Goal: Information Seeking & Learning: Find specific fact

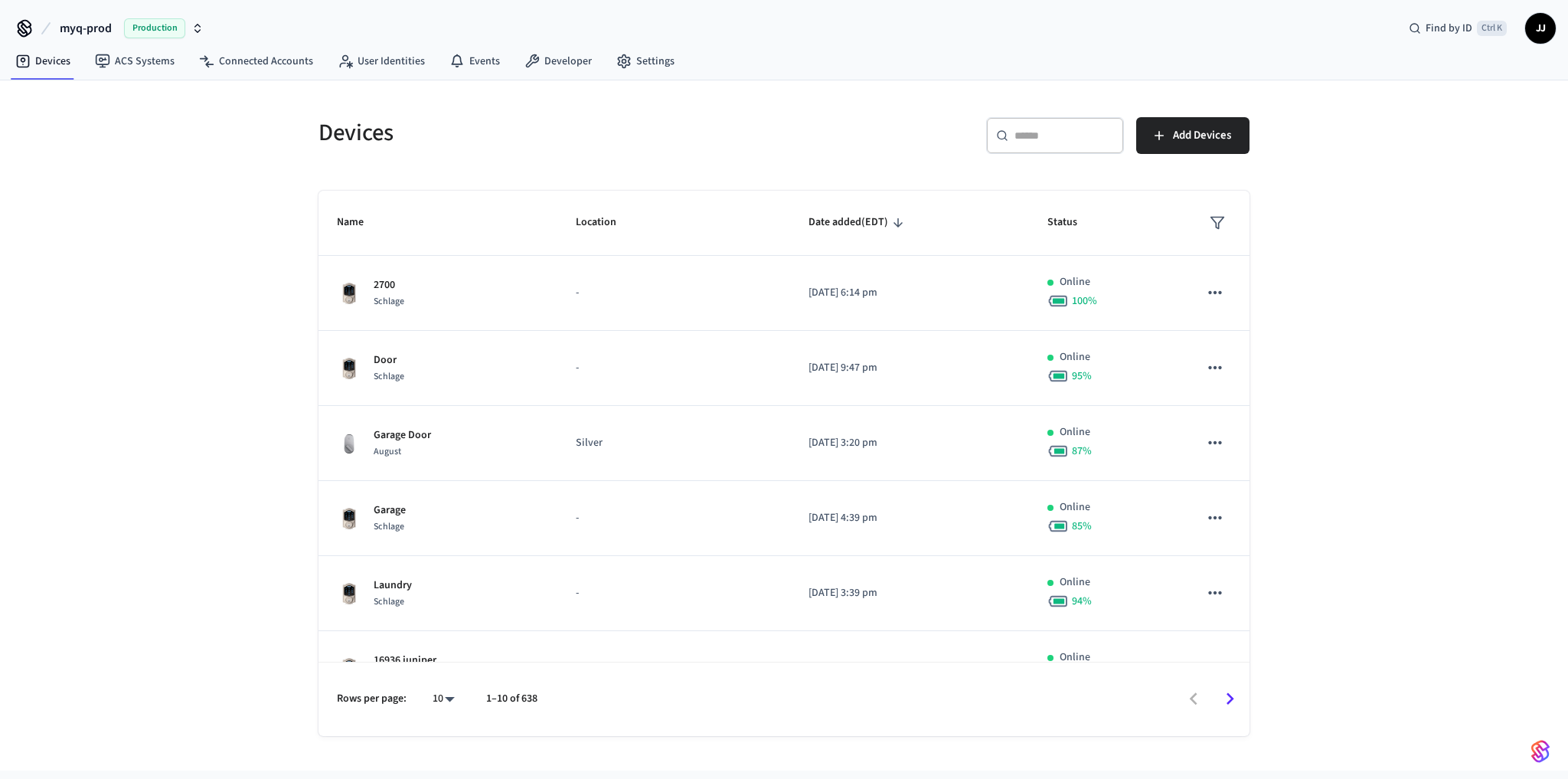
click at [823, 228] on span "Date added (EDT)" at bounding box center [858, 223] width 99 height 24
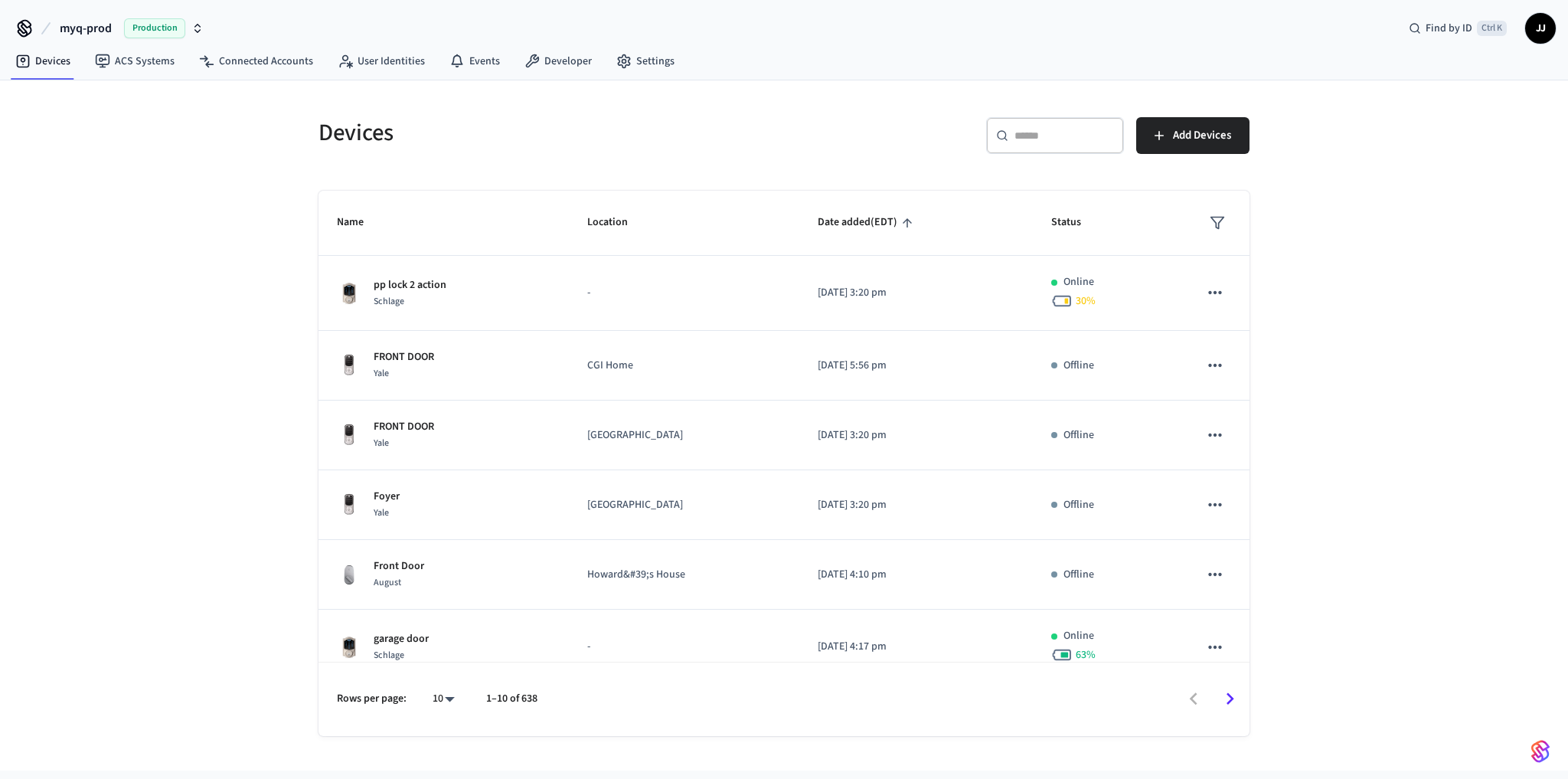
click at [823, 228] on span "Date added (EDT)" at bounding box center [867, 223] width 99 height 24
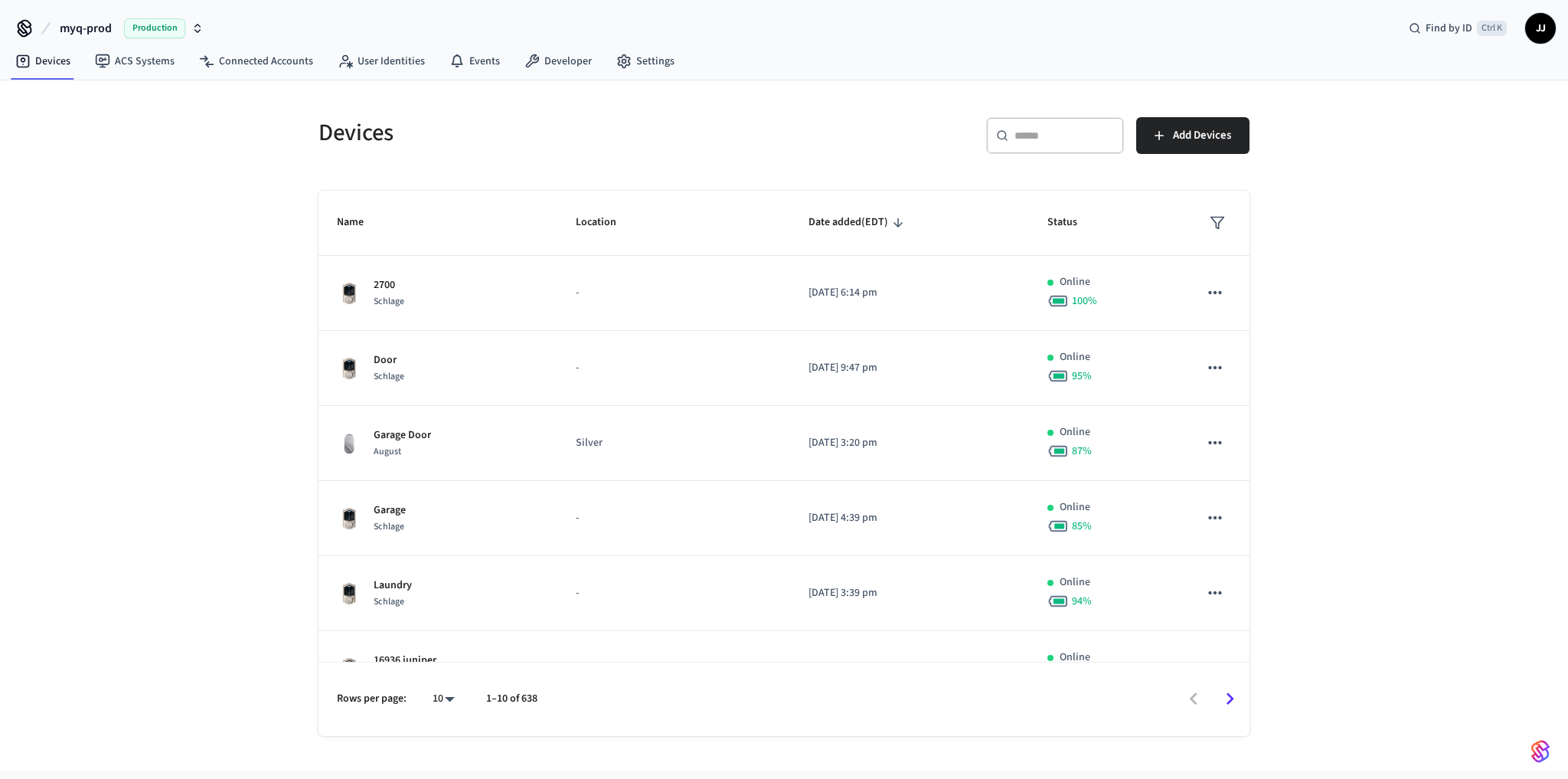
click at [148, 17] on button "myq-prod Production" at bounding box center [131, 28] width 153 height 32
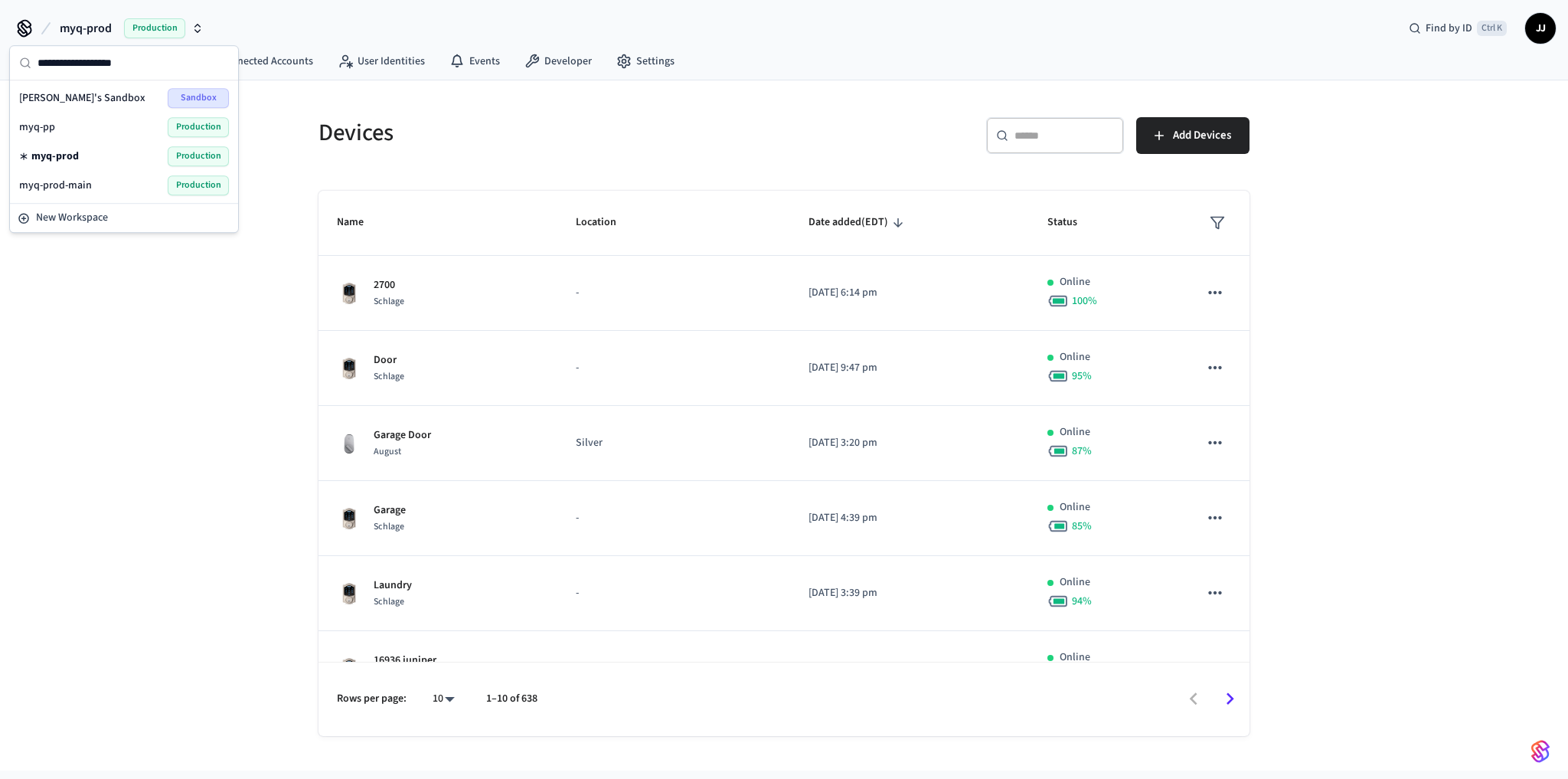
click at [133, 183] on div "myq-prod-main Production" at bounding box center [124, 185] width 210 height 20
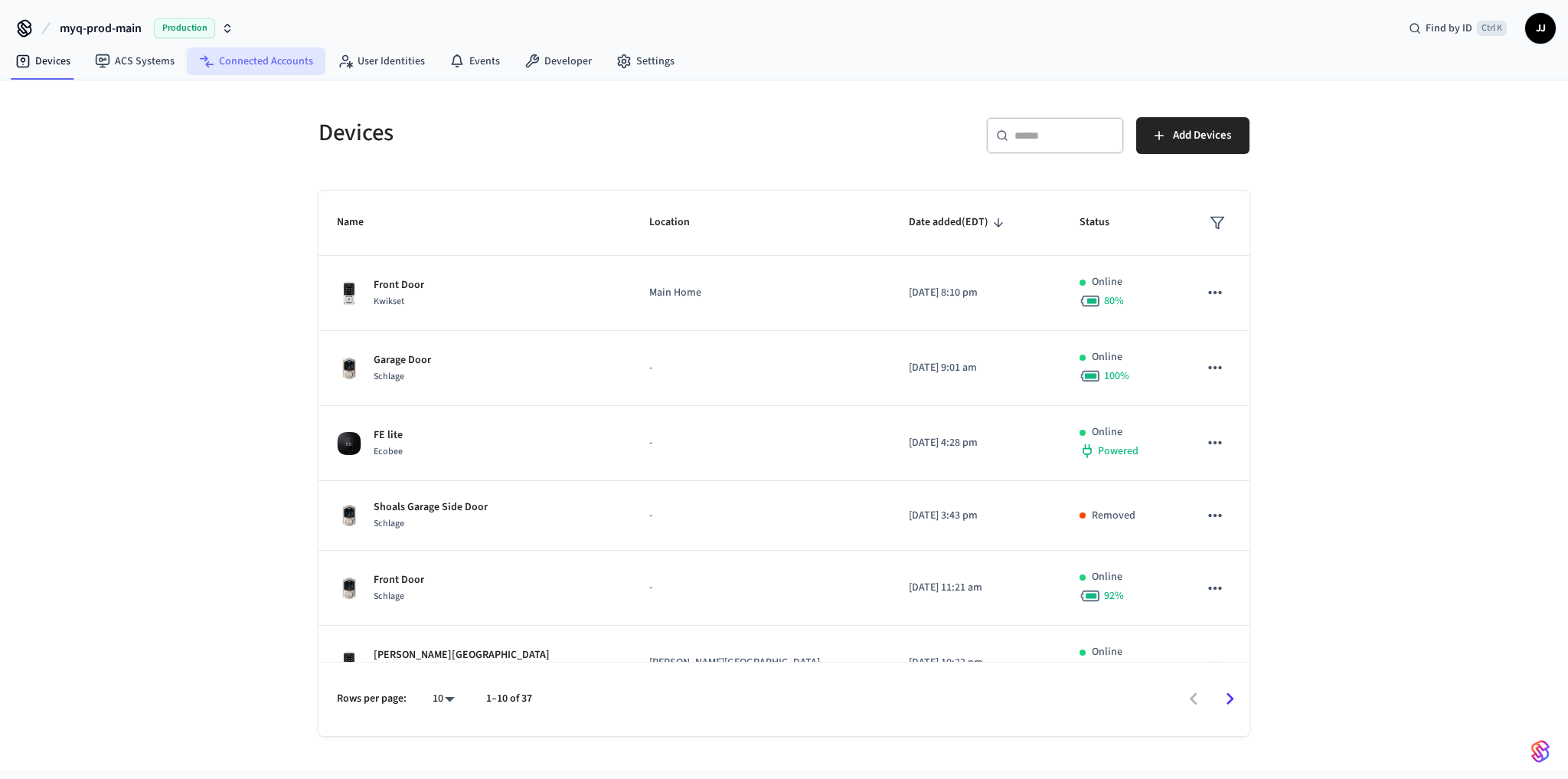
click at [275, 69] on link "Connected Accounts" at bounding box center [256, 61] width 138 height 28
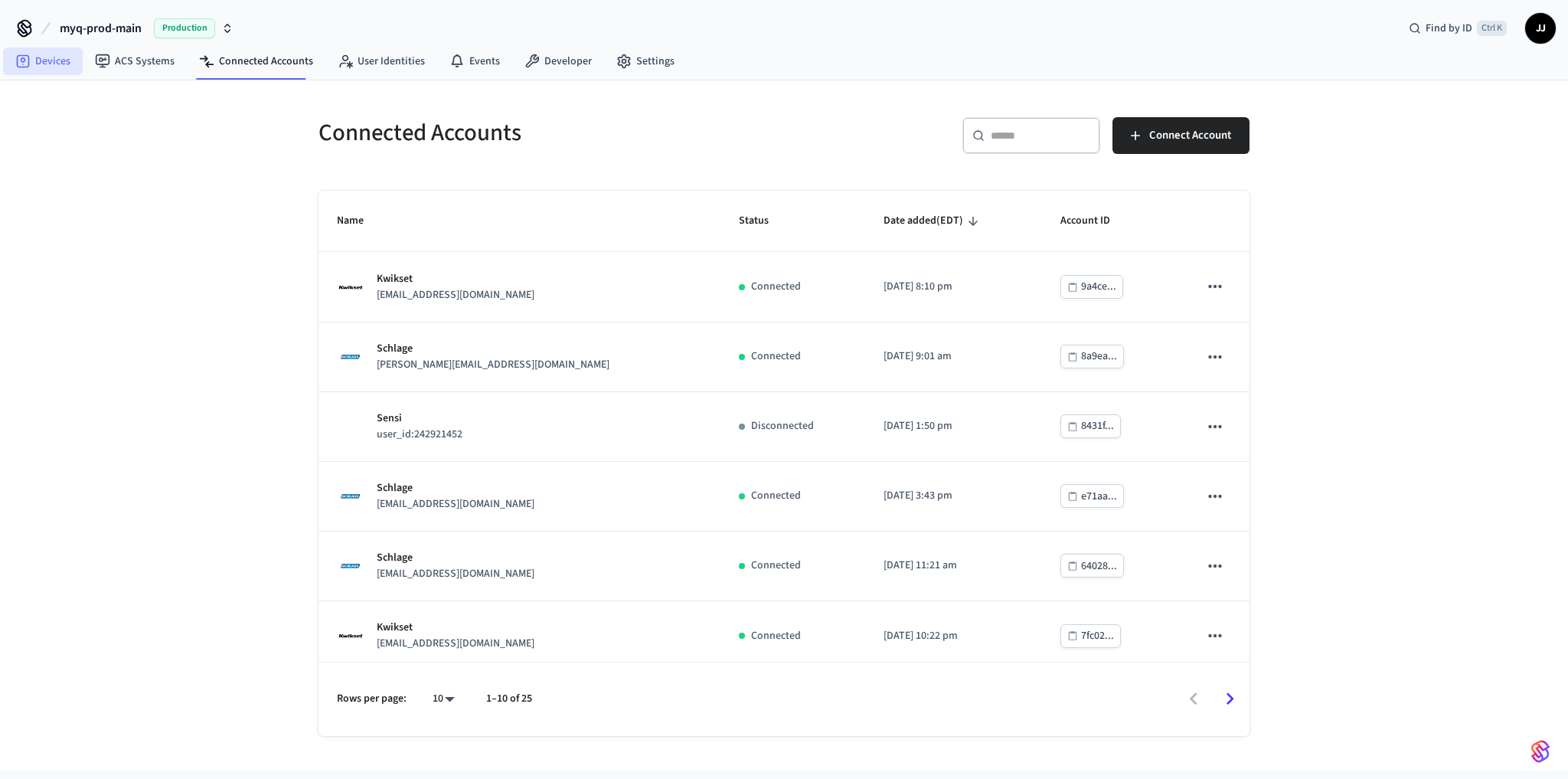
click at [28, 48] on link "Devices" at bounding box center [43, 61] width 80 height 28
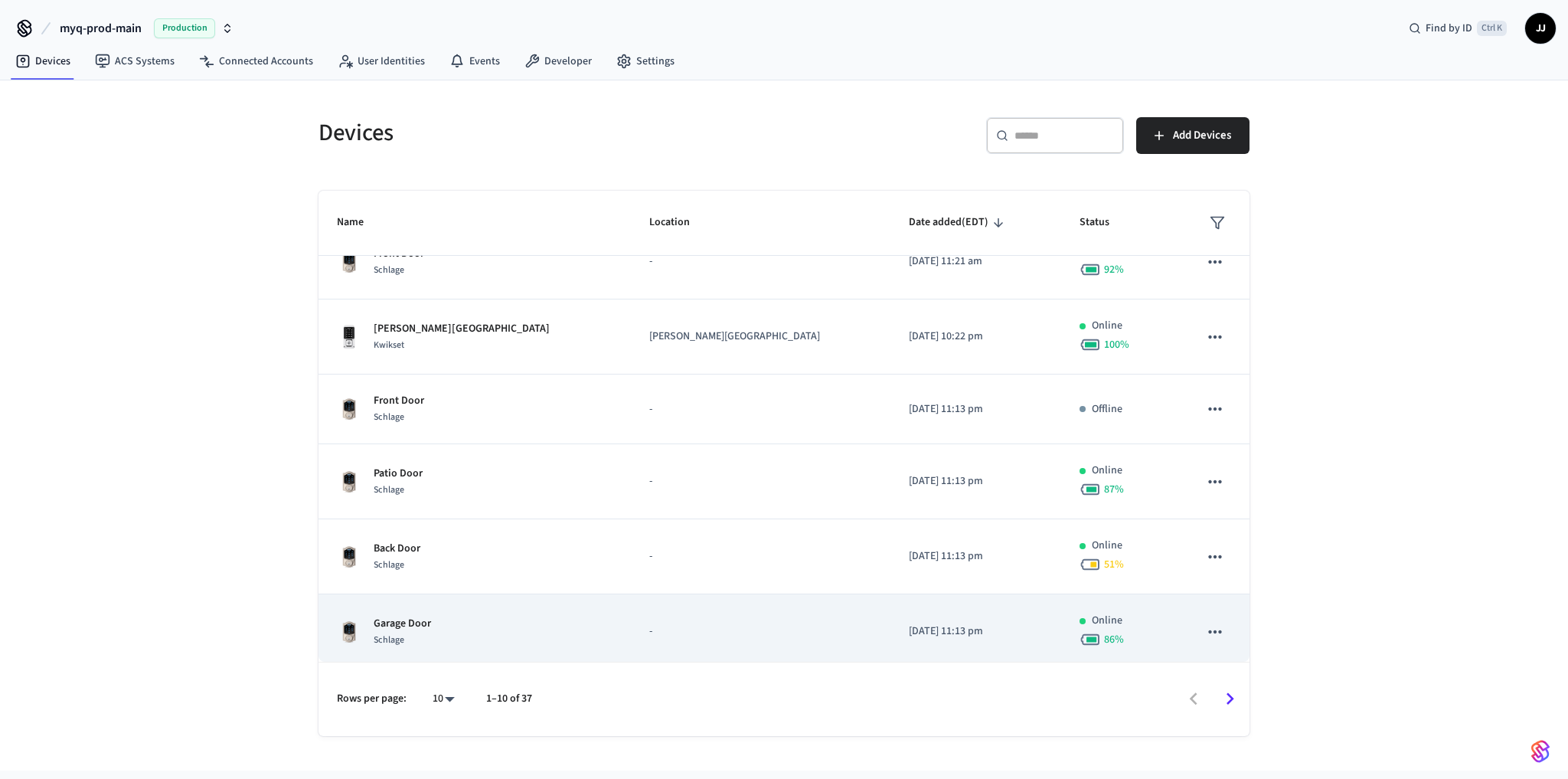
scroll to position [329, 0]
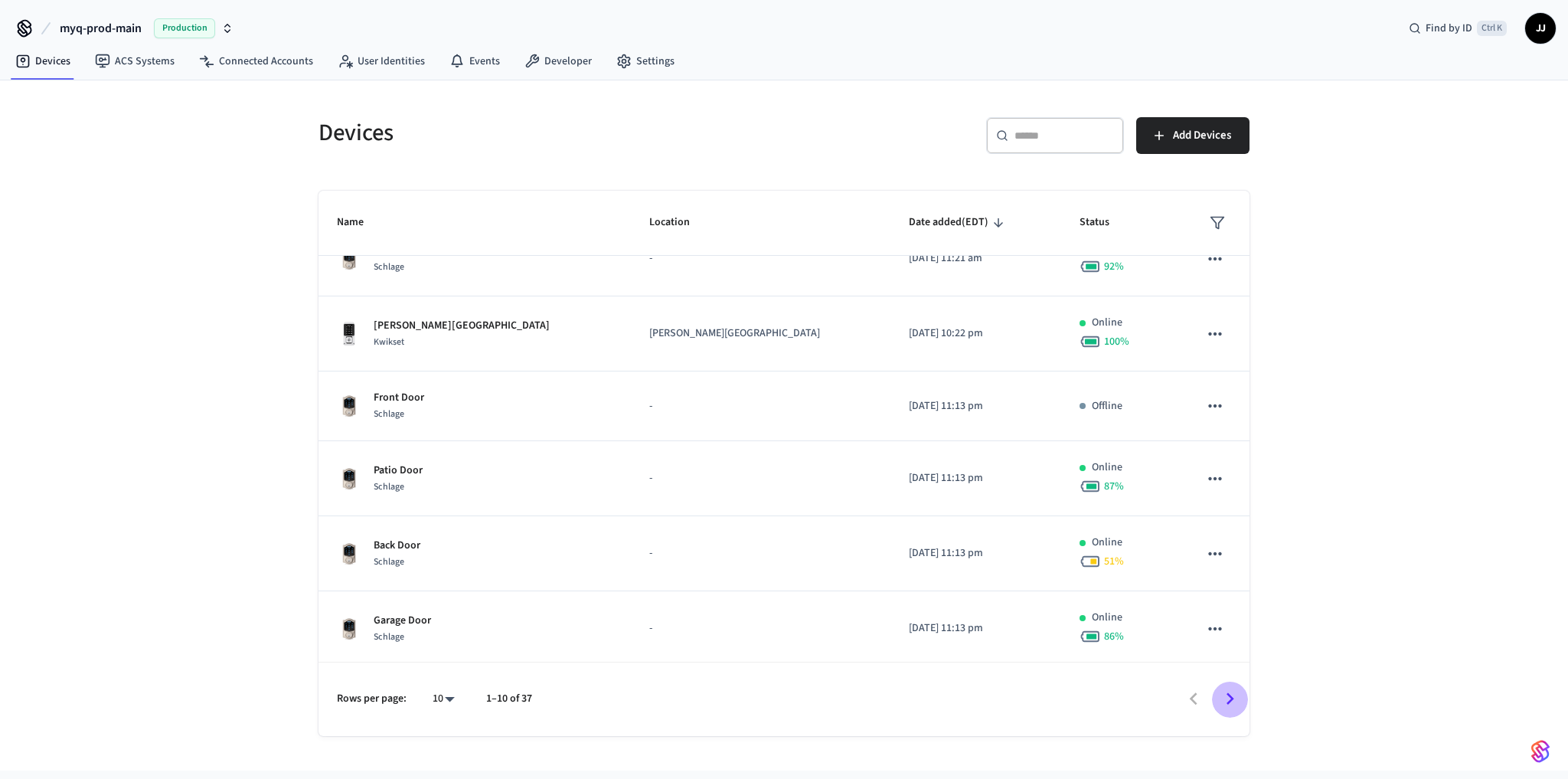
click at [1225, 696] on icon "Go to next page" at bounding box center [1230, 699] width 24 height 24
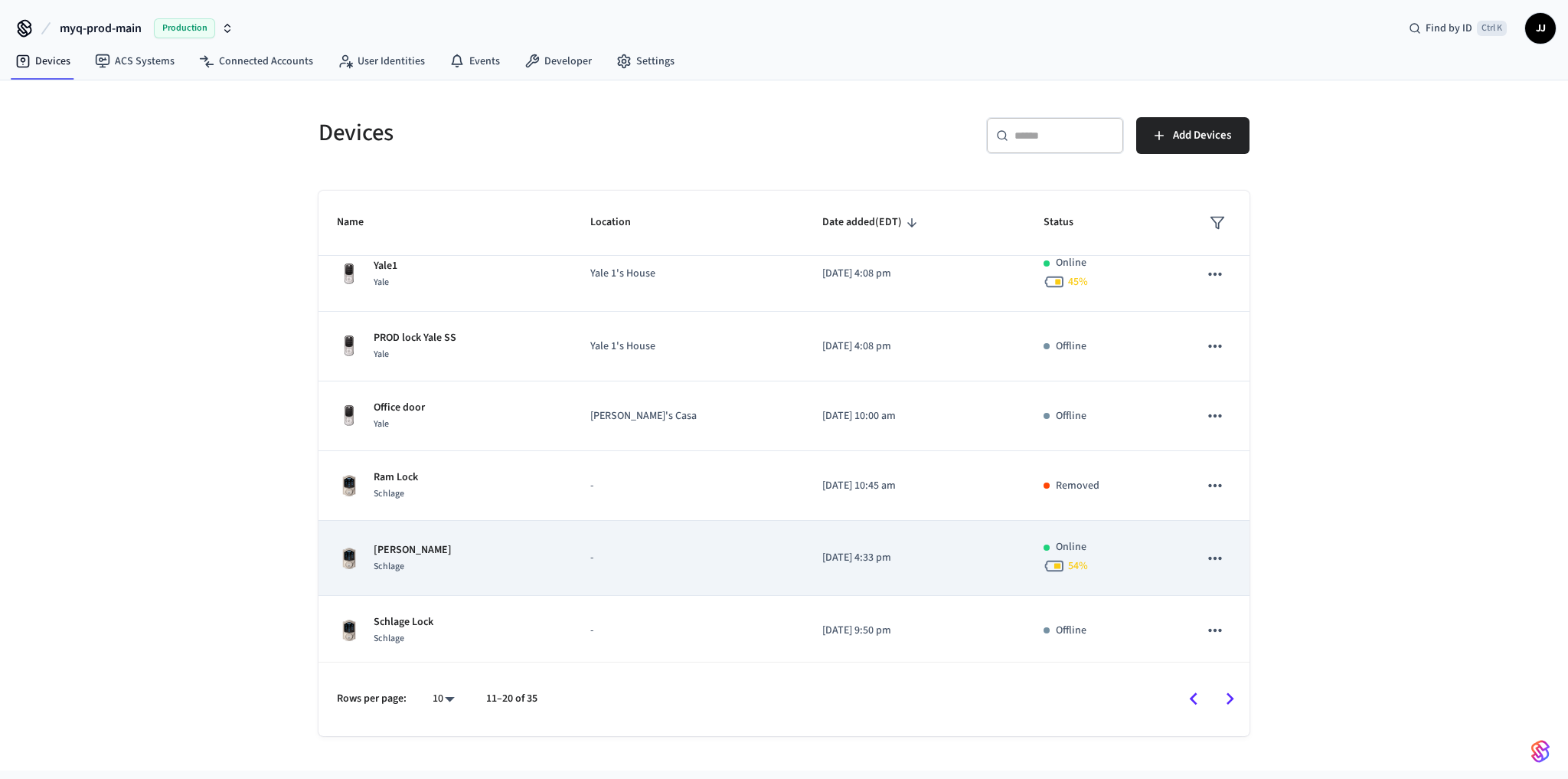
scroll to position [0, 0]
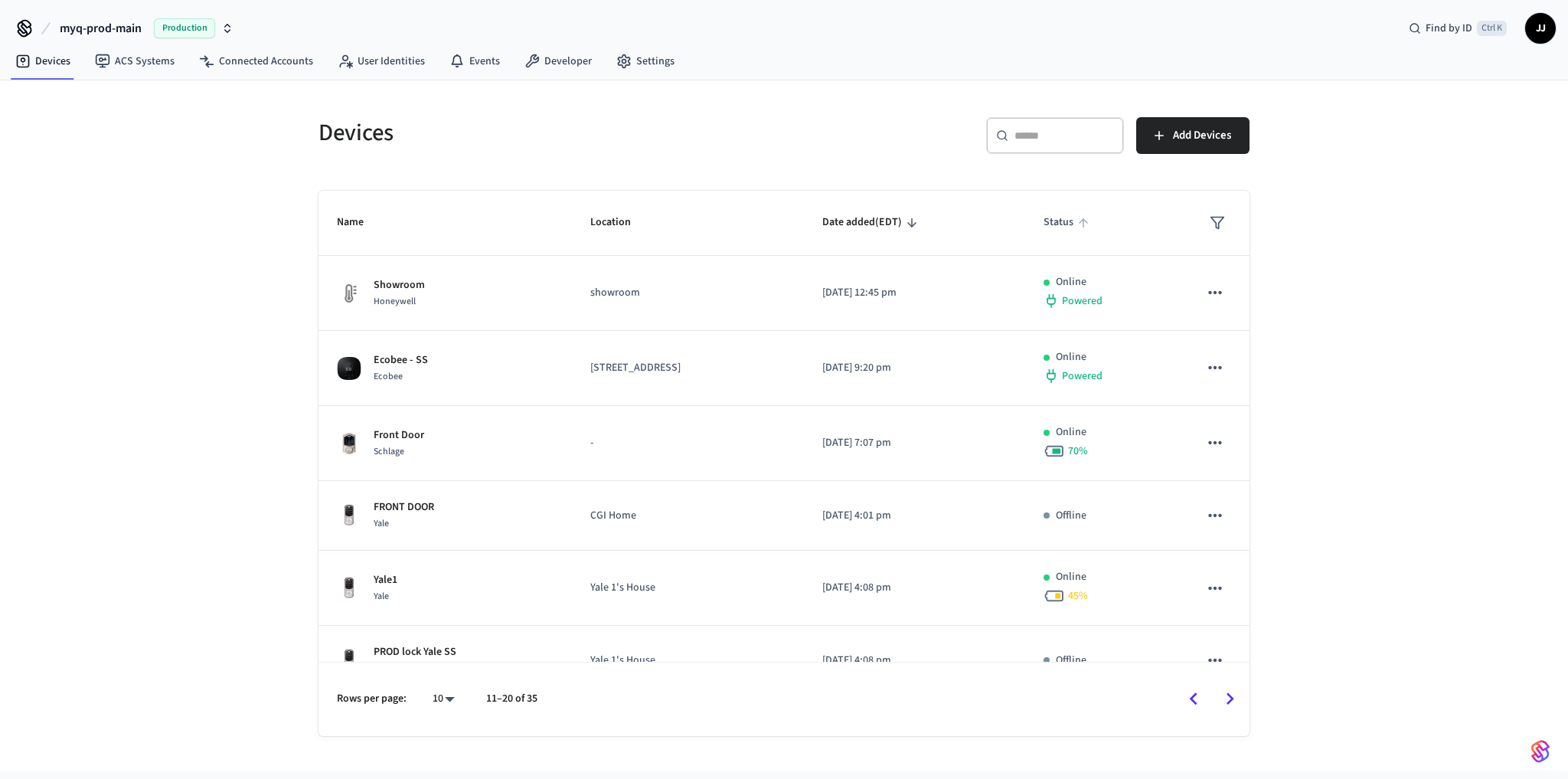
click at [1088, 222] on icon "sticky table" at bounding box center [1084, 223] width 10 height 10
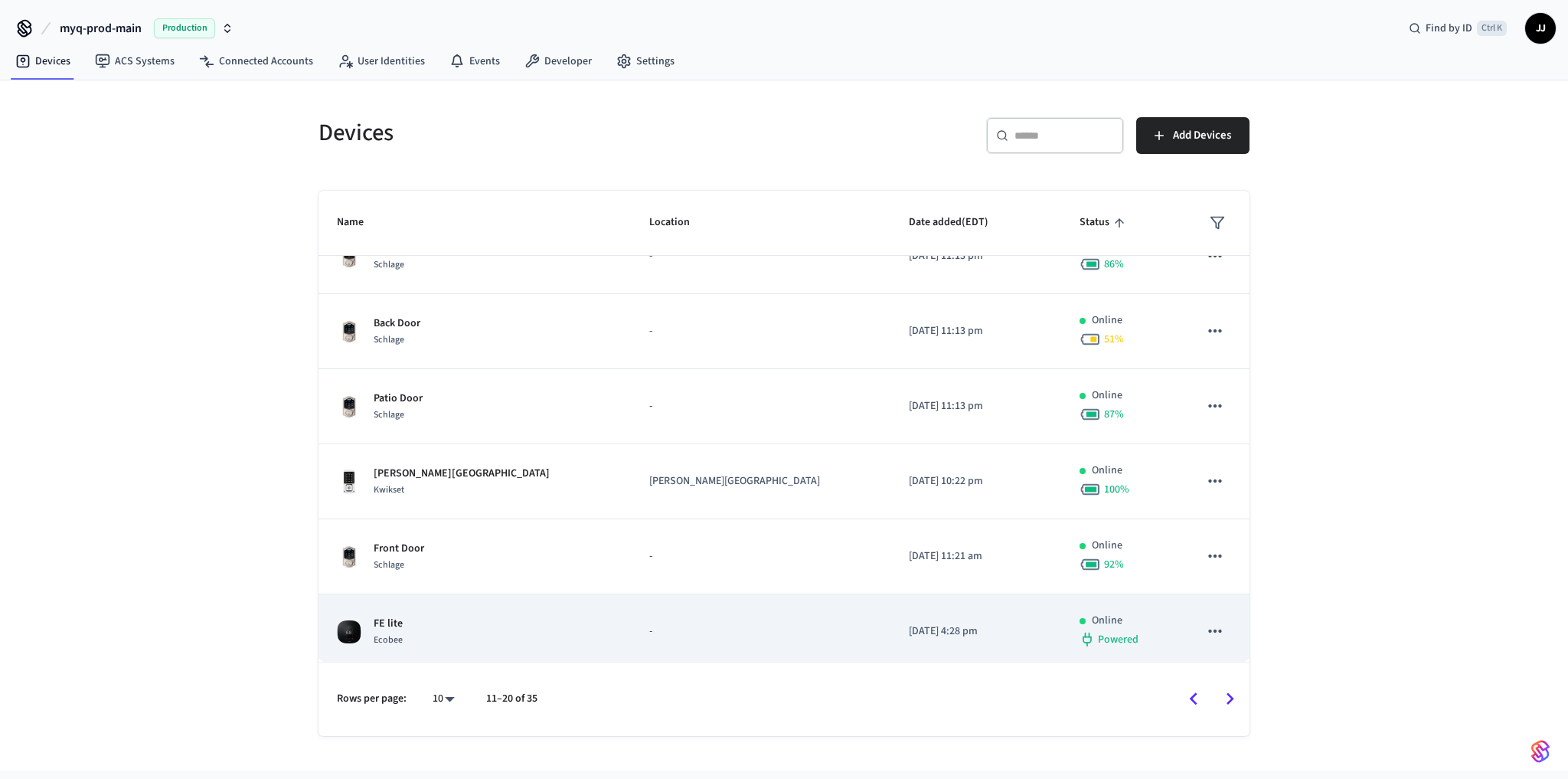
scroll to position [340, 0]
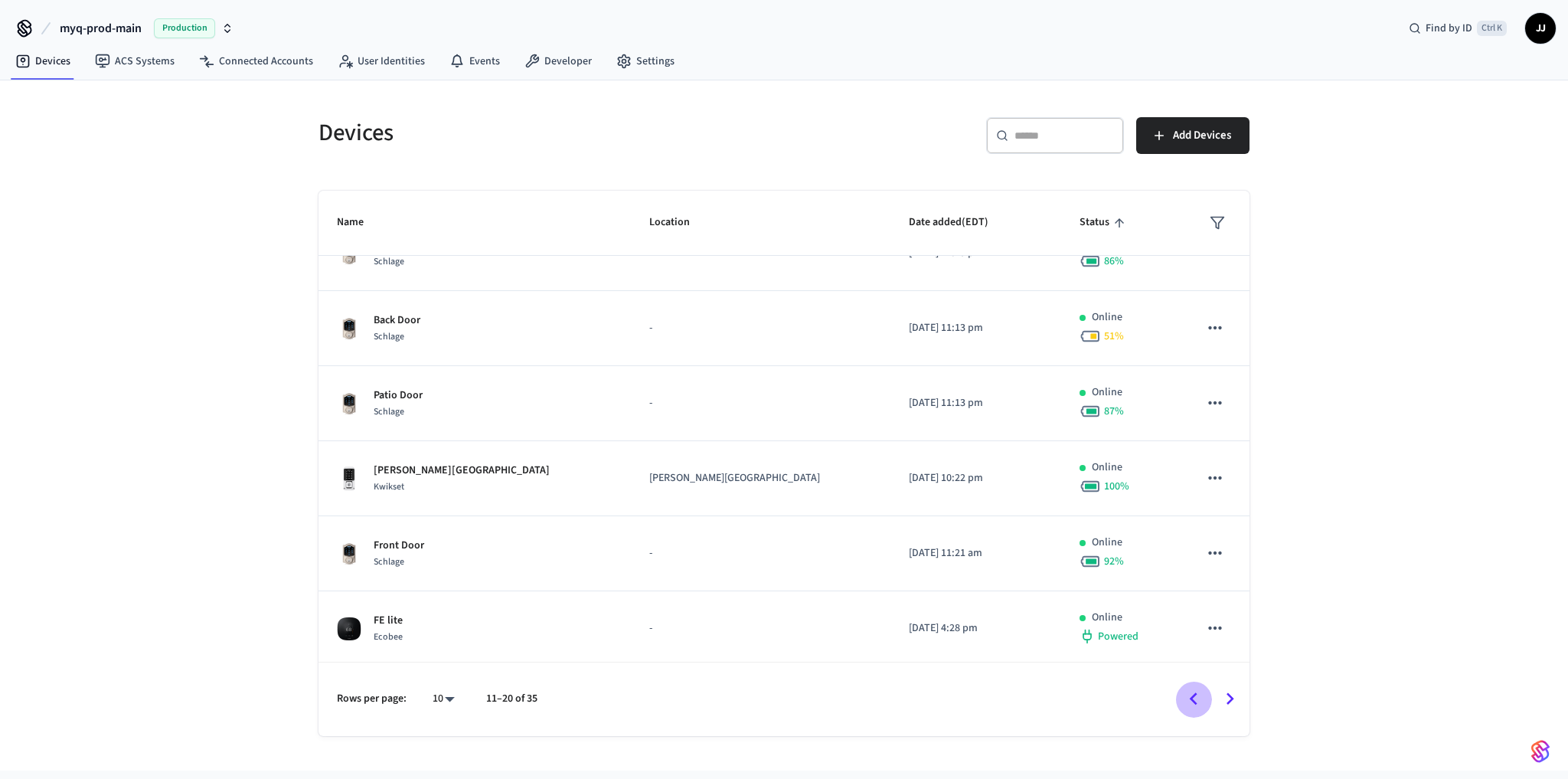
click at [1182, 698] on icon "Go to previous page" at bounding box center [1193, 699] width 24 height 24
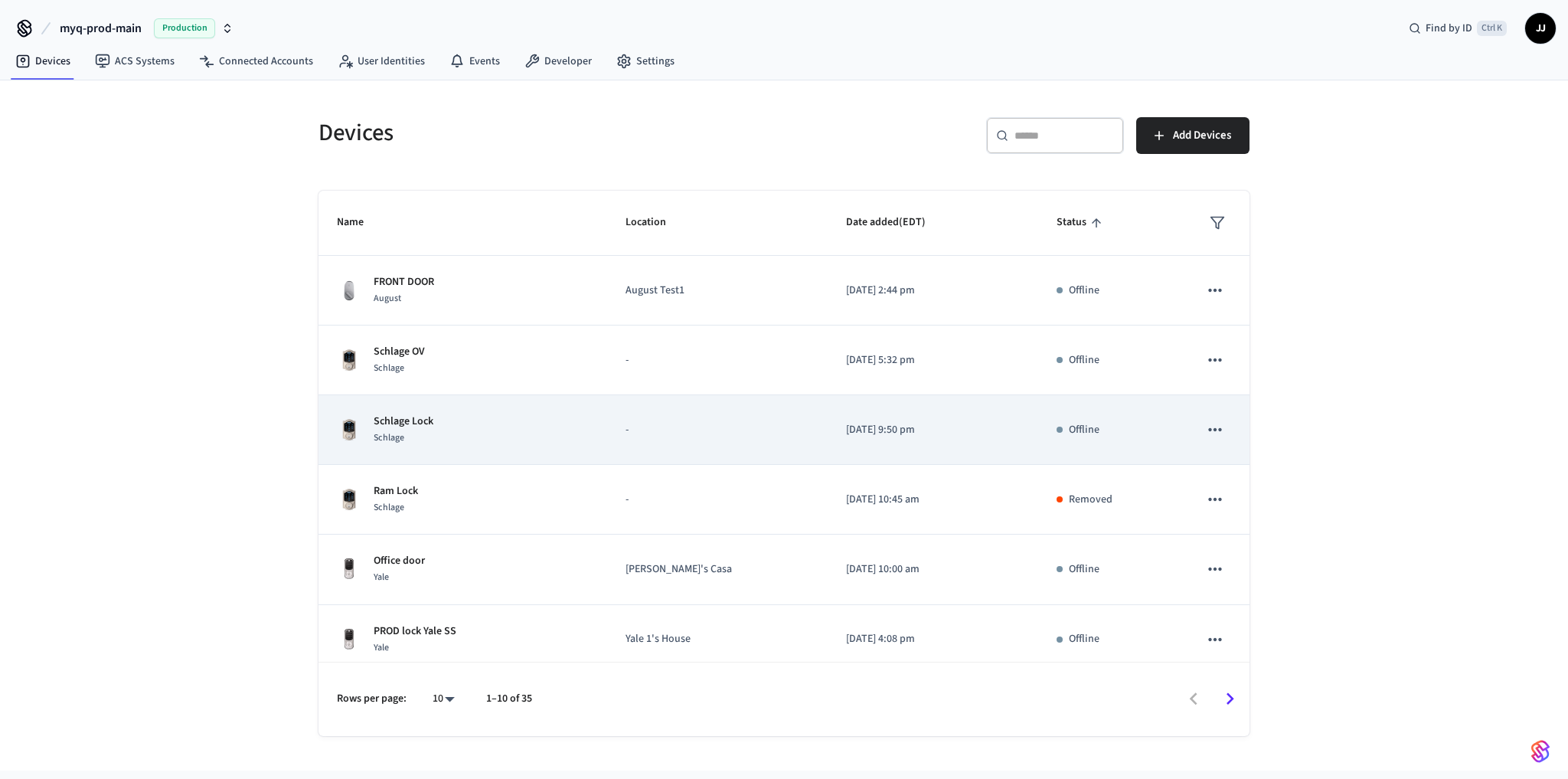
scroll to position [293, 0]
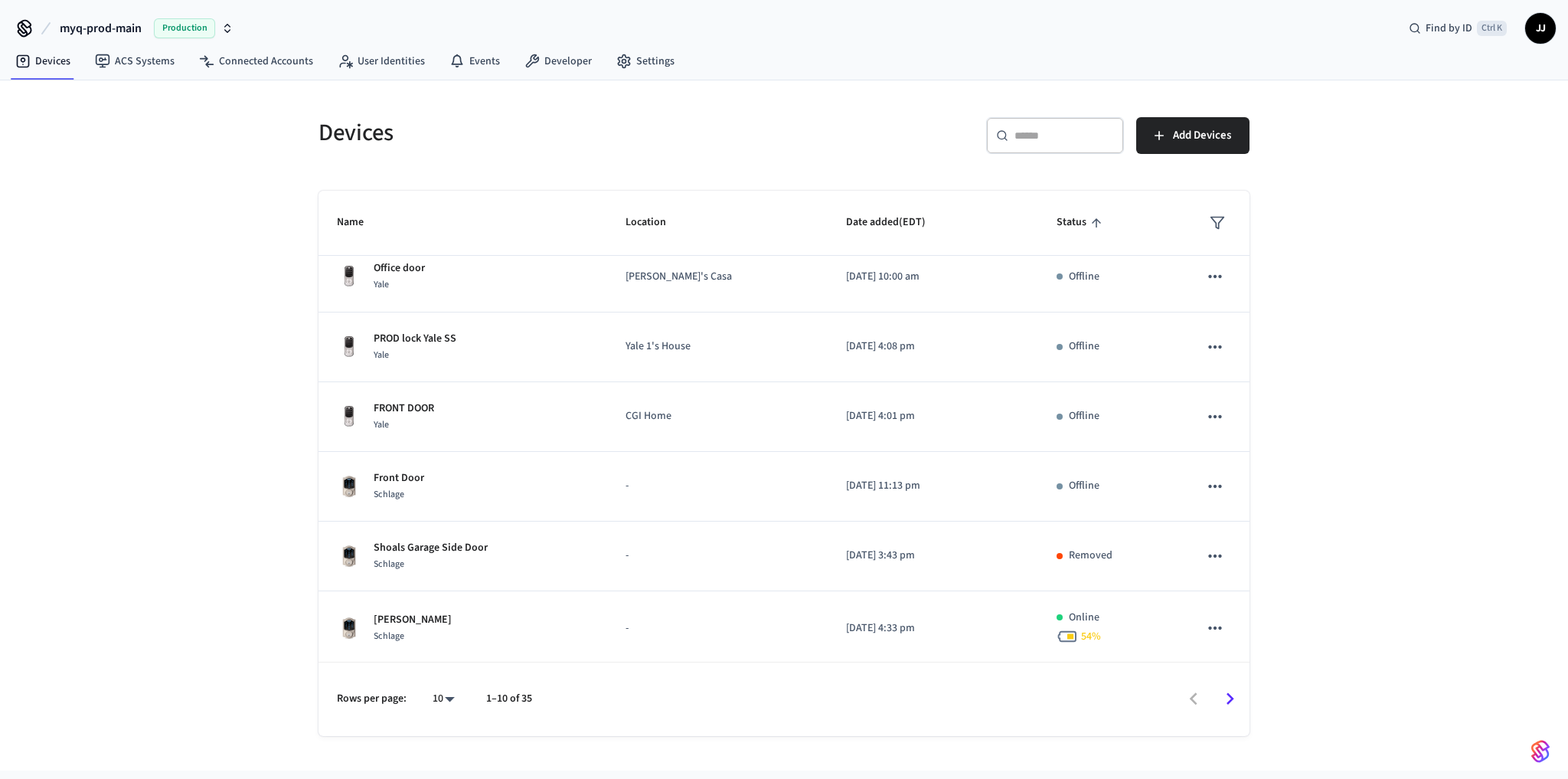
click at [1221, 698] on icon "Go to next page" at bounding box center [1230, 699] width 24 height 24
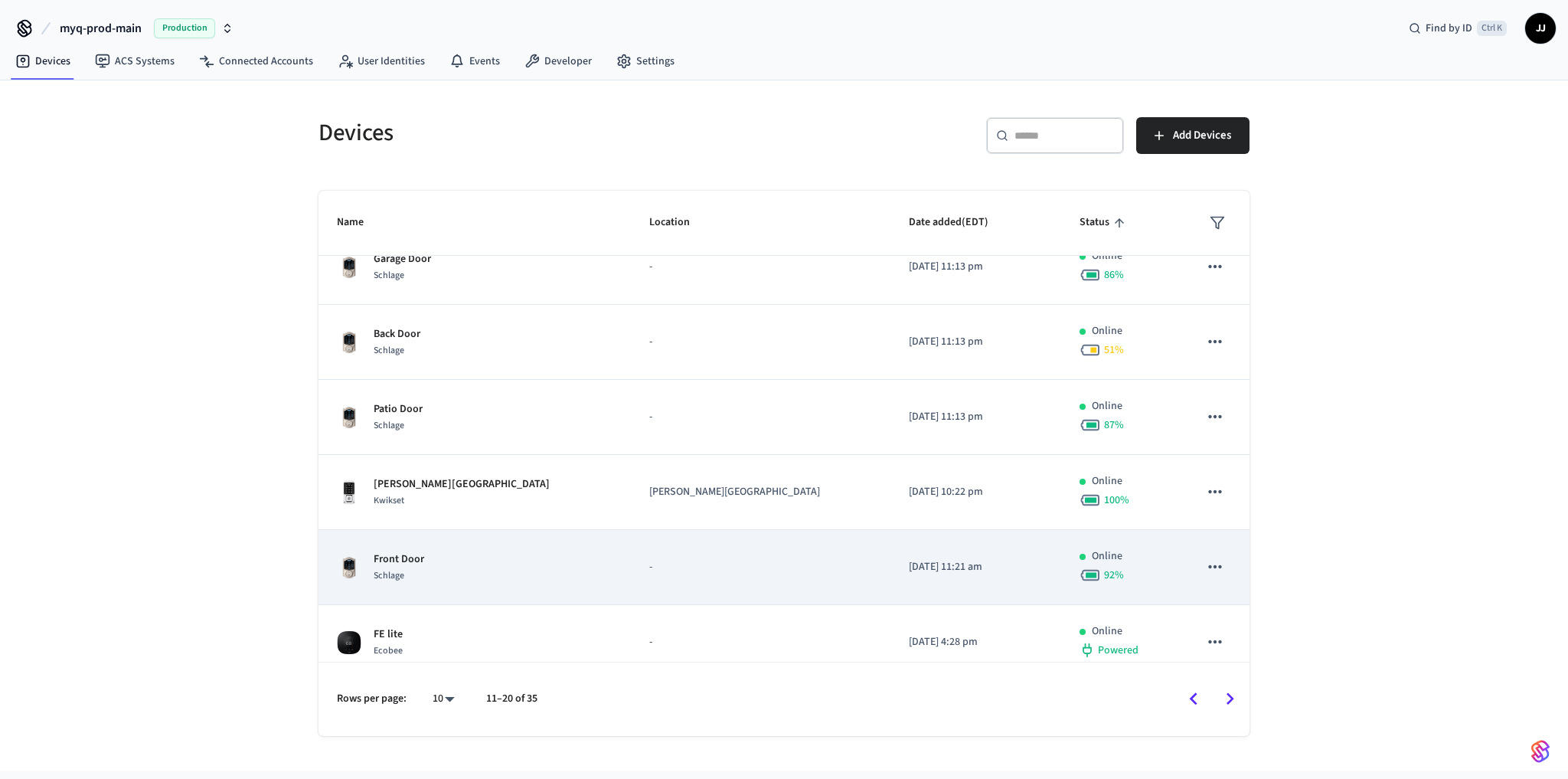
scroll to position [340, 0]
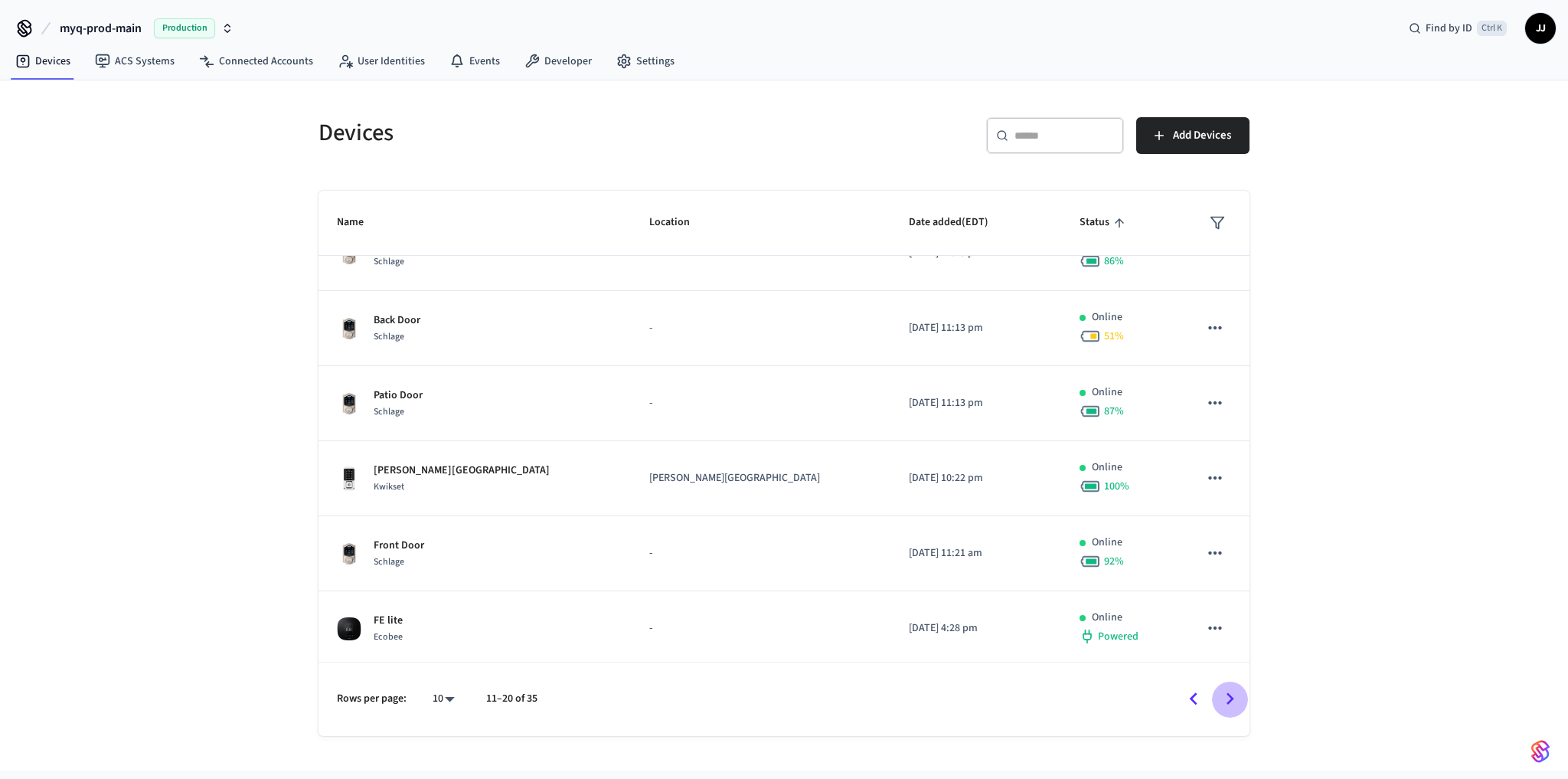
click at [1239, 693] on icon "Go to next page" at bounding box center [1230, 699] width 24 height 24
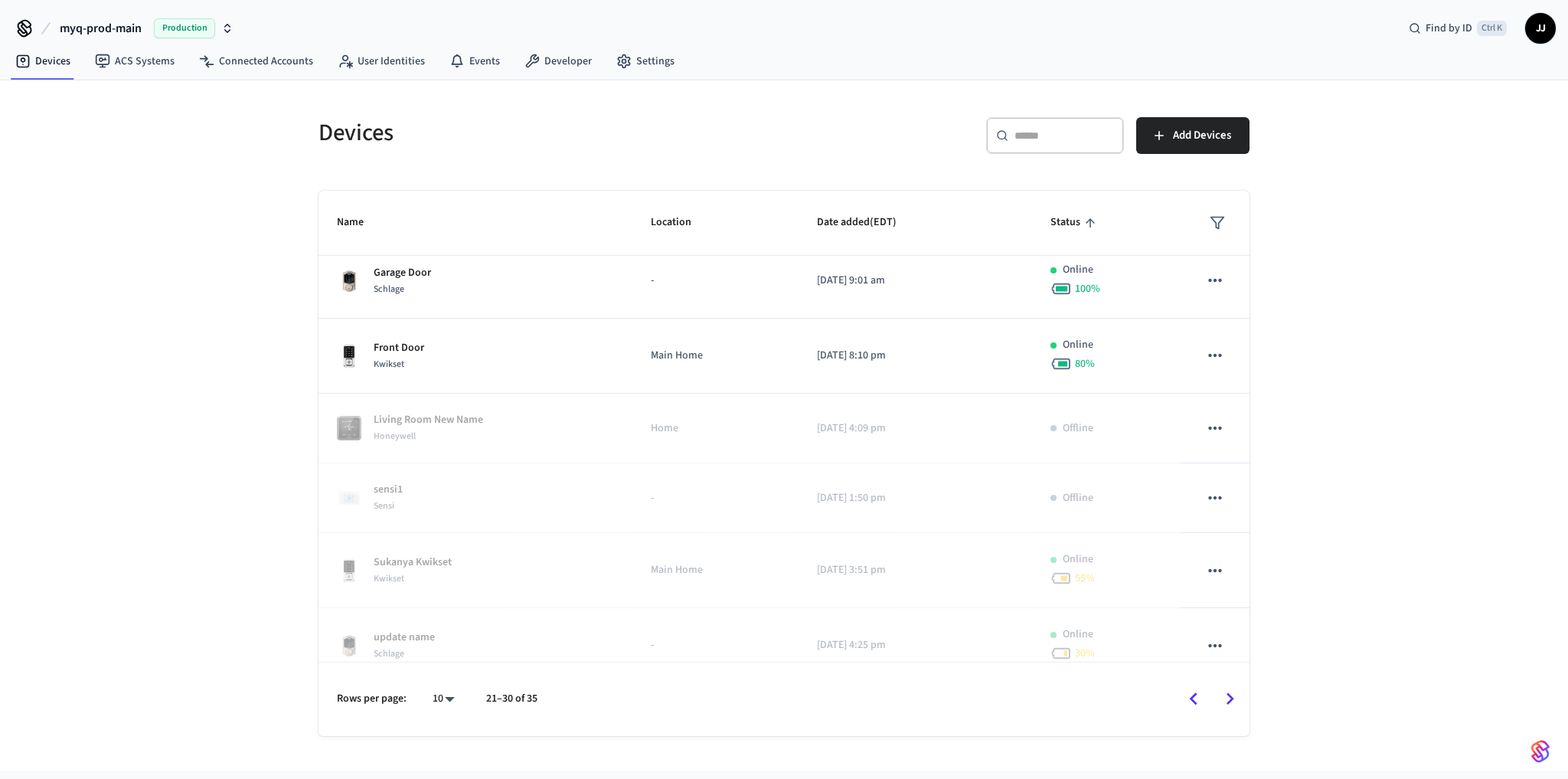
scroll to position [0, 0]
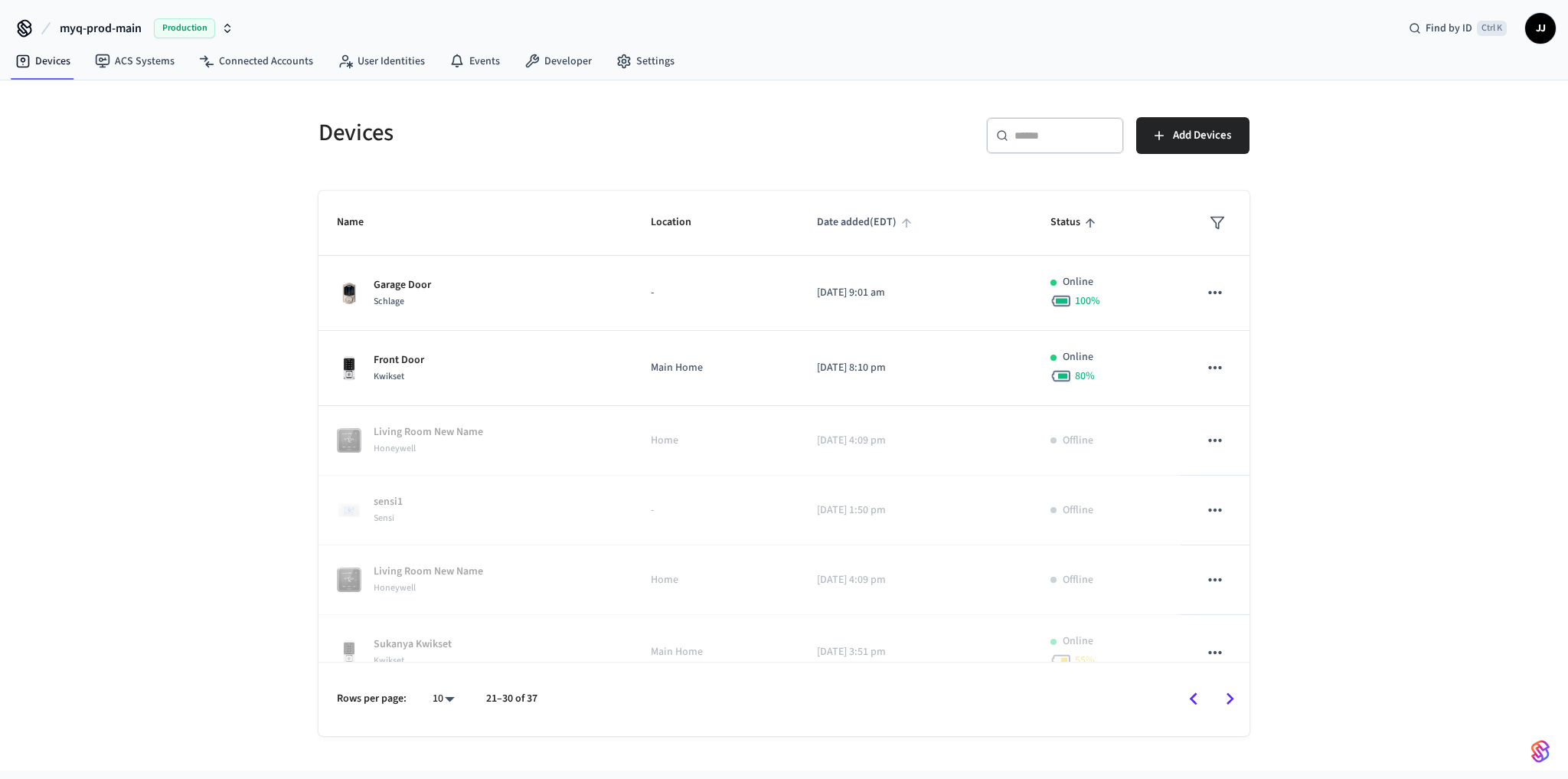
click at [902, 217] on icon "sticky table" at bounding box center [906, 222] width 14 height 14
click at [900, 228] on icon "sticky table" at bounding box center [906, 222] width 14 height 14
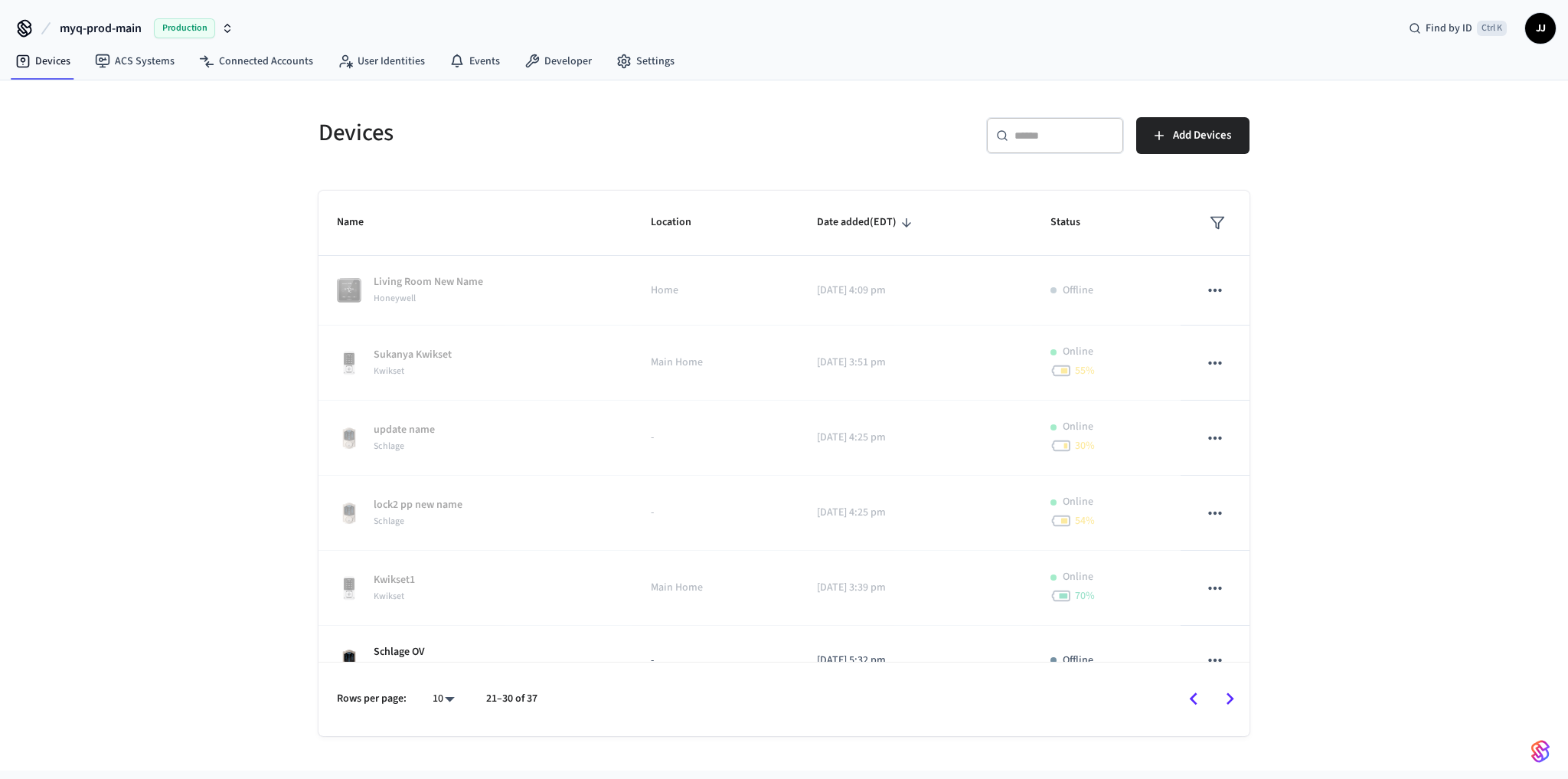
click at [1165, 687] on div at bounding box center [901, 699] width 695 height 36
drag, startPoint x: 1187, startPoint y: 699, endPoint x: 1199, endPoint y: 703, distance: 12.6
click at [1199, 703] on icon "Go to previous page" at bounding box center [1193, 699] width 24 height 24
click at [1198, 703] on div at bounding box center [901, 699] width 695 height 36
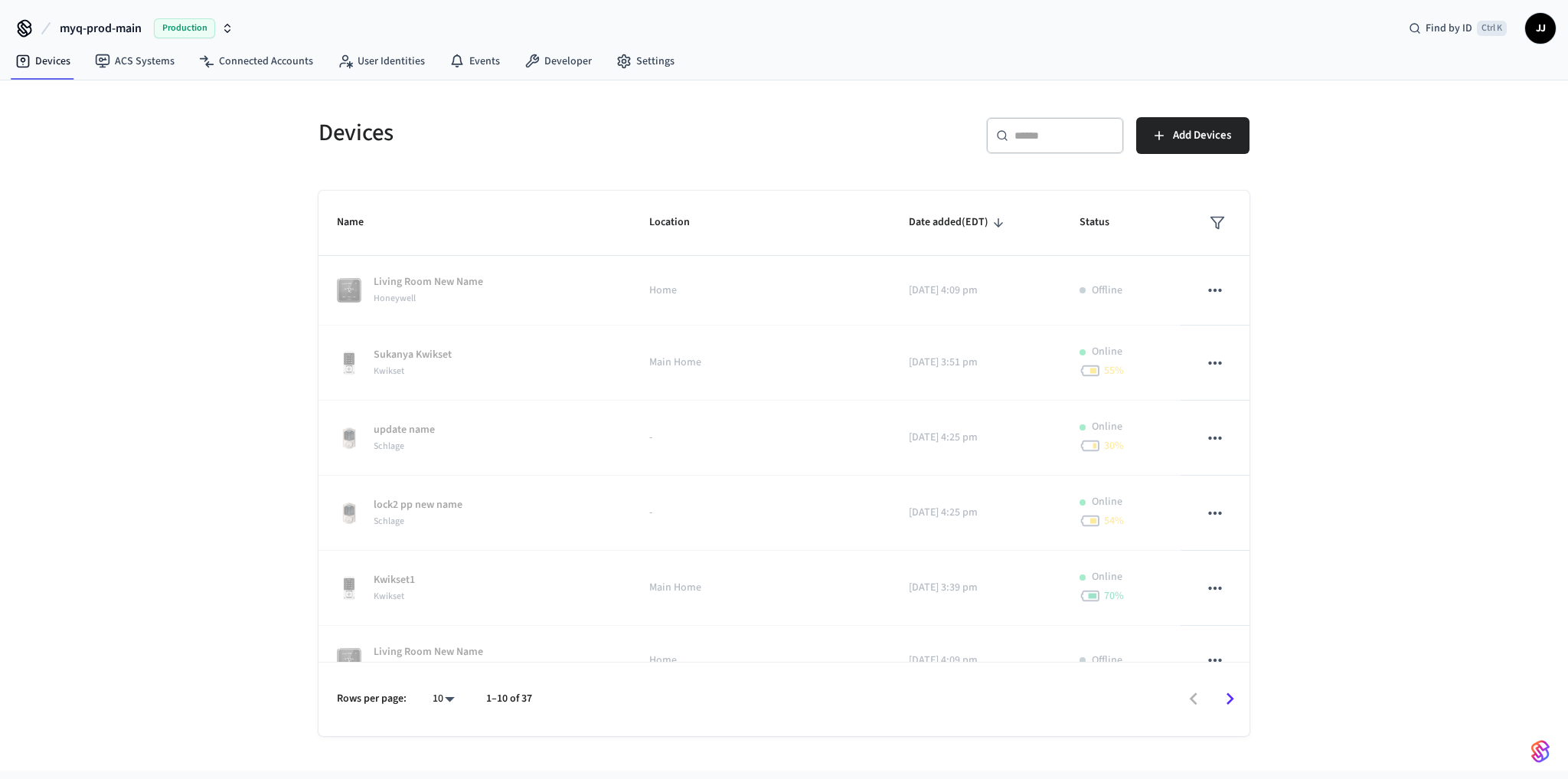
click at [1198, 703] on div at bounding box center [897, 699] width 701 height 36
click at [1197, 703] on div at bounding box center [897, 699] width 701 height 36
click at [909, 220] on span "Date added (EDT)" at bounding box center [958, 223] width 99 height 24
click at [844, 220] on span "Date added (EDT)" at bounding box center [893, 223] width 99 height 24
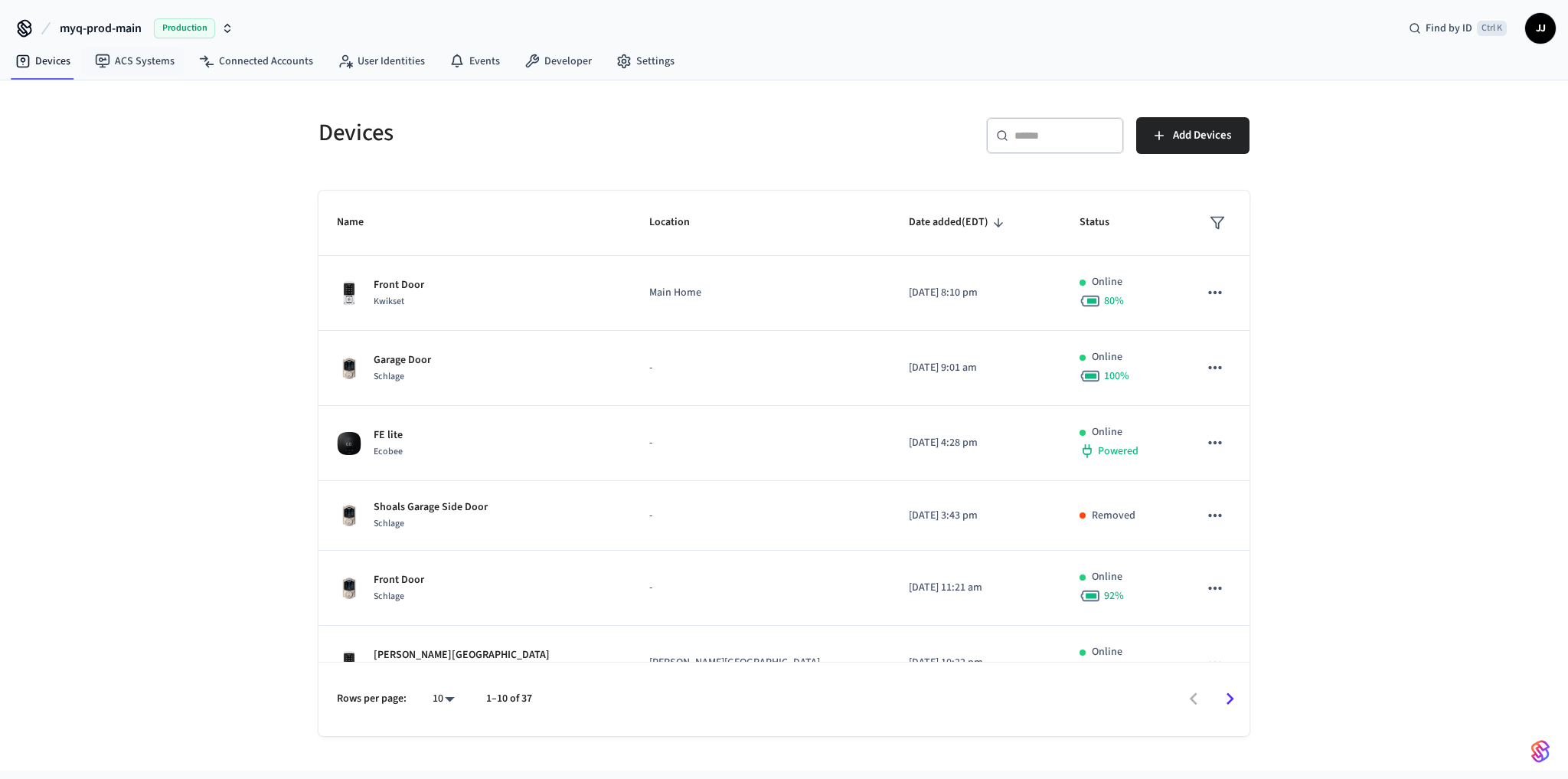
click at [126, 19] on span "myq-prod-main" at bounding box center [100, 28] width 82 height 18
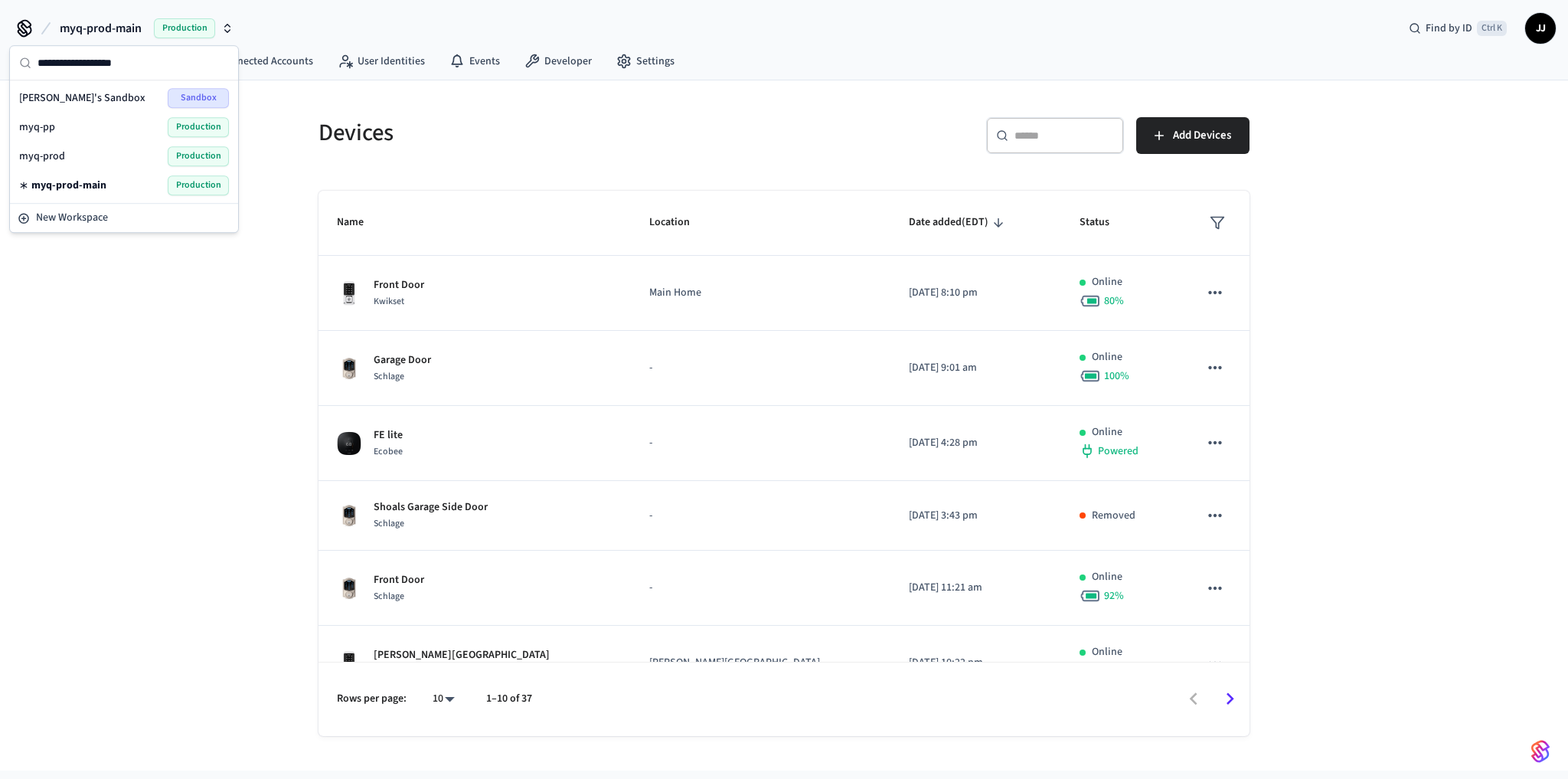
click at [829, 16] on div "myq-prod-main Production Find by ID Ctrl K [PERSON_NAME]" at bounding box center [784, 22] width 1568 height 45
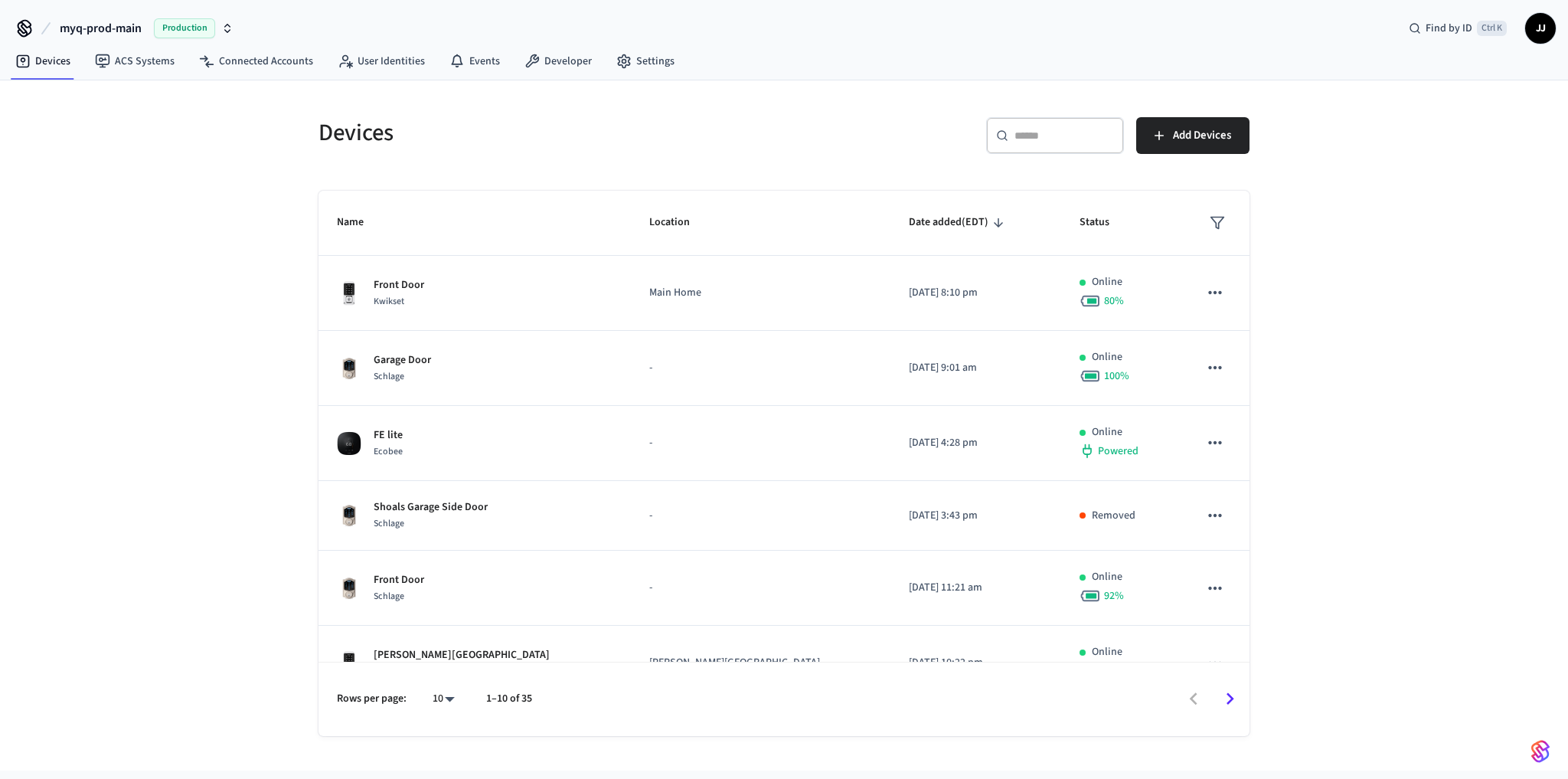
click at [255, 334] on div "Devices ​ ​ Add Devices Name Location Date added (EDT) Status Front Door Kwikse…" at bounding box center [784, 425] width 1568 height 690
click at [130, 23] on span "myq-prod-main" at bounding box center [100, 28] width 82 height 18
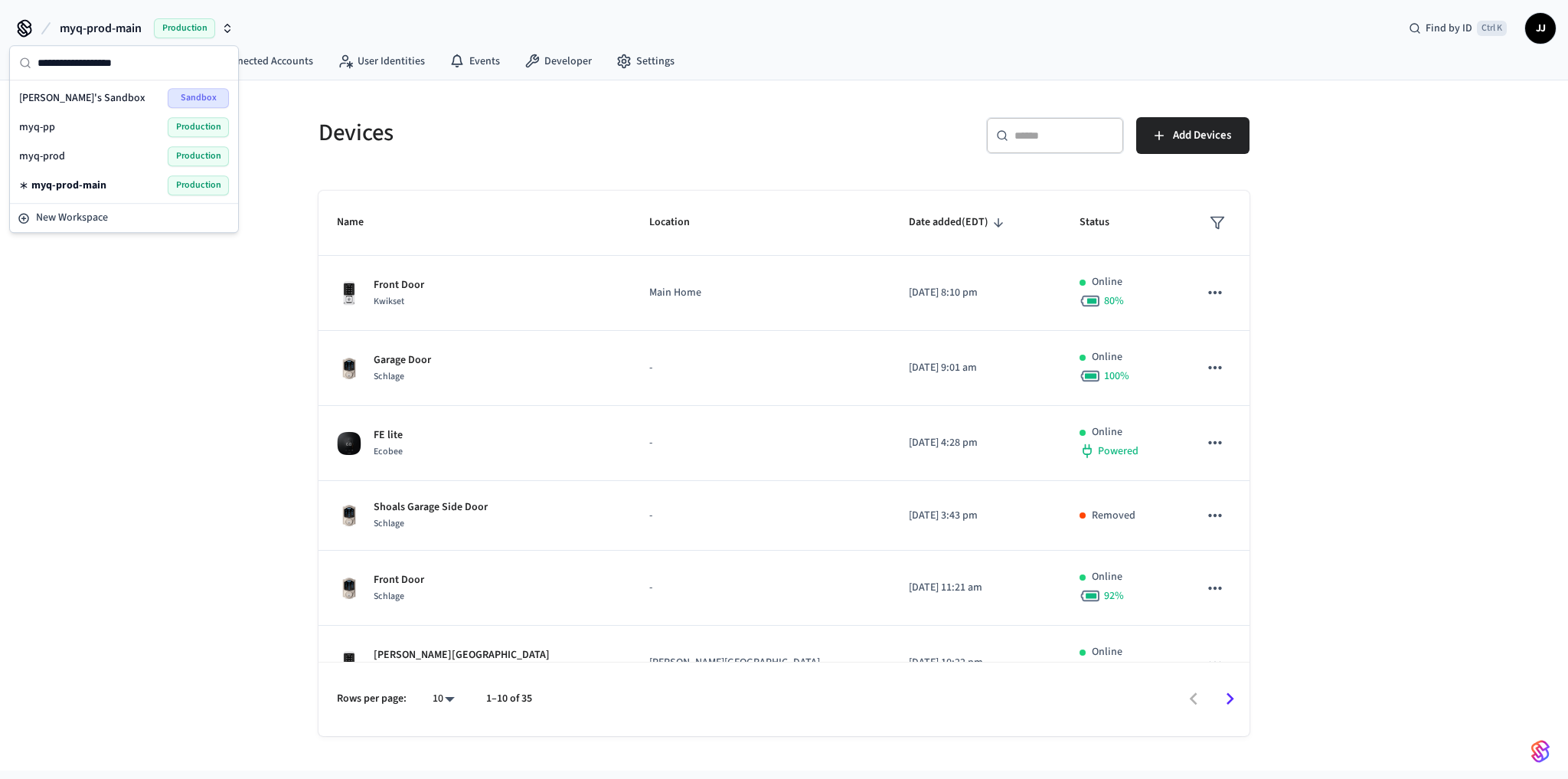
click at [91, 149] on div "myq-prod Production" at bounding box center [124, 156] width 210 height 20
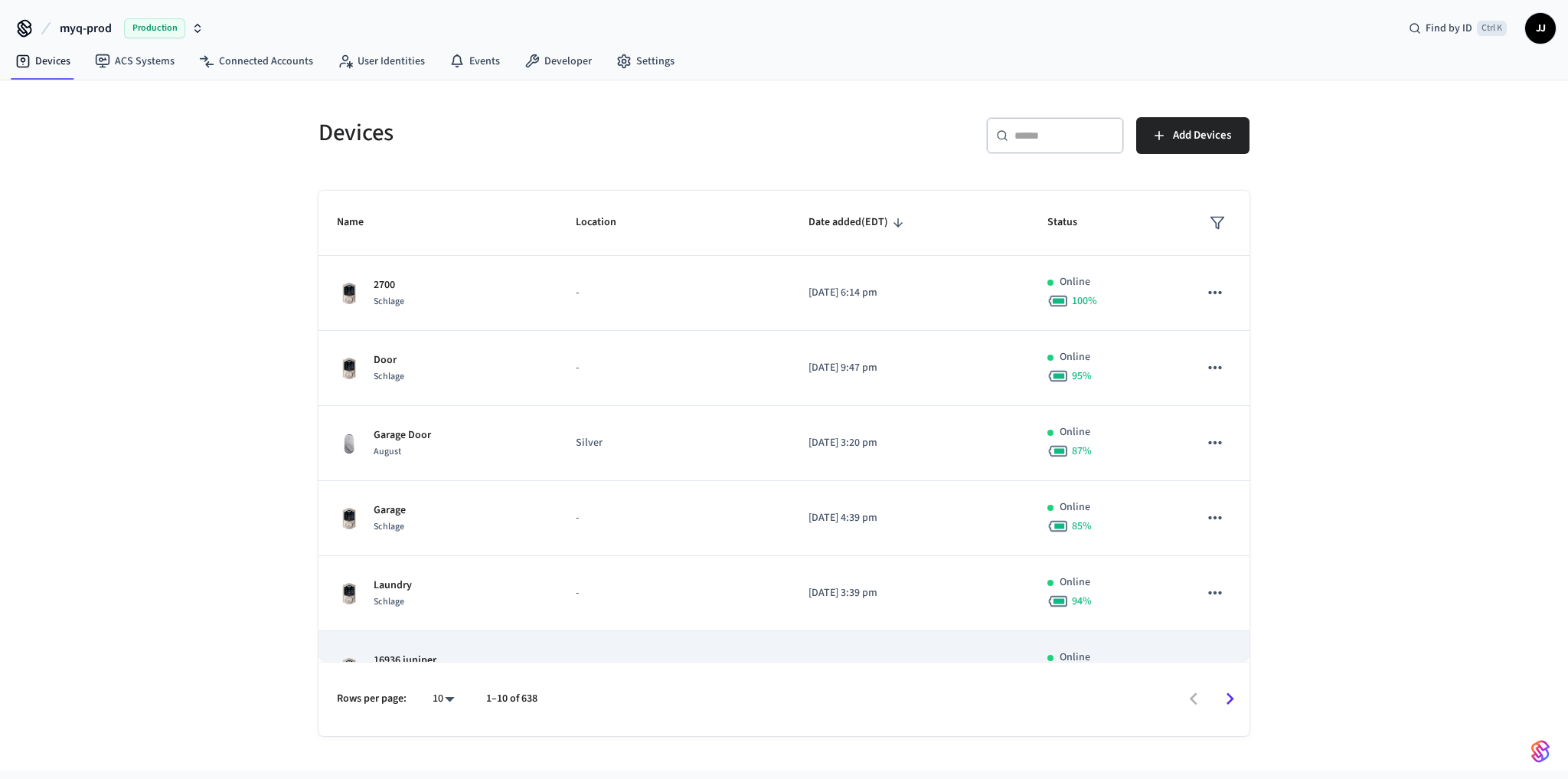
scroll to position [340, 0]
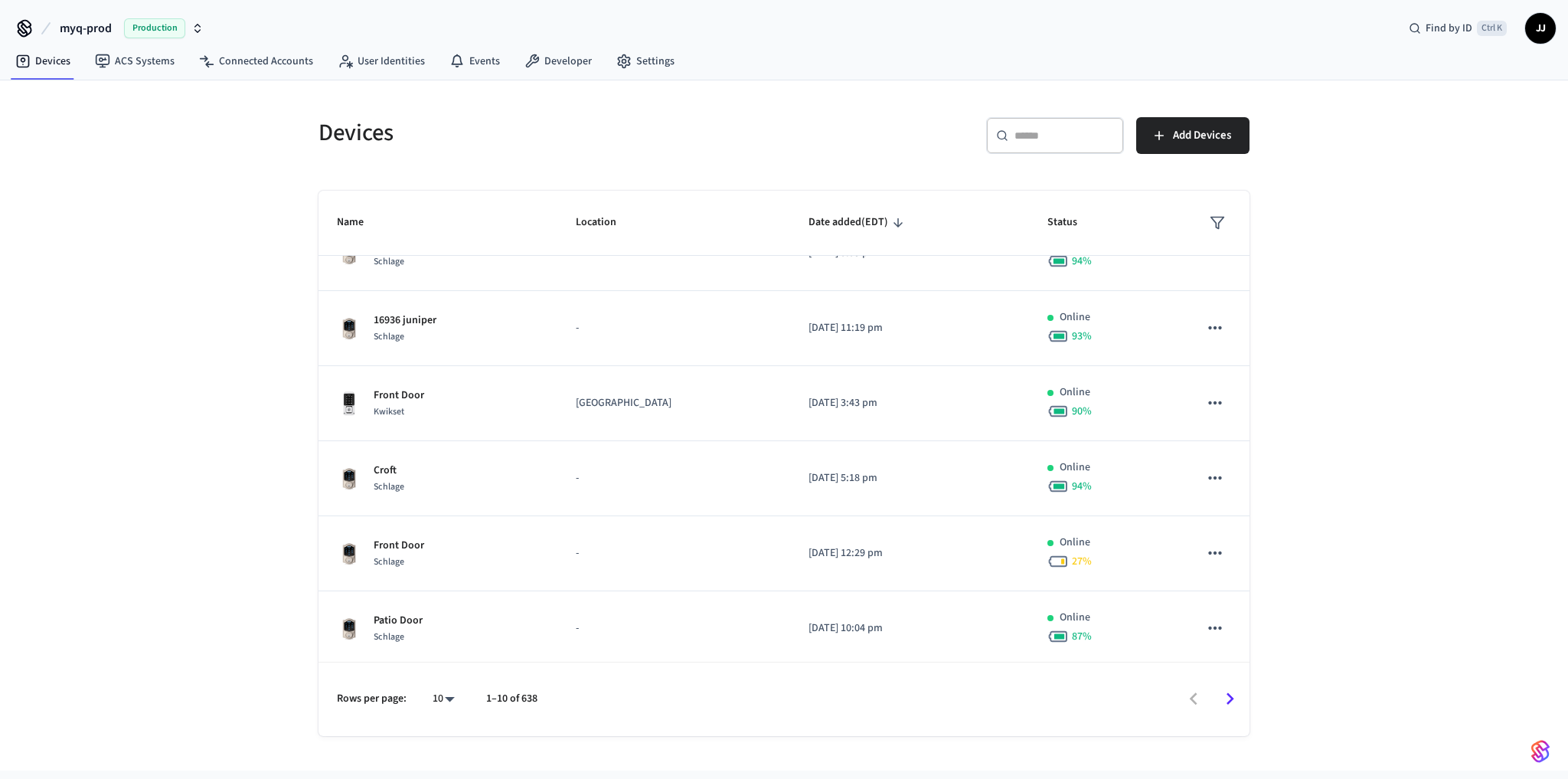
click at [1397, 391] on div "Devices ​ ​ Add Devices Name Location Date added (EDT) Status 2700 Schlage - [D…" at bounding box center [784, 425] width 1568 height 690
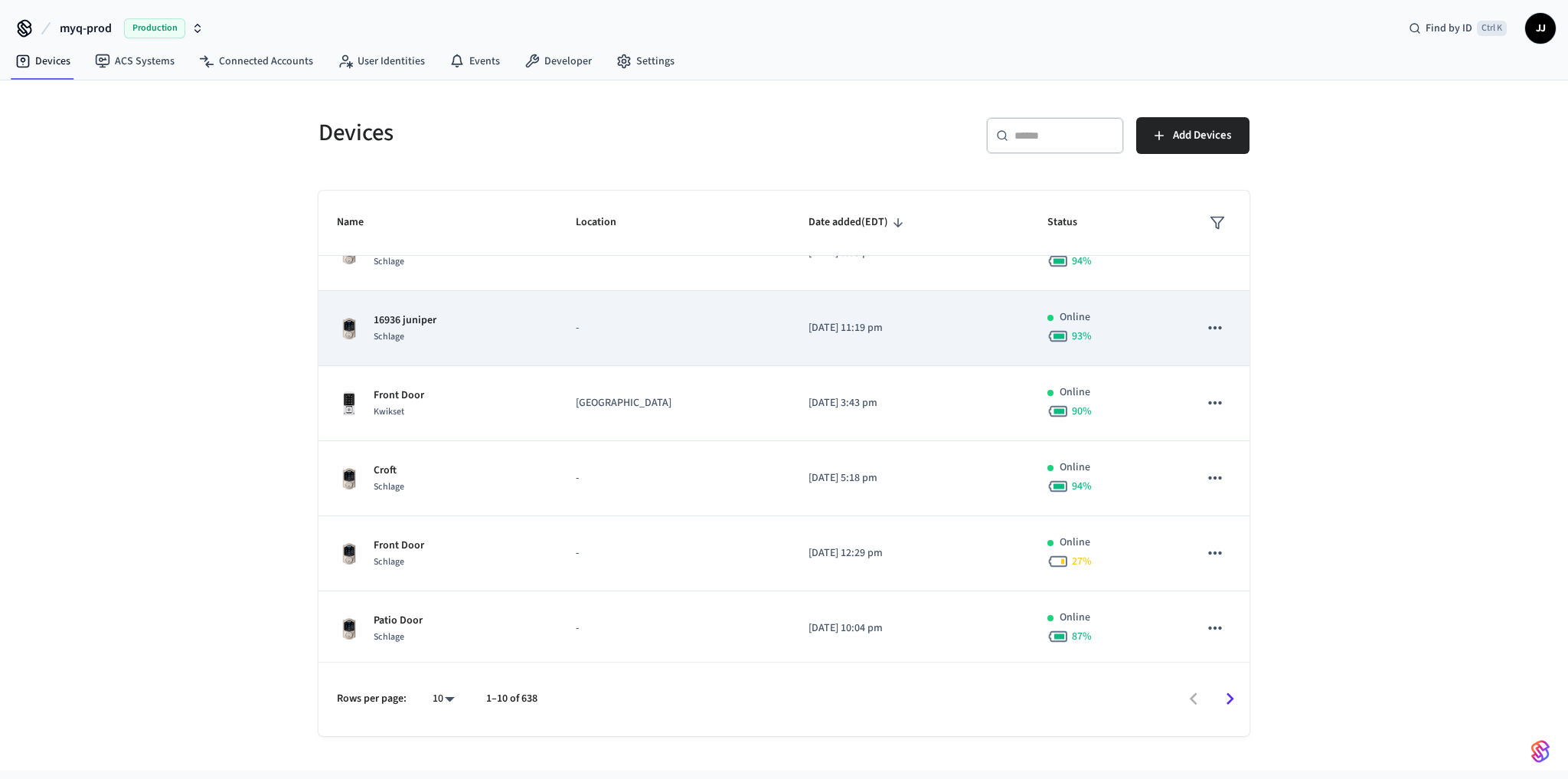
scroll to position [0, 0]
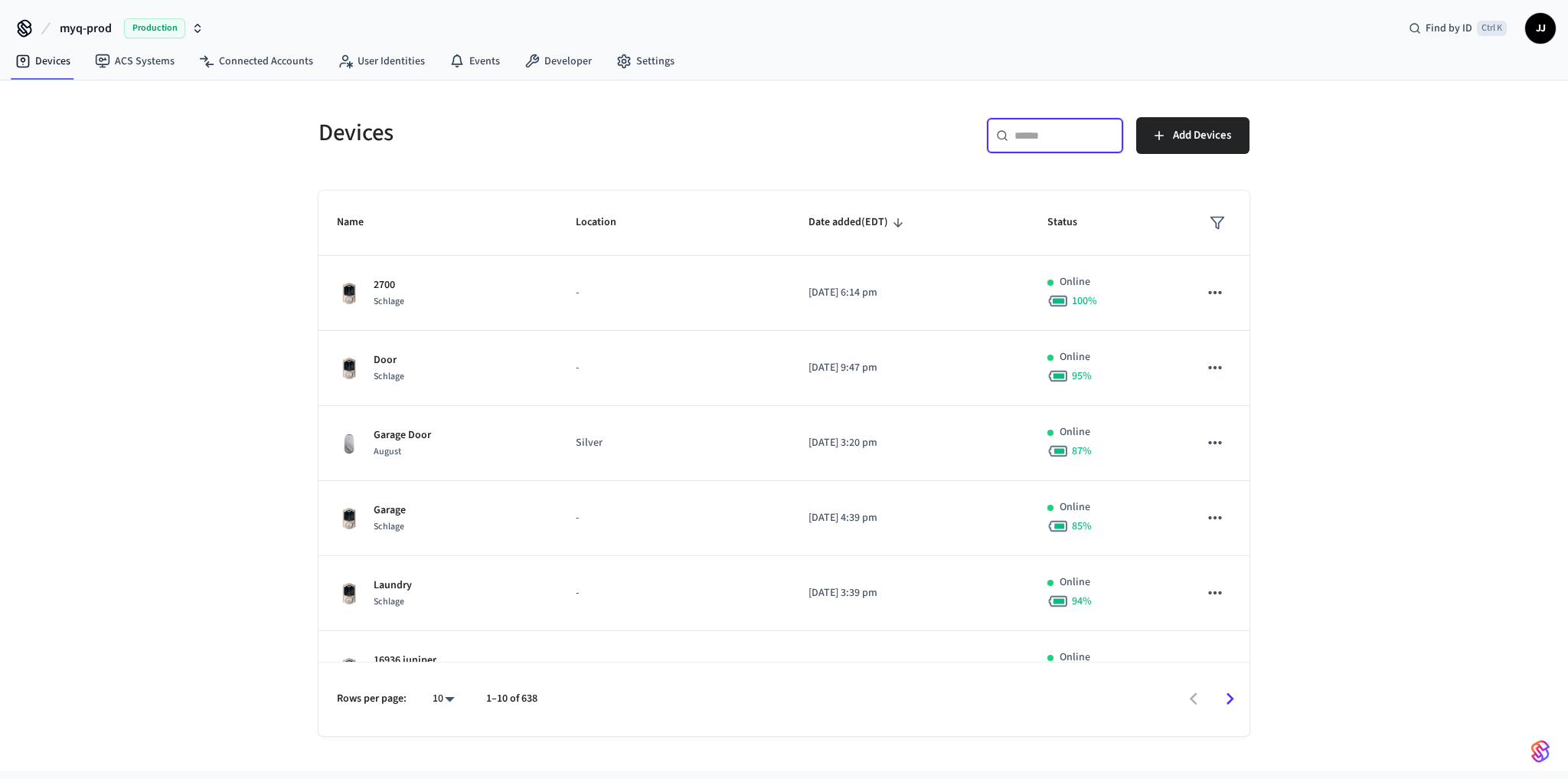
click at [1035, 132] on input "text" at bounding box center [1064, 135] width 99 height 15
paste input "**********"
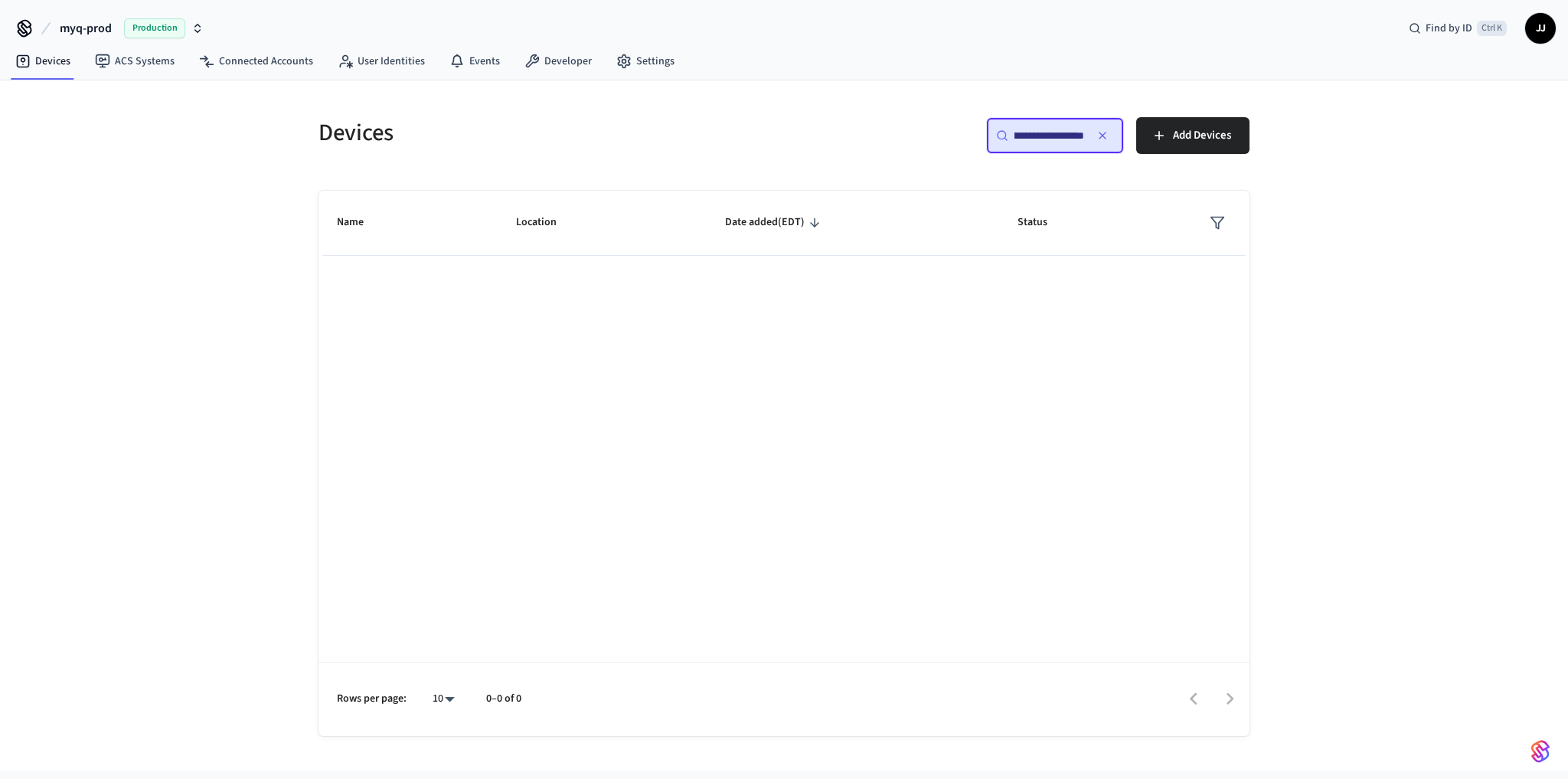
type input "**********"
click at [1104, 140] on button "button" at bounding box center [1102, 135] width 25 height 25
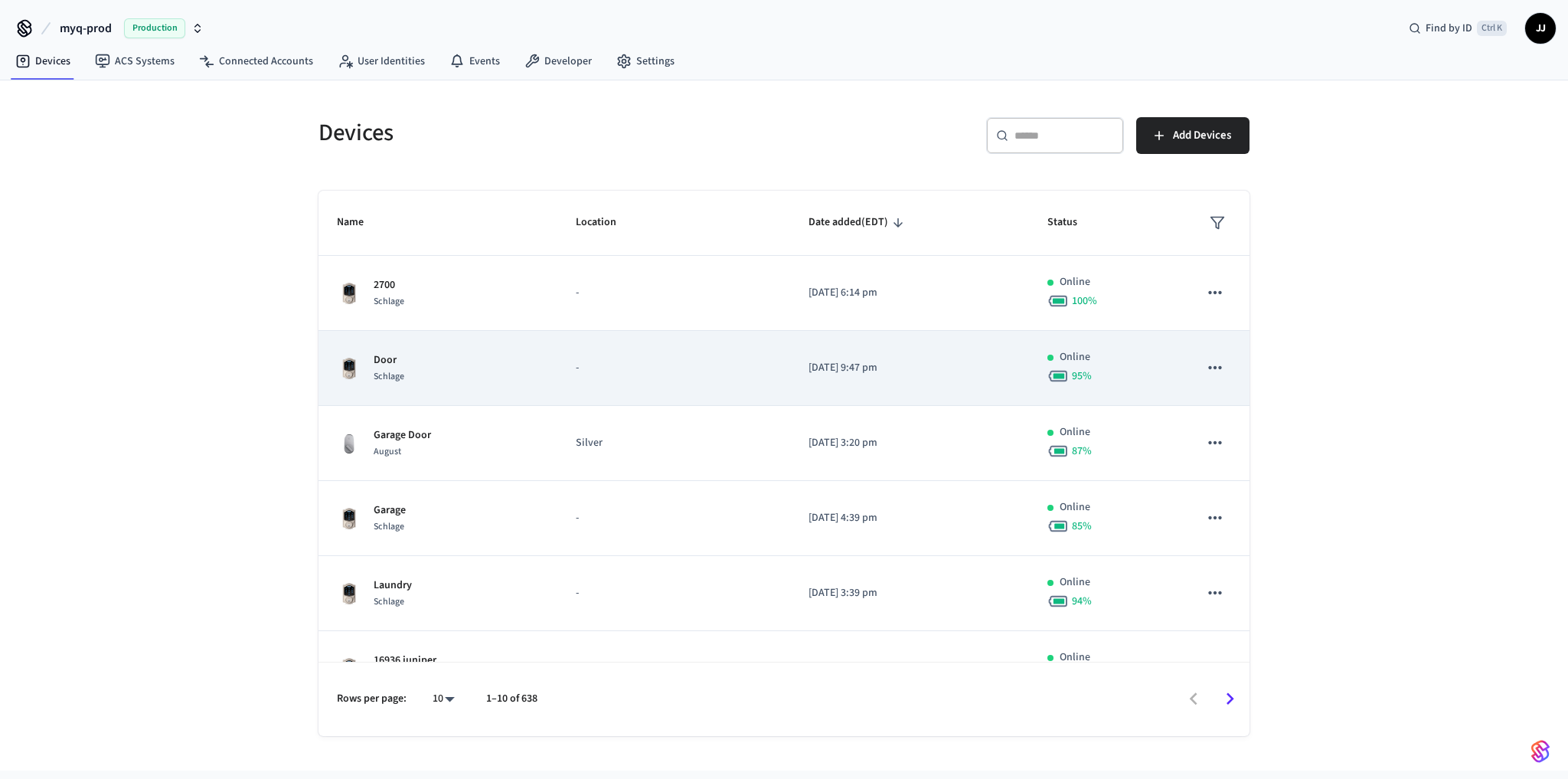
scroll to position [340, 0]
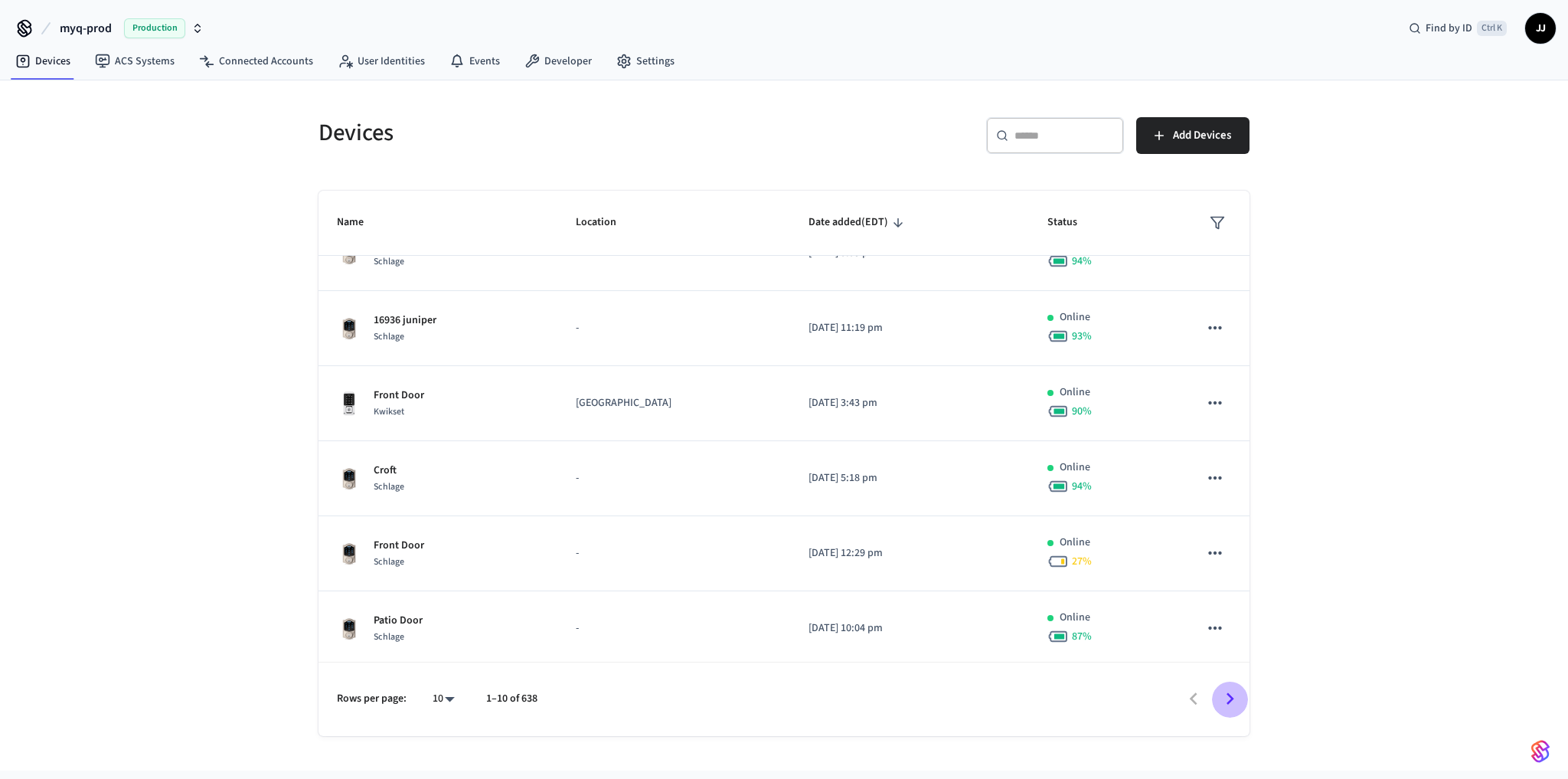
click at [1229, 701] on icon "Go to next page" at bounding box center [1231, 699] width 8 height 12
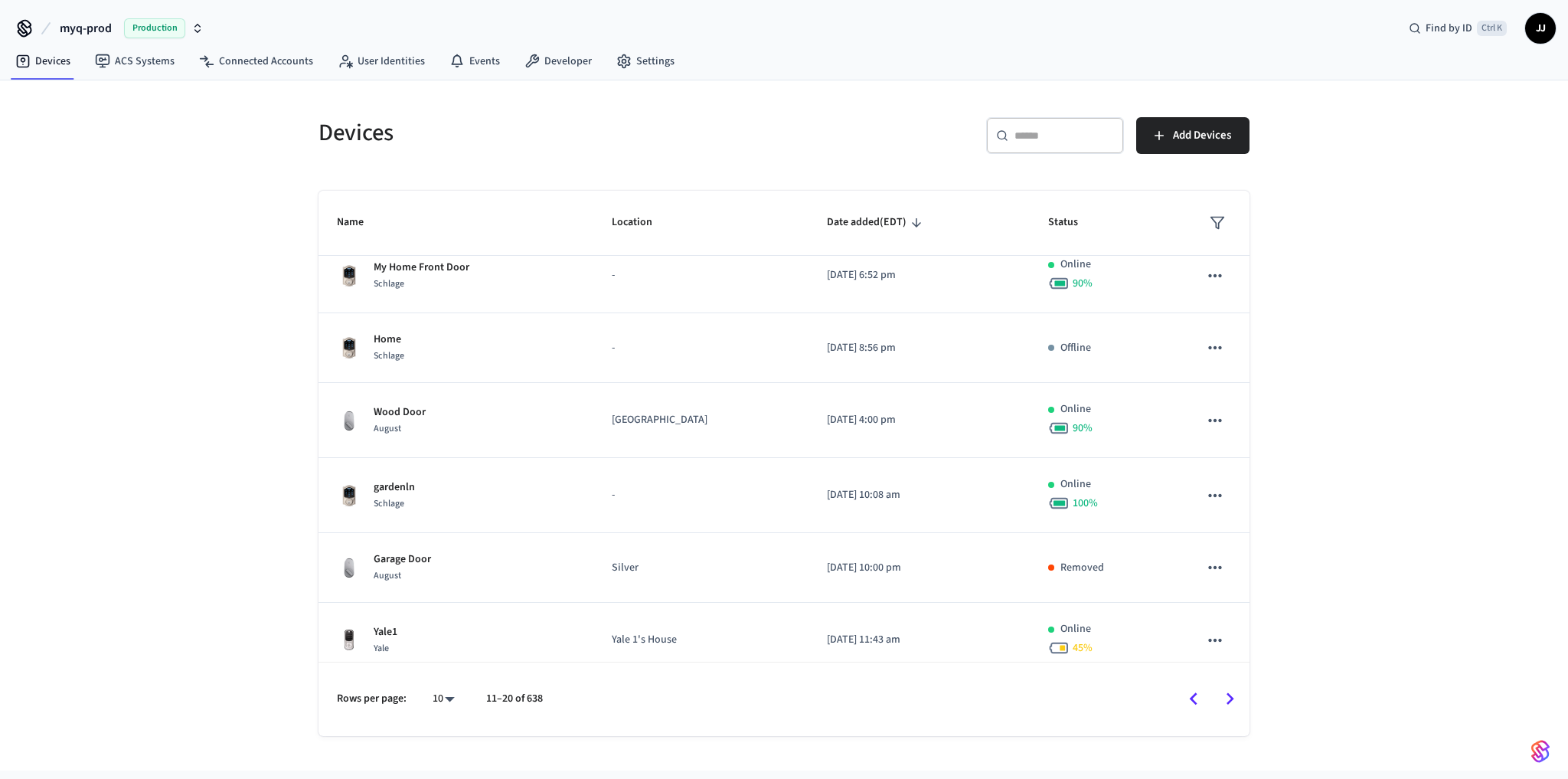
scroll to position [163, 0]
click at [1234, 699] on icon "Go to next page" at bounding box center [1230, 699] width 24 height 24
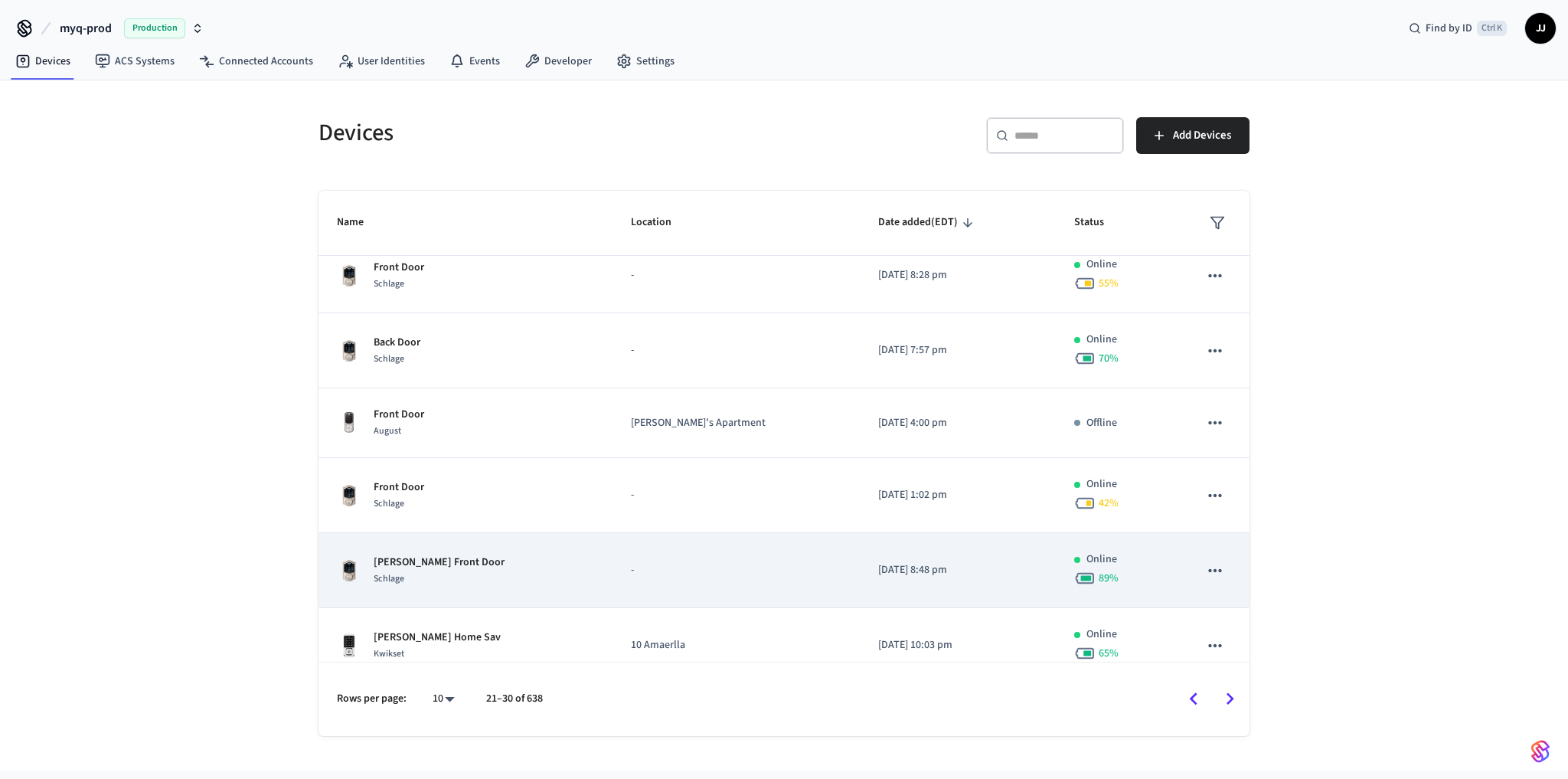
scroll to position [329, 0]
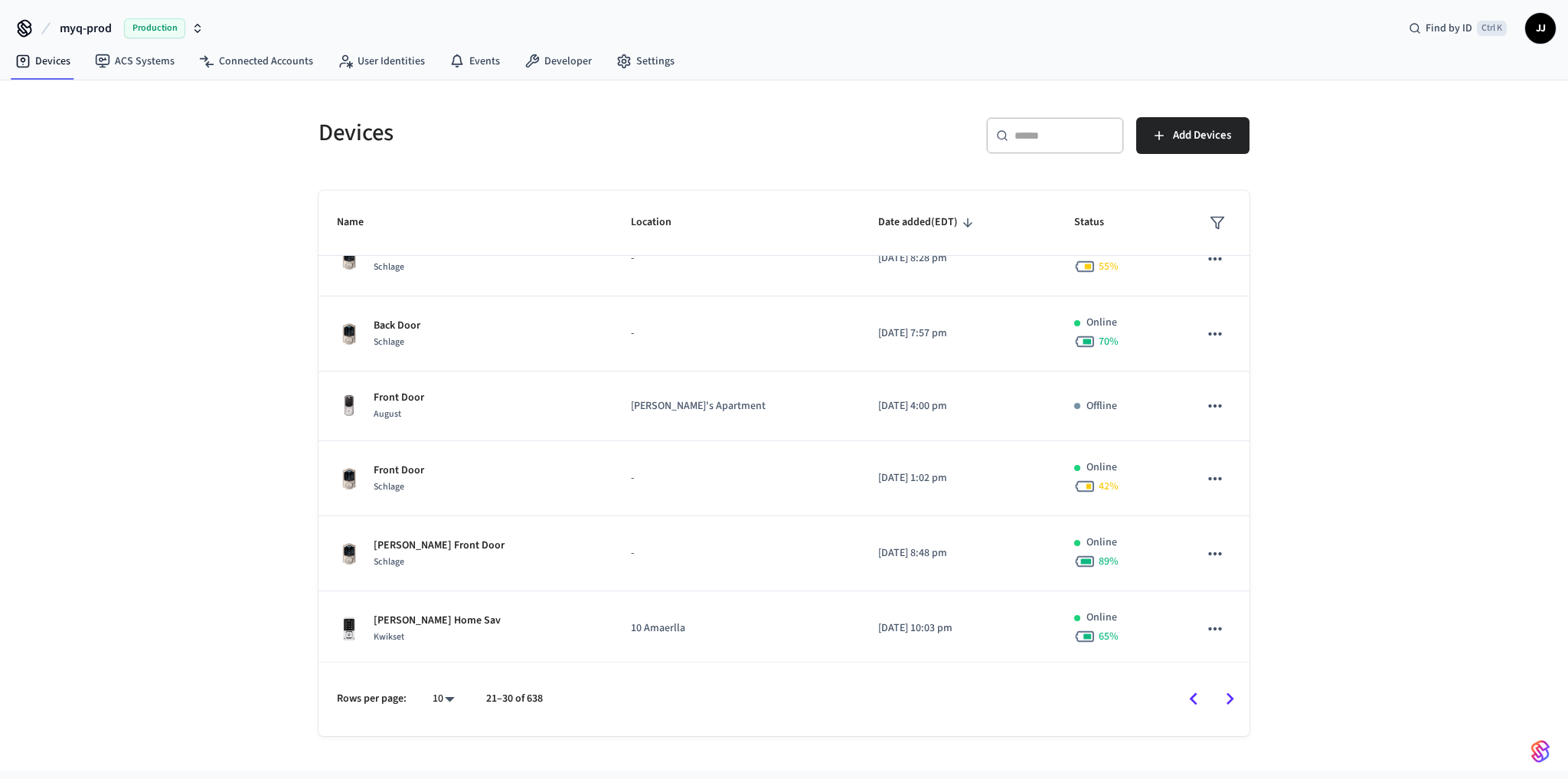
click at [1227, 691] on icon "Go to next page" at bounding box center [1230, 699] width 24 height 24
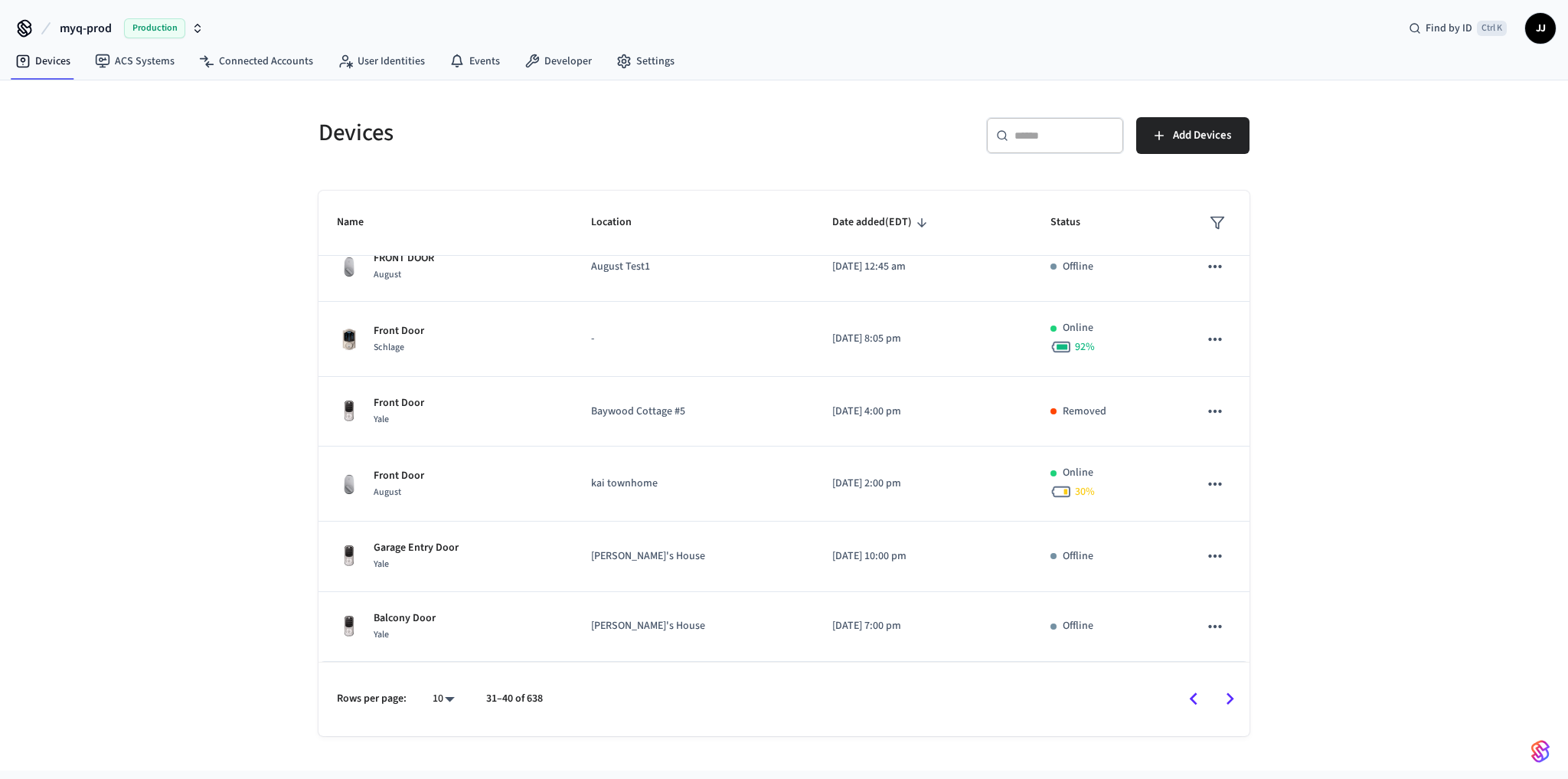
scroll to position [309, 0]
click at [1186, 692] on icon "Go to previous page" at bounding box center [1193, 699] width 24 height 24
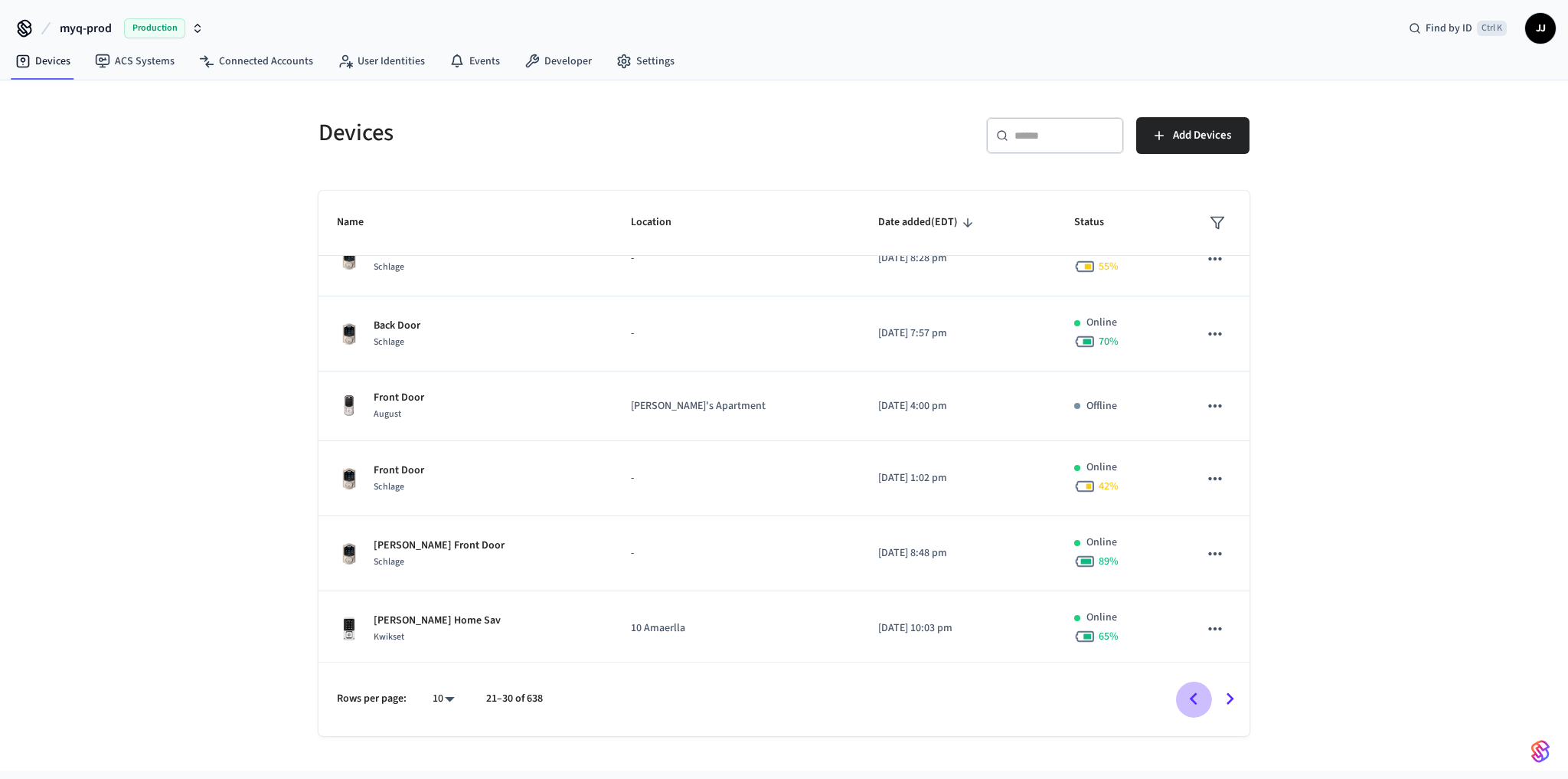
click at [1186, 692] on icon "Go to previous page" at bounding box center [1193, 699] width 24 height 24
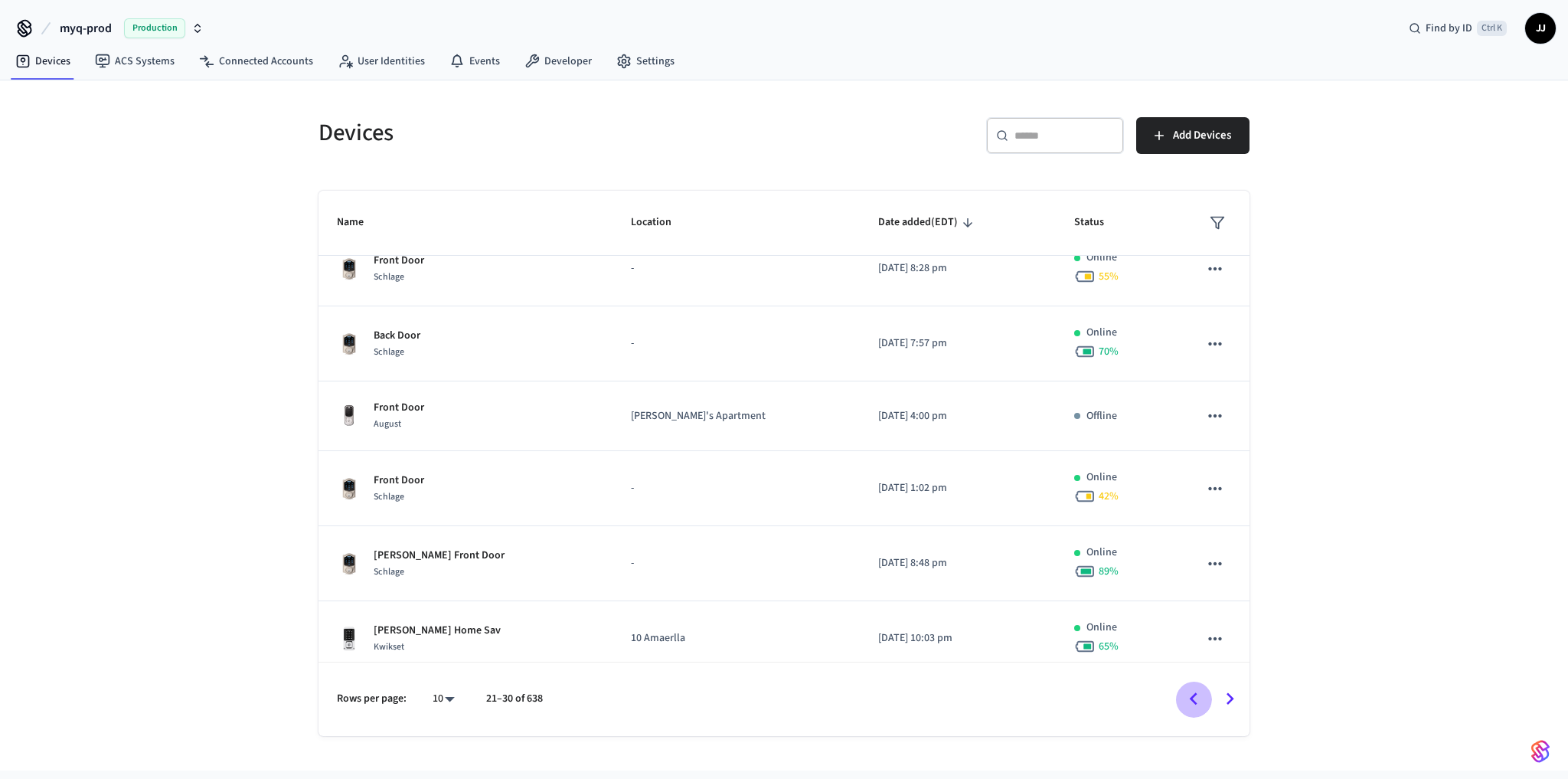
click at [1186, 692] on icon "Go to previous page" at bounding box center [1193, 699] width 24 height 24
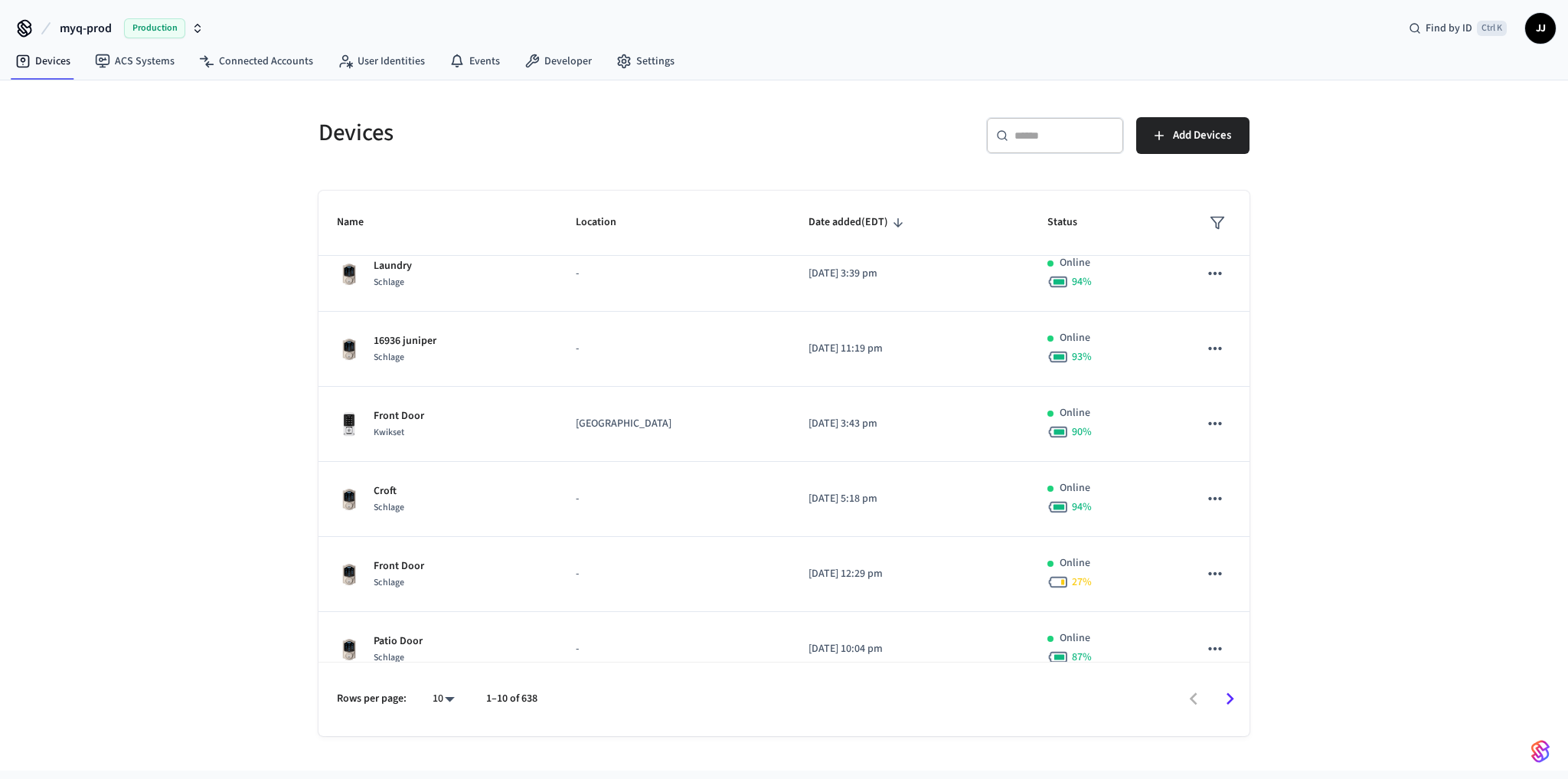
scroll to position [329, 0]
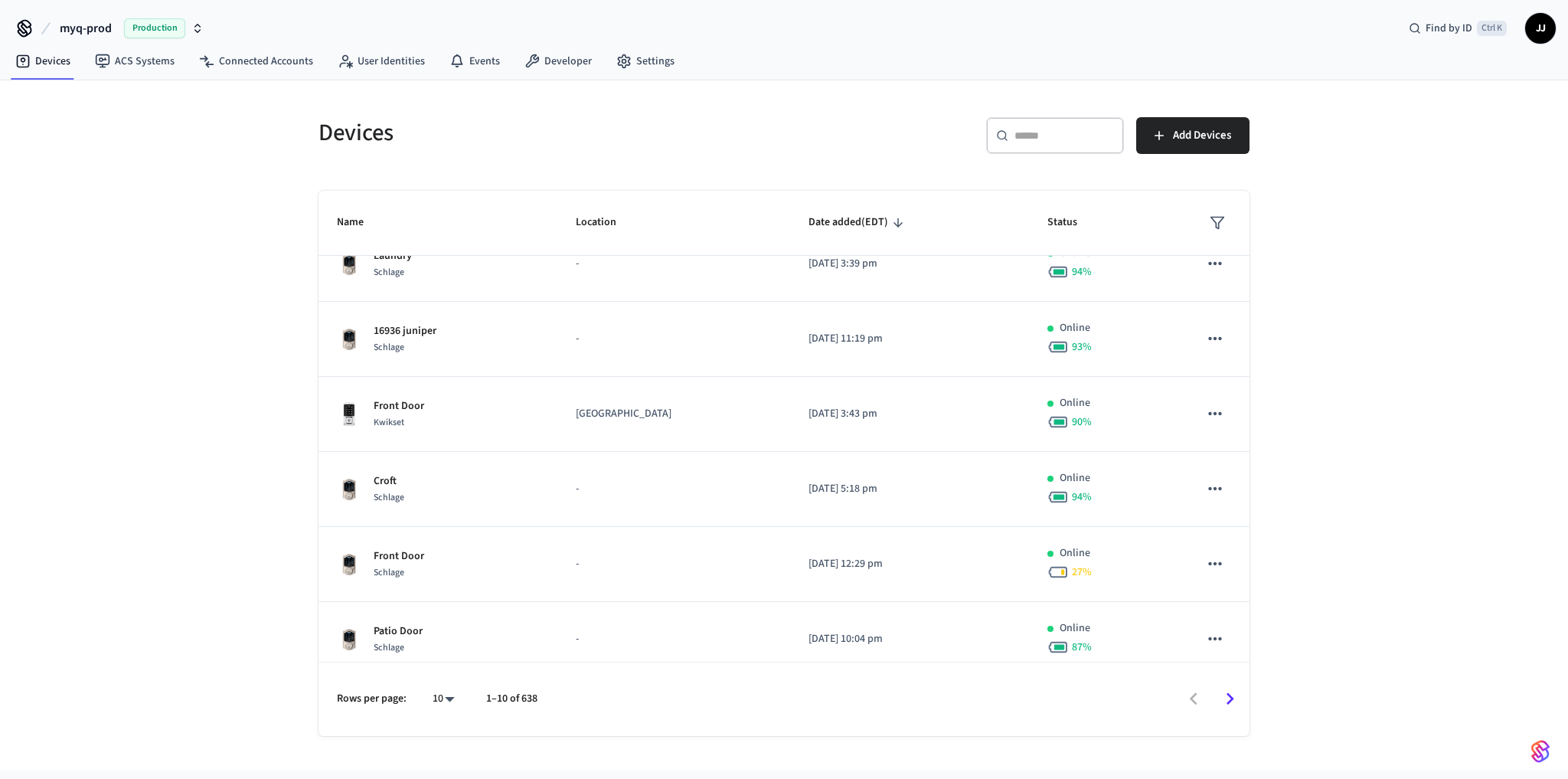
click at [1186, 692] on div at bounding box center [901, 699] width 695 height 36
click at [71, 411] on div "Devices ​ ​ Add Devices Name Location Date added (EDT) Status 2700 Schlage - [D…" at bounding box center [784, 425] width 1568 height 690
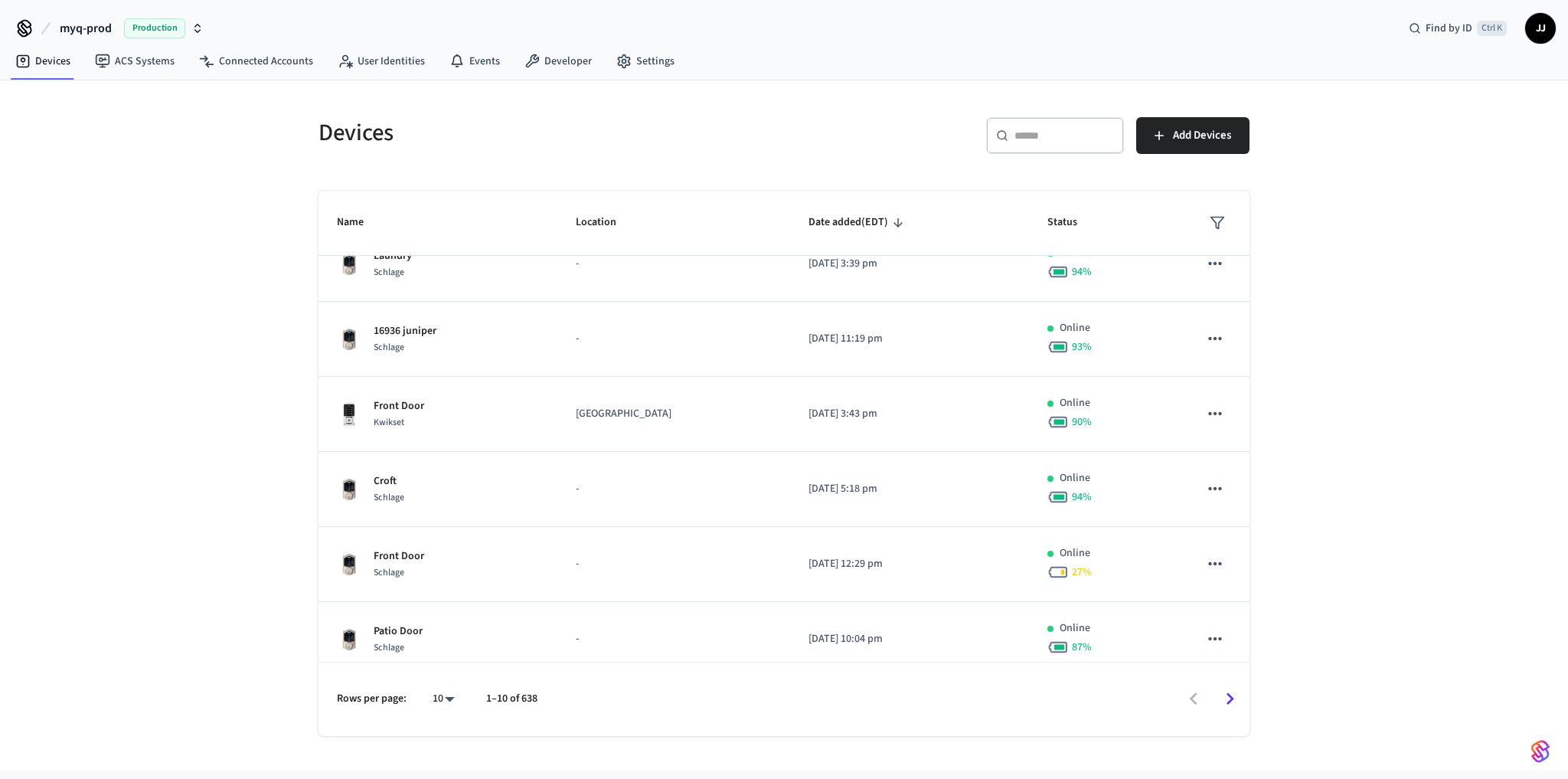
click at [84, 33] on span "myq-prod" at bounding box center [85, 28] width 52 height 18
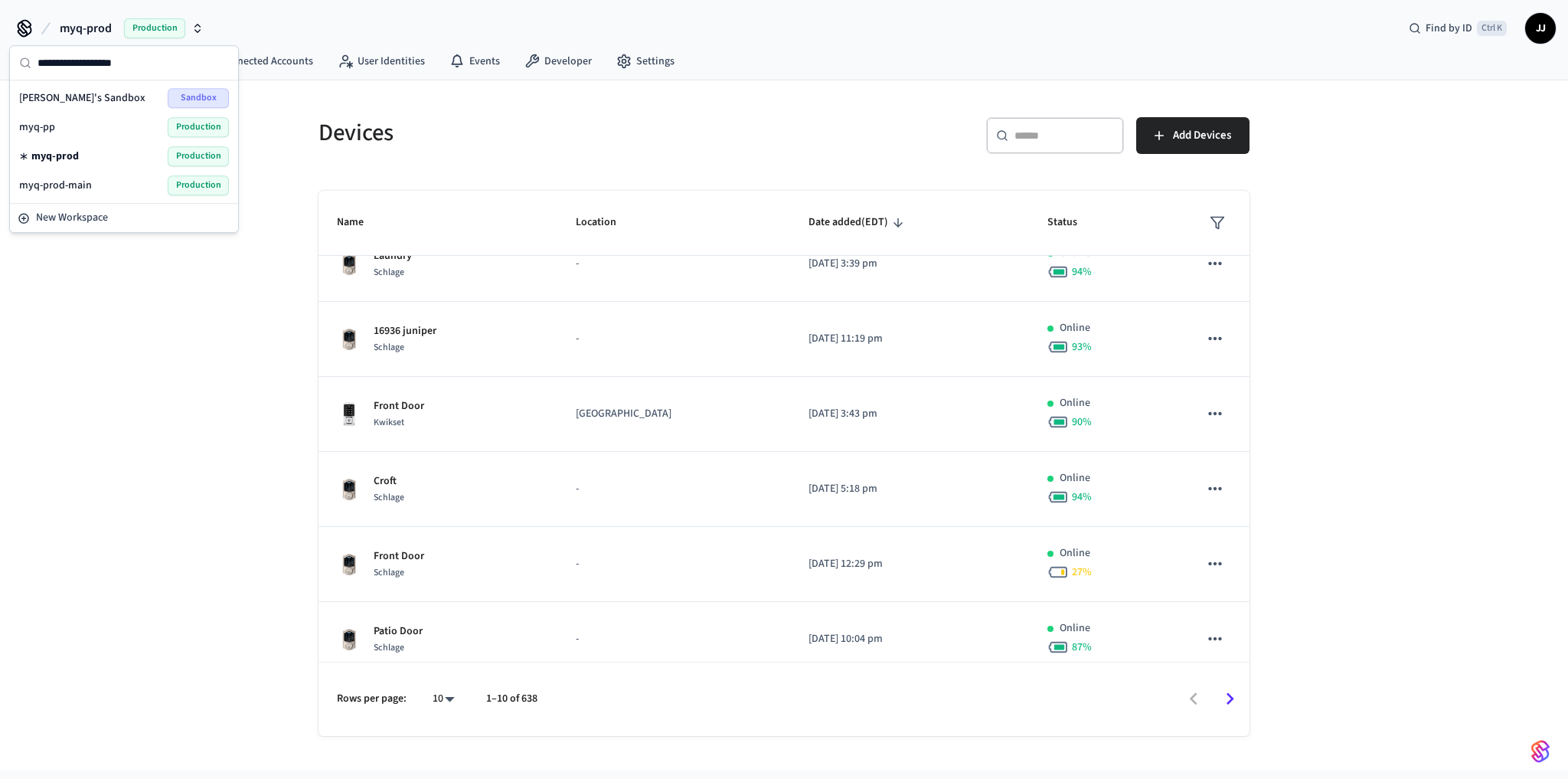
click at [84, 177] on span "myq-prod-main" at bounding box center [55, 185] width 72 height 15
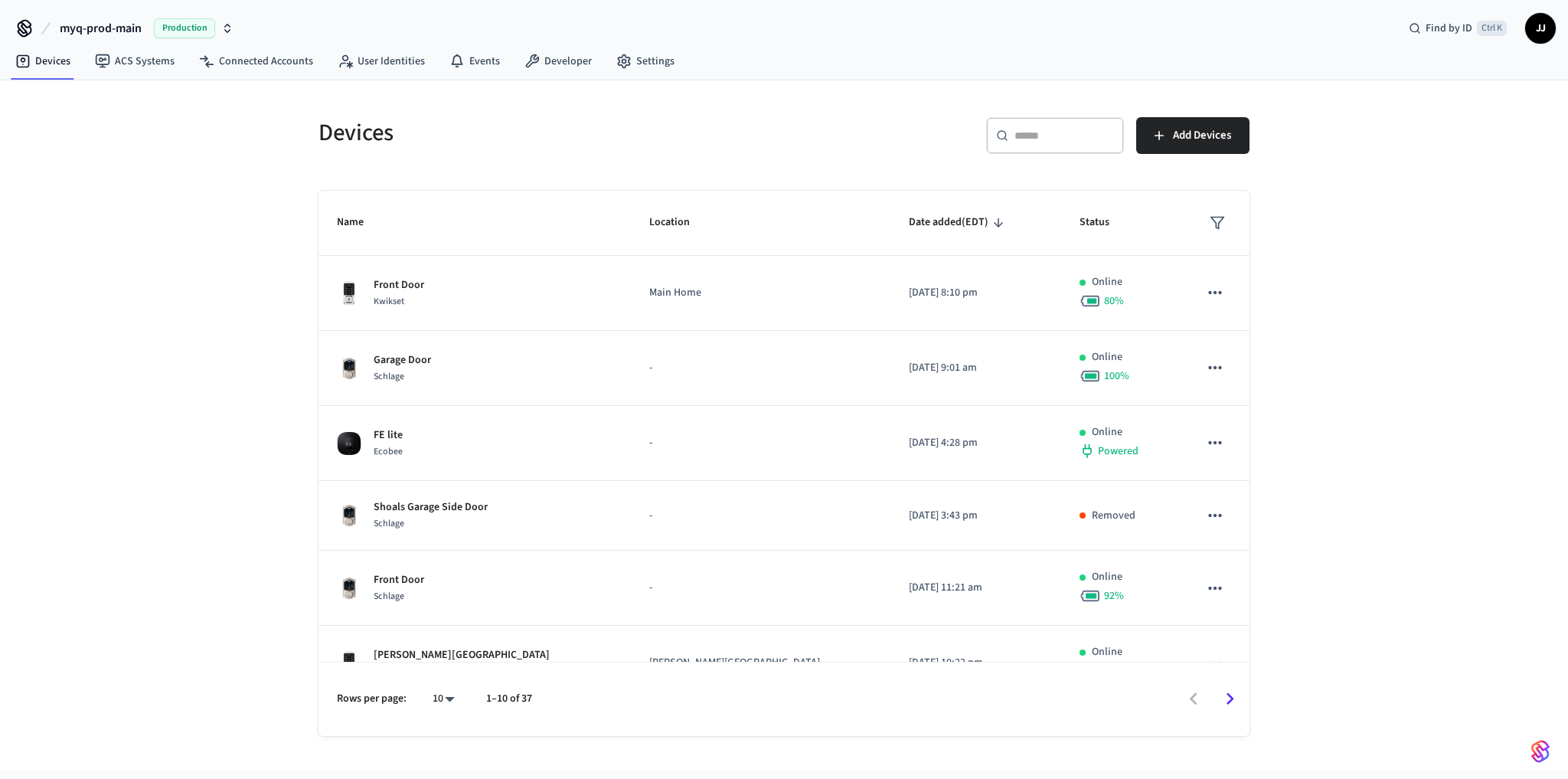
click at [1191, 695] on div at bounding box center [897, 699] width 701 height 36
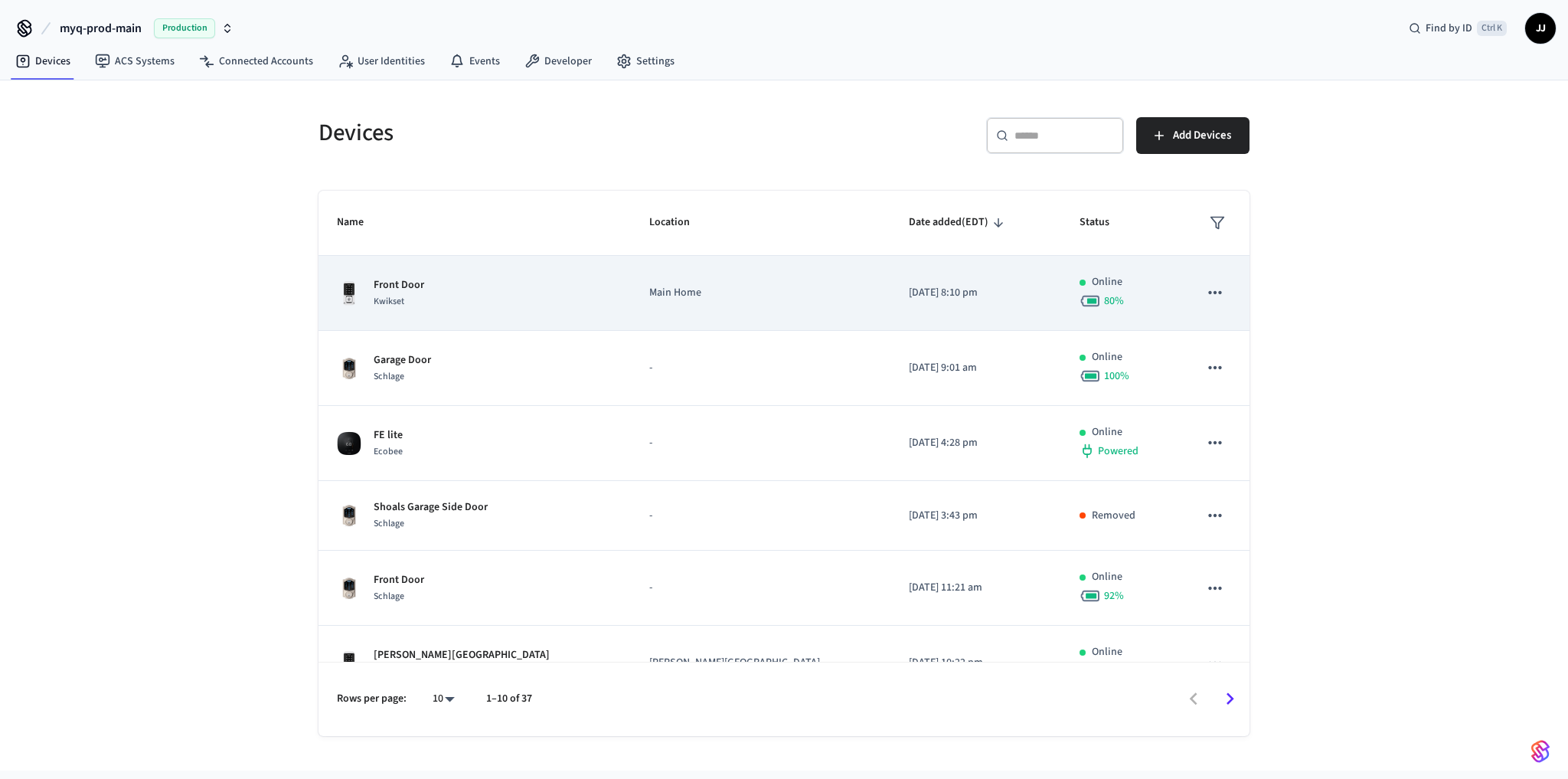
click at [487, 285] on div "Front Door Kwikset" at bounding box center [474, 293] width 275 height 32
click at [395, 280] on p "Front Door" at bounding box center [399, 285] width 51 height 16
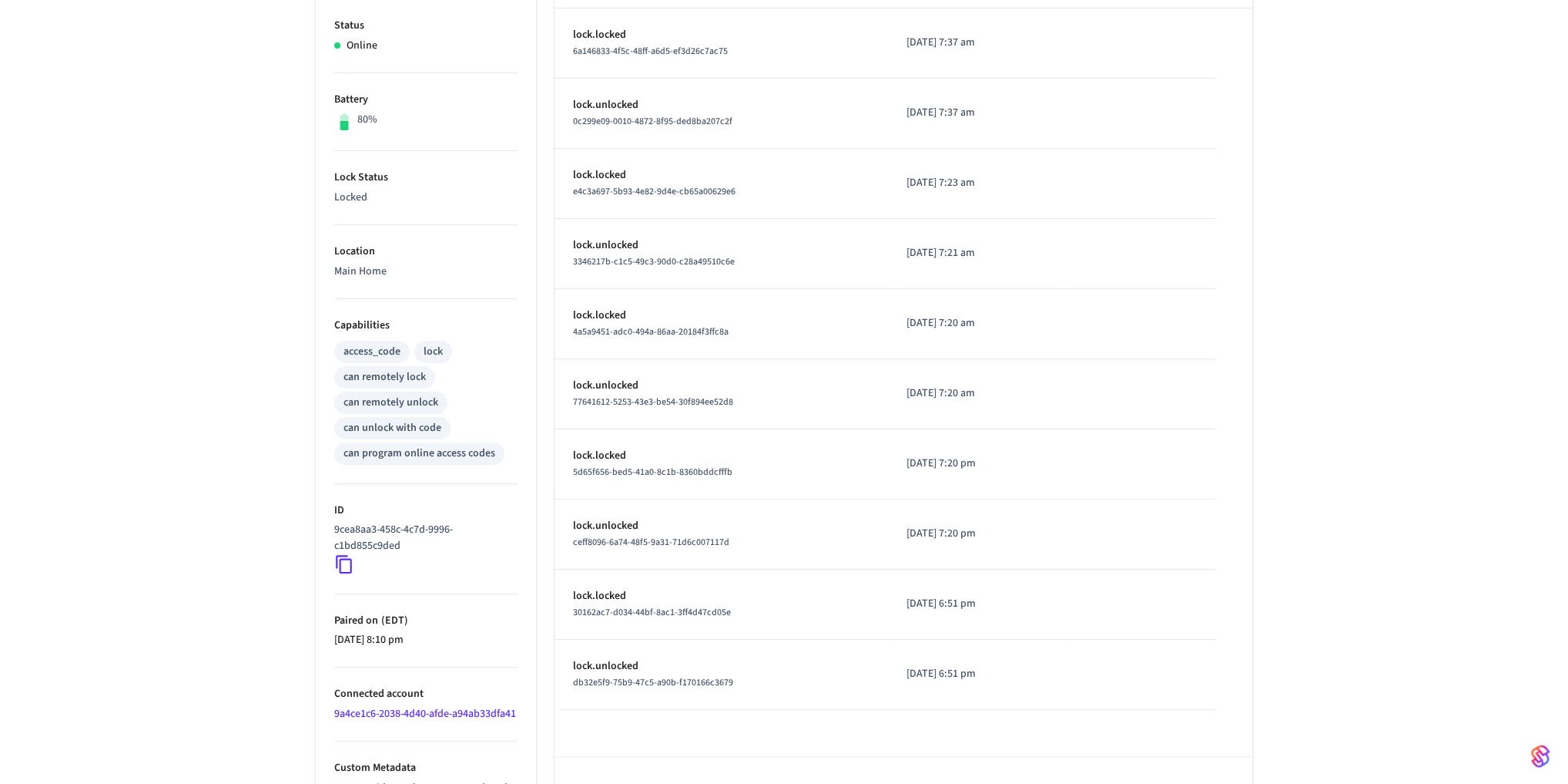
scroll to position [387, 0]
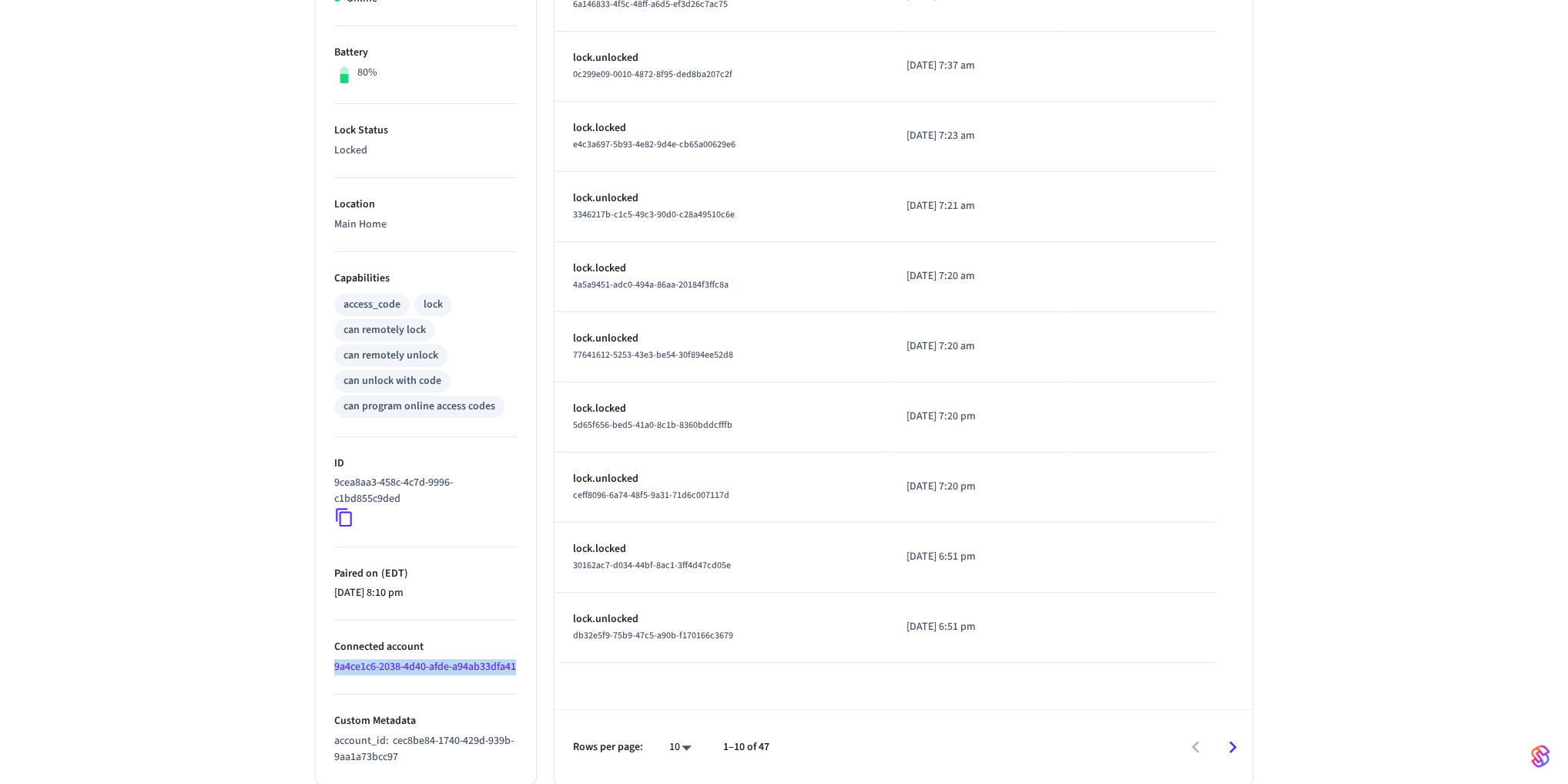
drag, startPoint x: 427, startPoint y: 667, endPoint x: 310, endPoint y: 653, distance: 117.8
click at [310, 653] on div "Properties Type Kwikset Status Online Battery 80% Lock Status Locked Location M…" at bounding box center [416, 308] width 239 height 953
drag, startPoint x: 410, startPoint y: 756, endPoint x: 391, endPoint y: 746, distance: 21.5
click at [391, 746] on p "account_id : cec8be84-1740-429d-939b-9aa1a73bcc97" at bounding box center [426, 749] width 183 height 32
copy span "cec8be84-1740-429d-939b-9aa1a73bcc97"
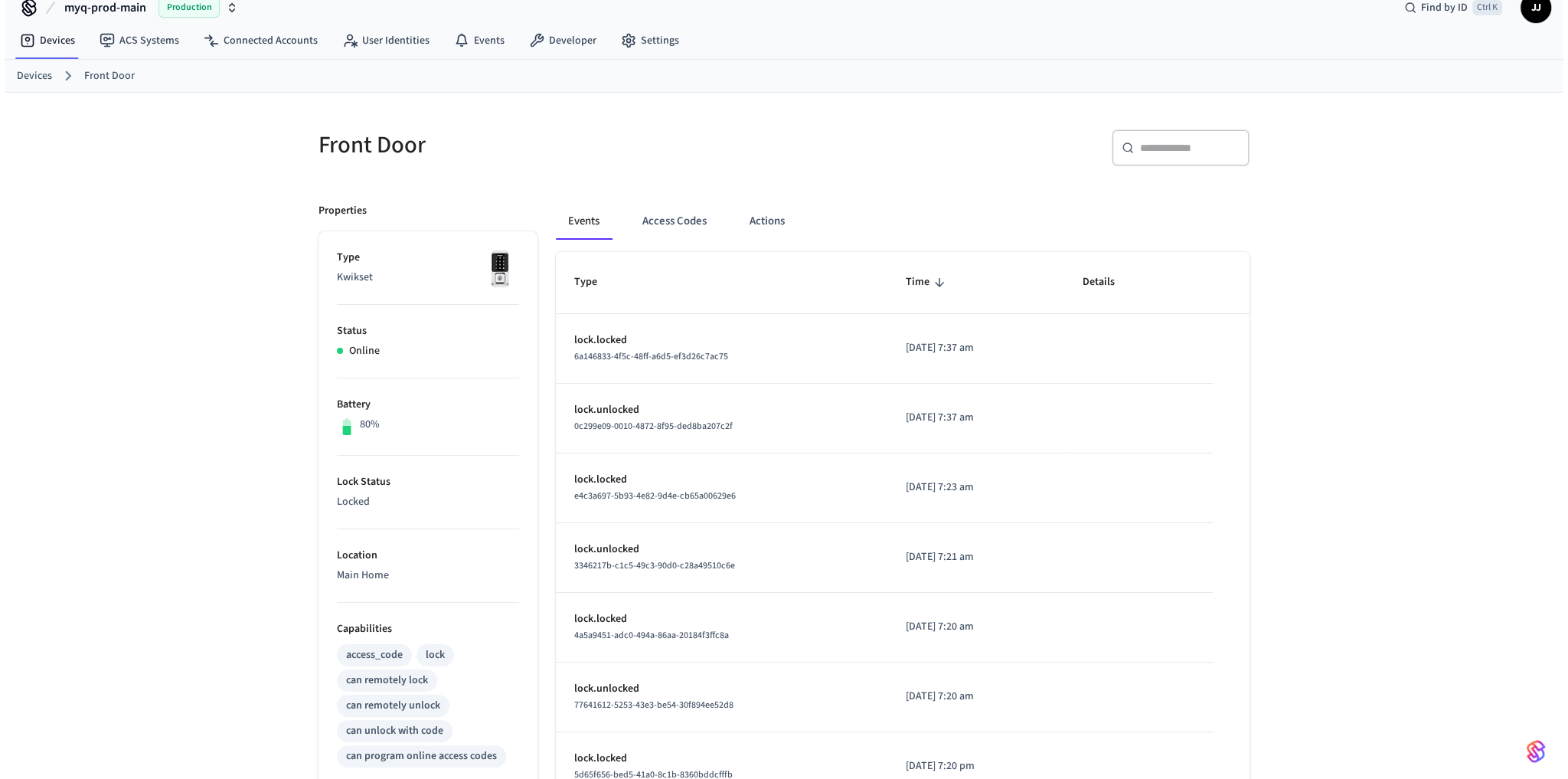
scroll to position [0, 0]
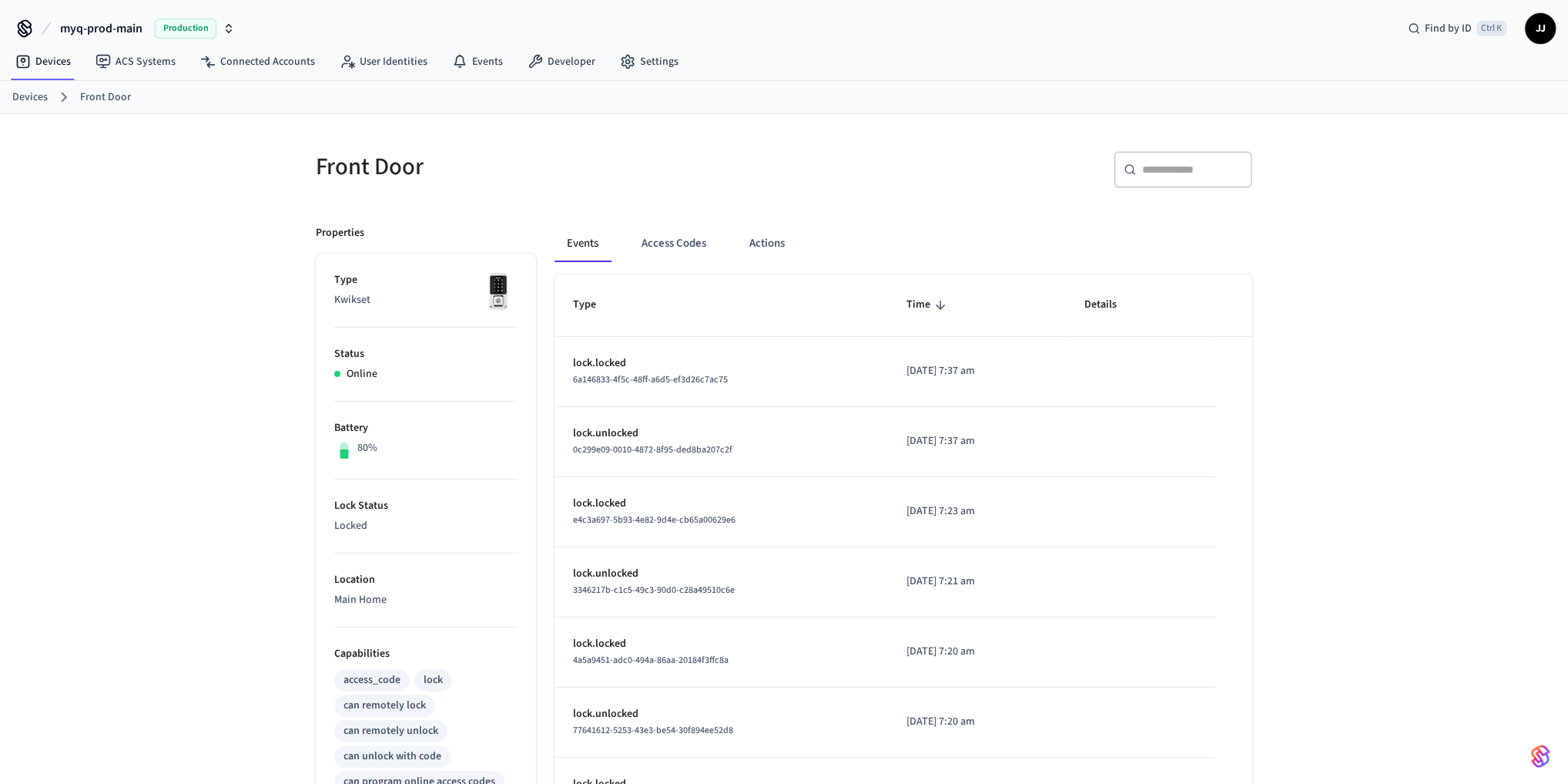
click at [345, 172] on h5 "Front Door" at bounding box center [546, 167] width 459 height 31
click at [683, 231] on button "Access Codes" at bounding box center [674, 243] width 90 height 37
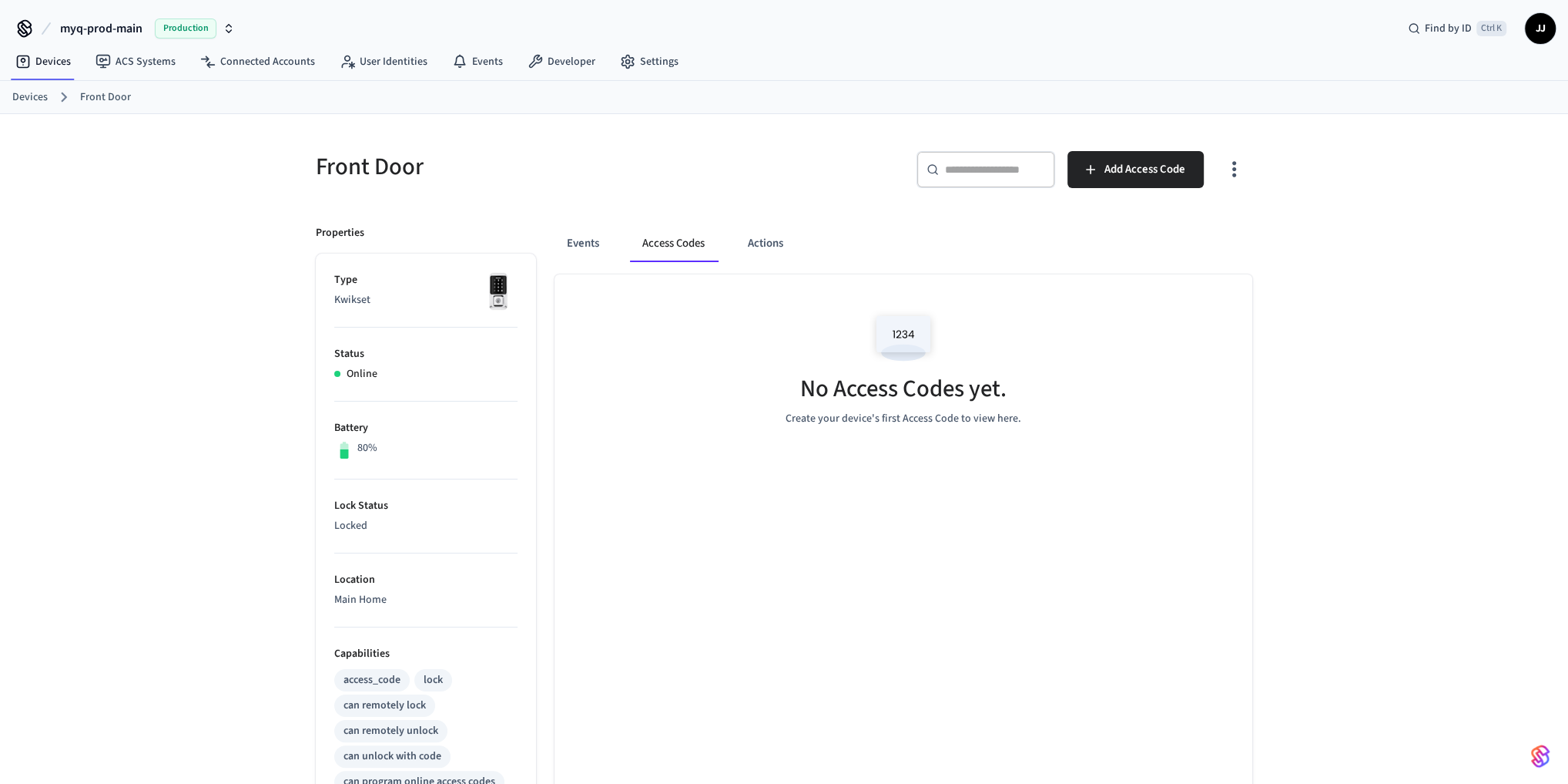
click at [22, 100] on link "Devices" at bounding box center [30, 98] width 35 height 16
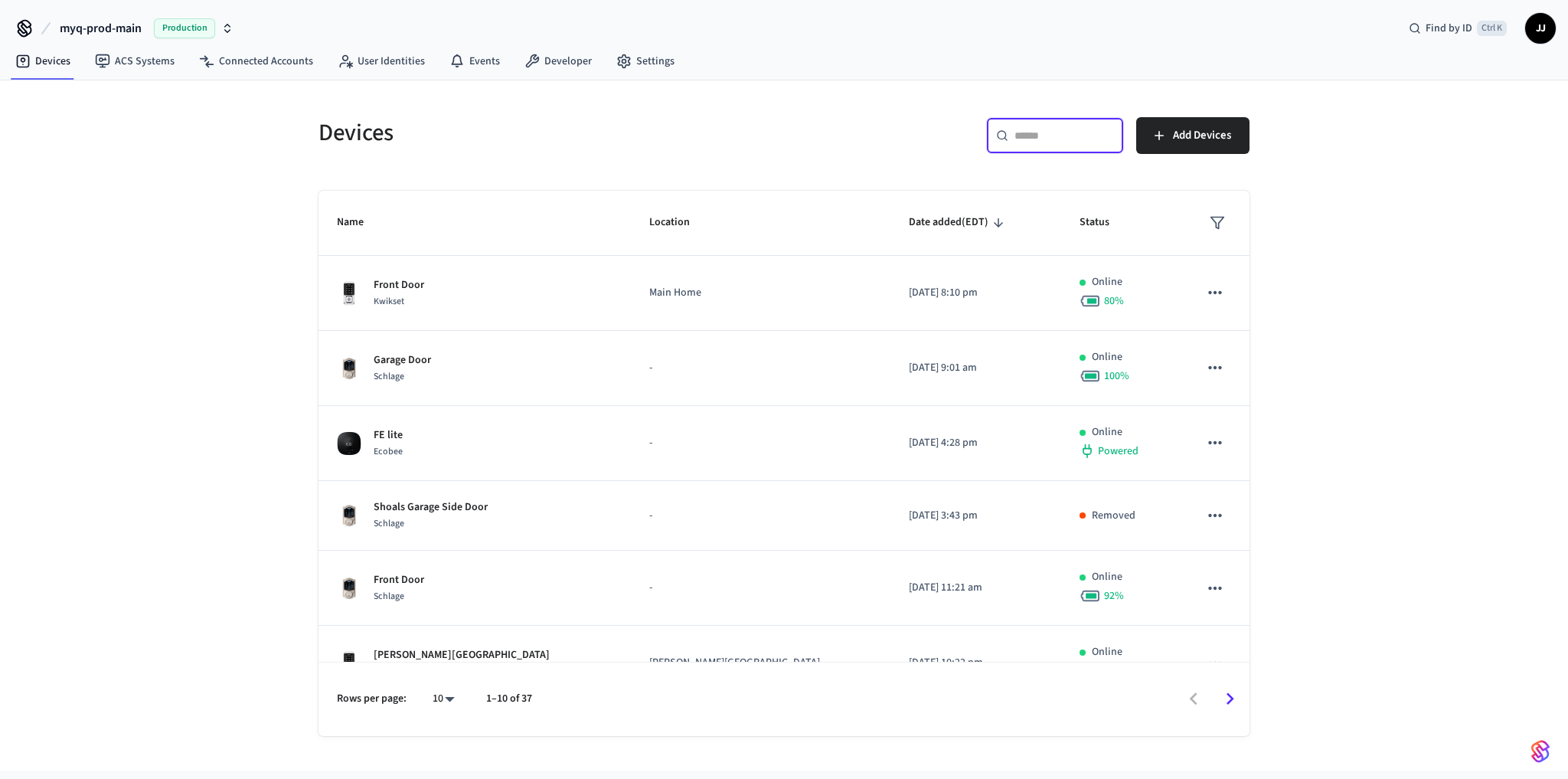
click at [1060, 134] on input "text" at bounding box center [1064, 135] width 99 height 15
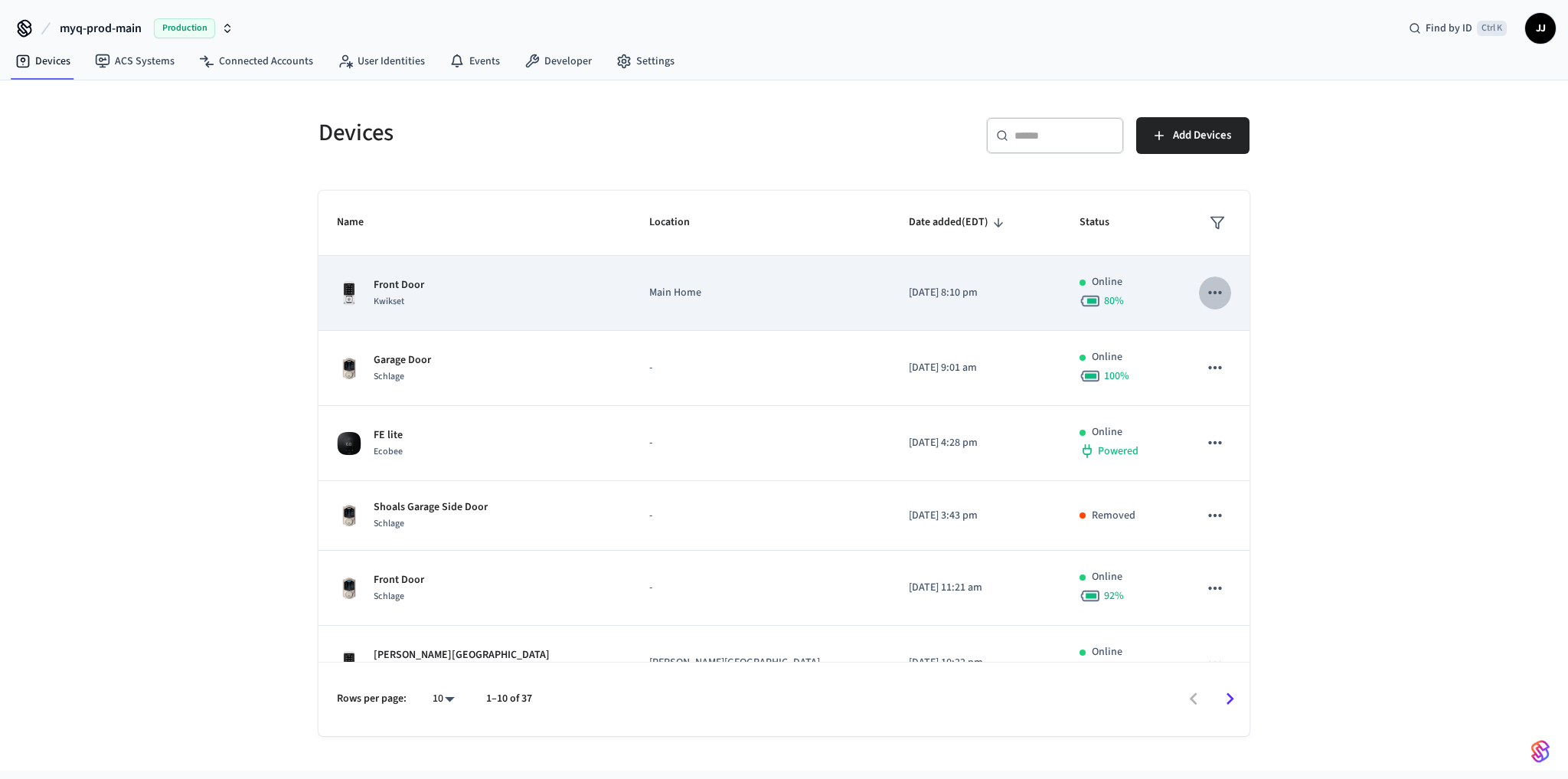
click at [1212, 286] on icon "sticky table" at bounding box center [1215, 292] width 20 height 20
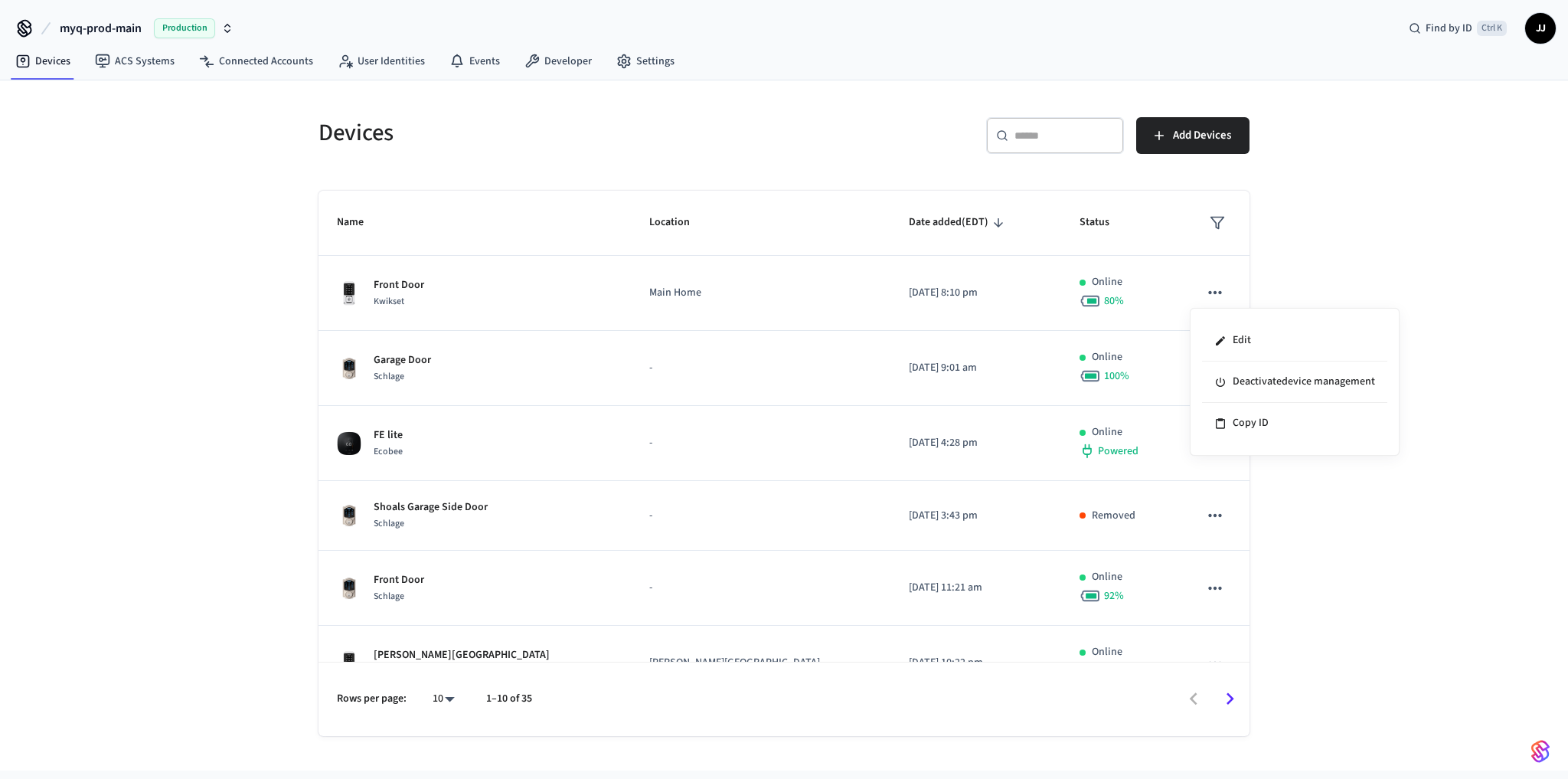
click at [1010, 169] on div at bounding box center [784, 389] width 1568 height 779
click at [1050, 133] on input "text" at bounding box center [1064, 135] width 99 height 15
paste input "**********"
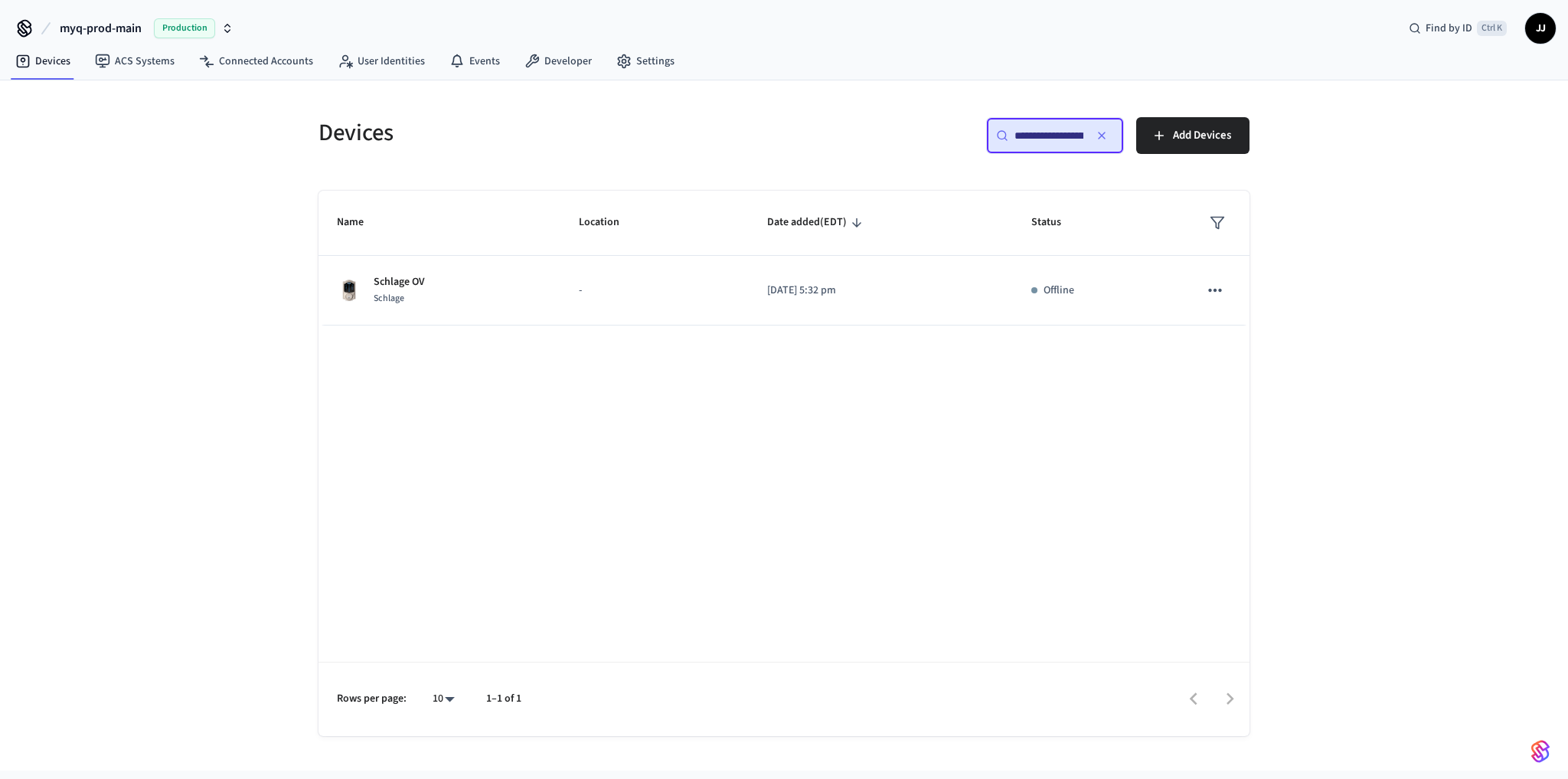
scroll to position [0, 117]
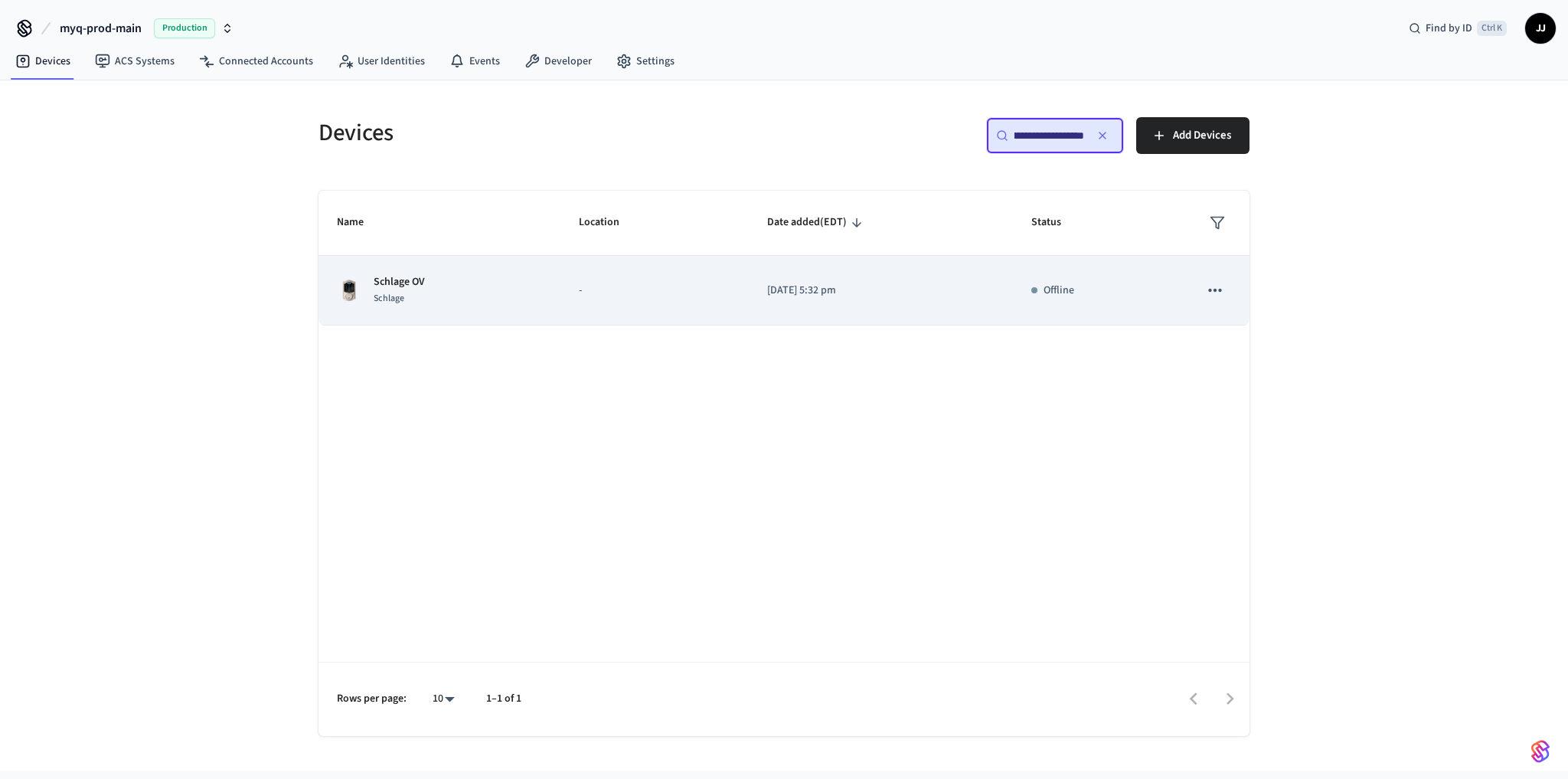
type input "**********"
click at [842, 314] on td "[DATE] 5:32 pm" at bounding box center [881, 290] width 264 height 70
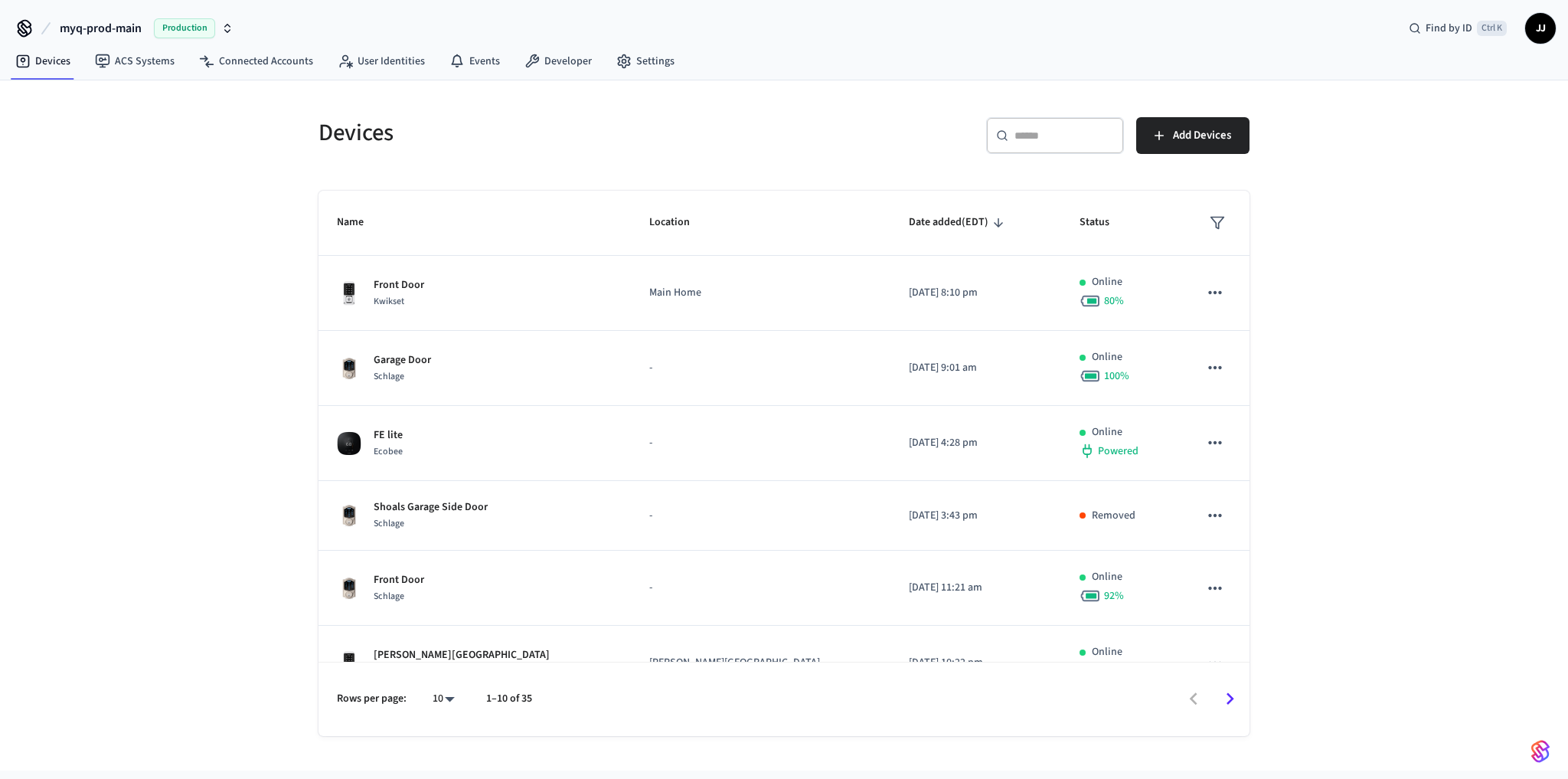
click at [1374, 424] on div "Devices ​ ​ Add Devices Name Location Date added (EDT) Status Front Door Kwikse…" at bounding box center [784, 425] width 1568 height 690
click at [1069, 132] on input "text" at bounding box center [1064, 135] width 99 height 15
paste input "**********"
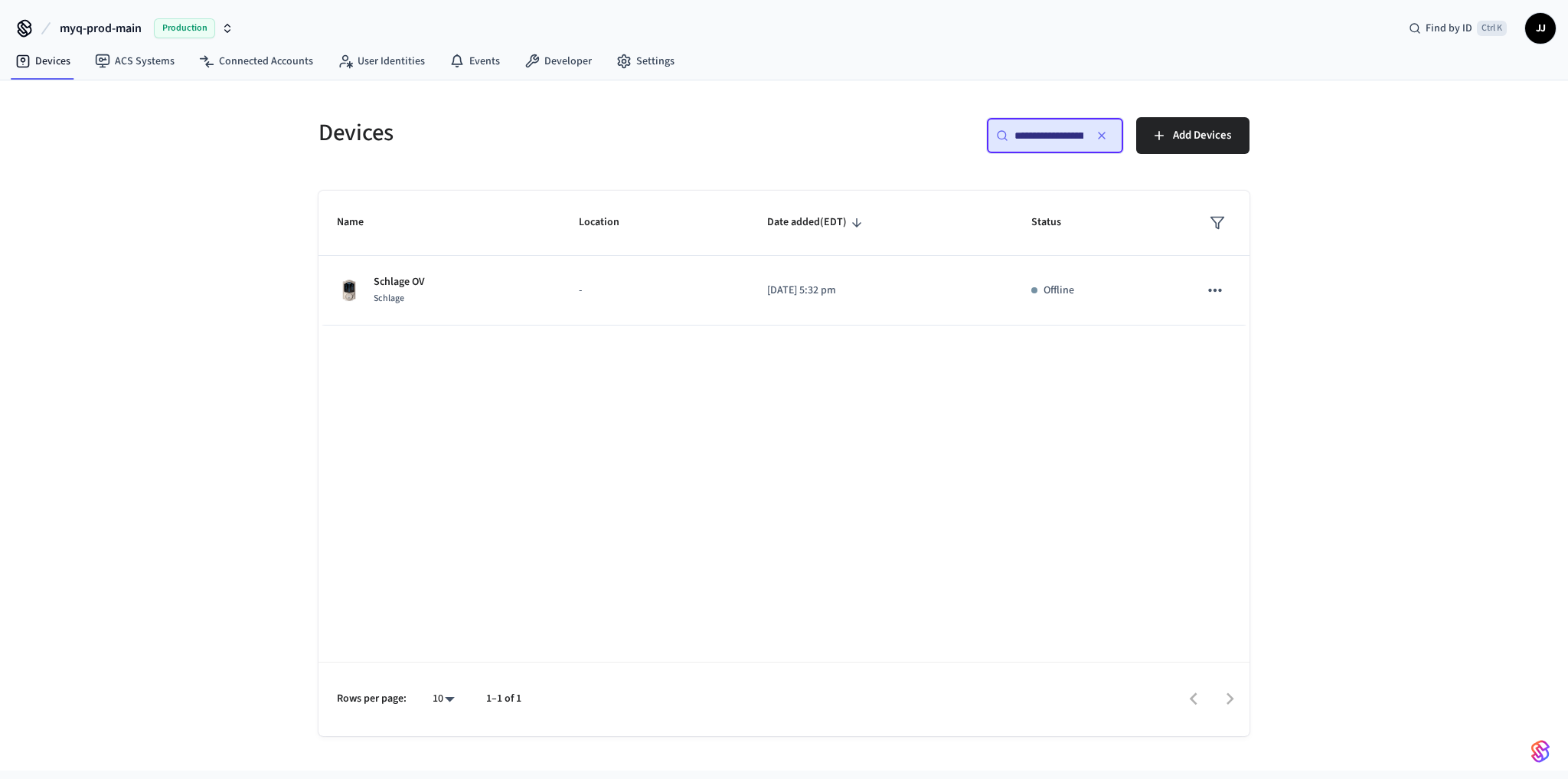
scroll to position [0, 117]
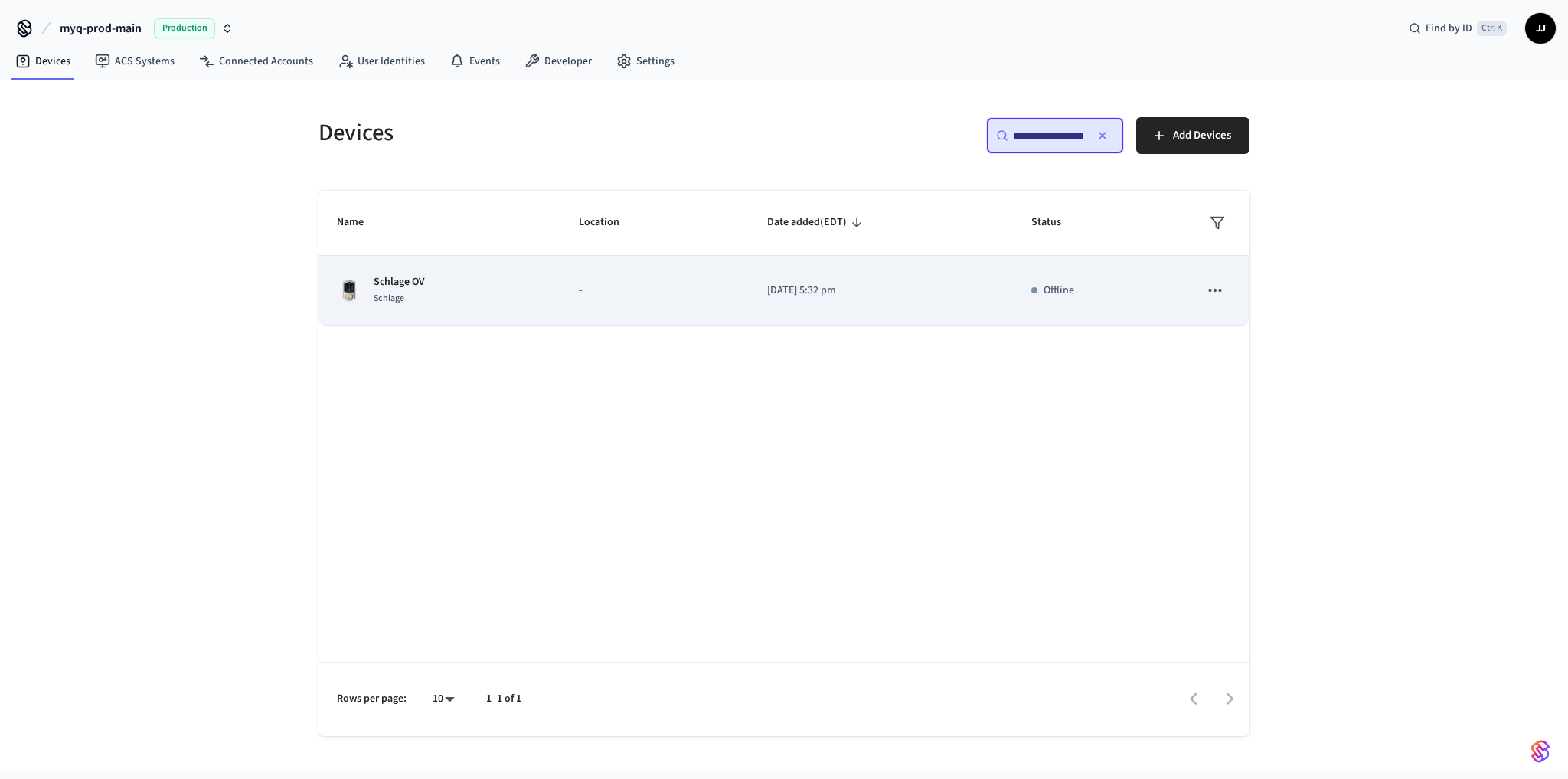
type input "**********"
click at [909, 286] on p "[DATE] 5:32 pm" at bounding box center [881, 290] width 228 height 16
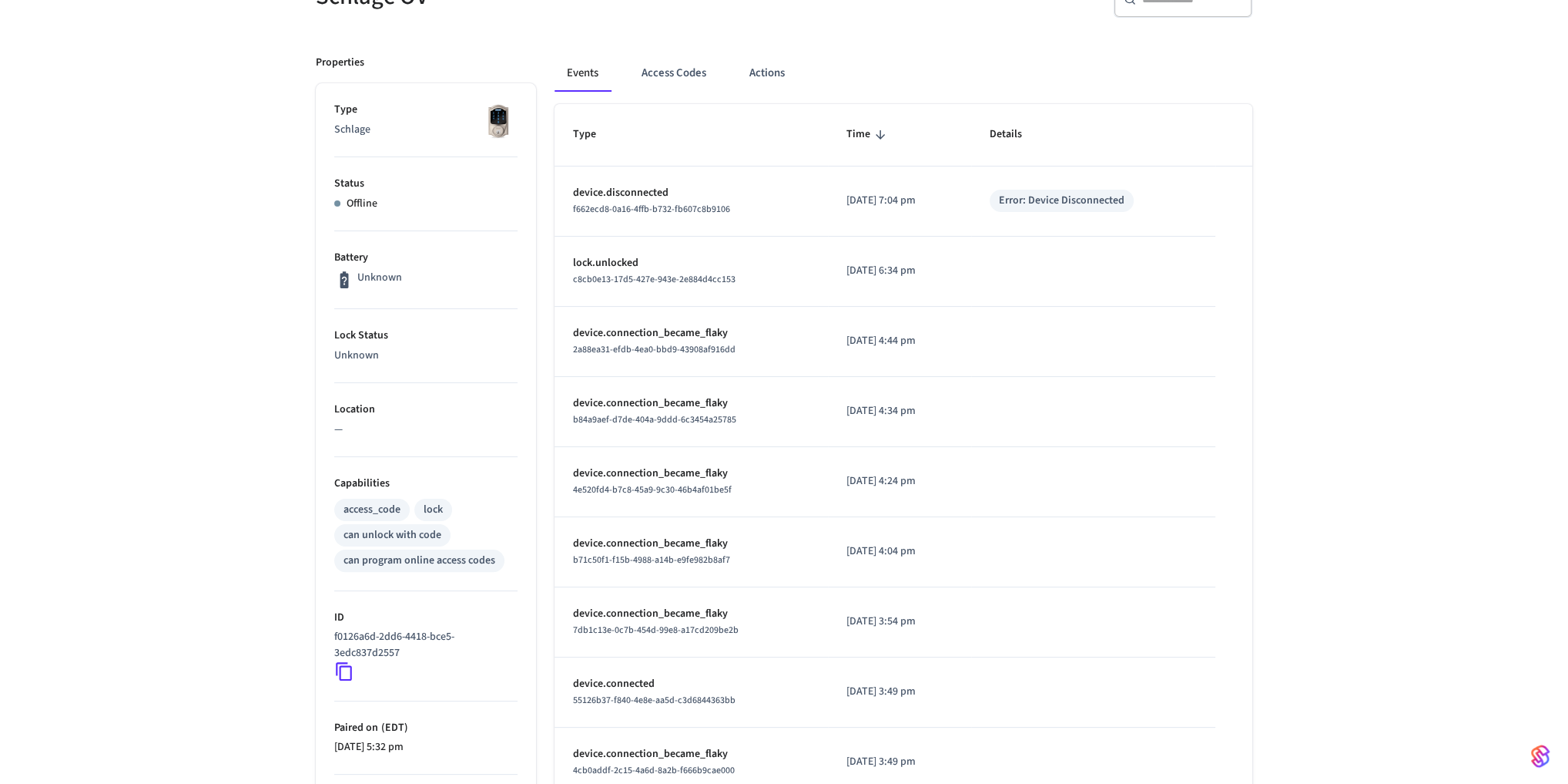
scroll to position [96, 0]
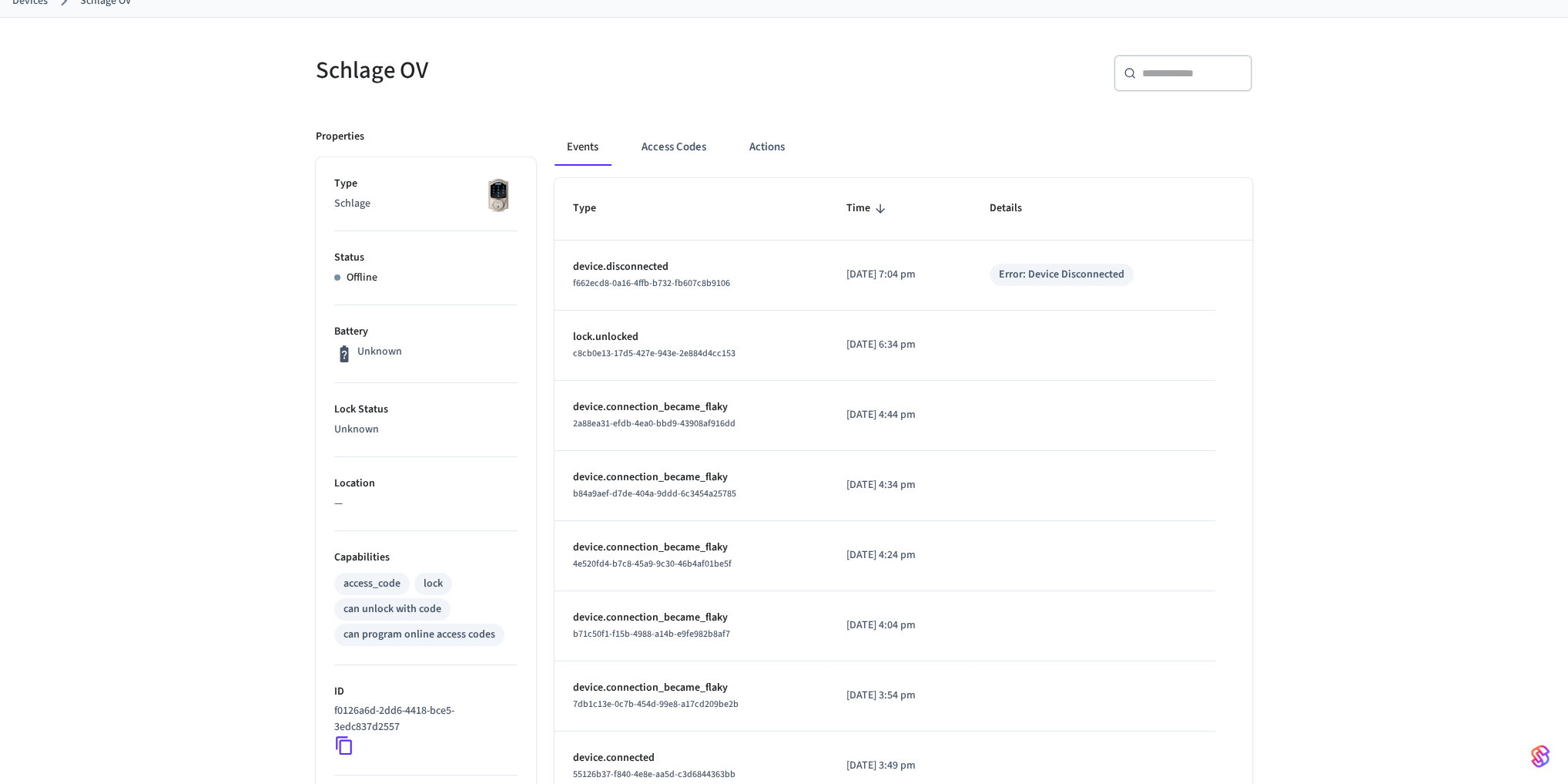
drag, startPoint x: 203, startPoint y: 538, endPoint x: 210, endPoint y: 528, distance: 12.2
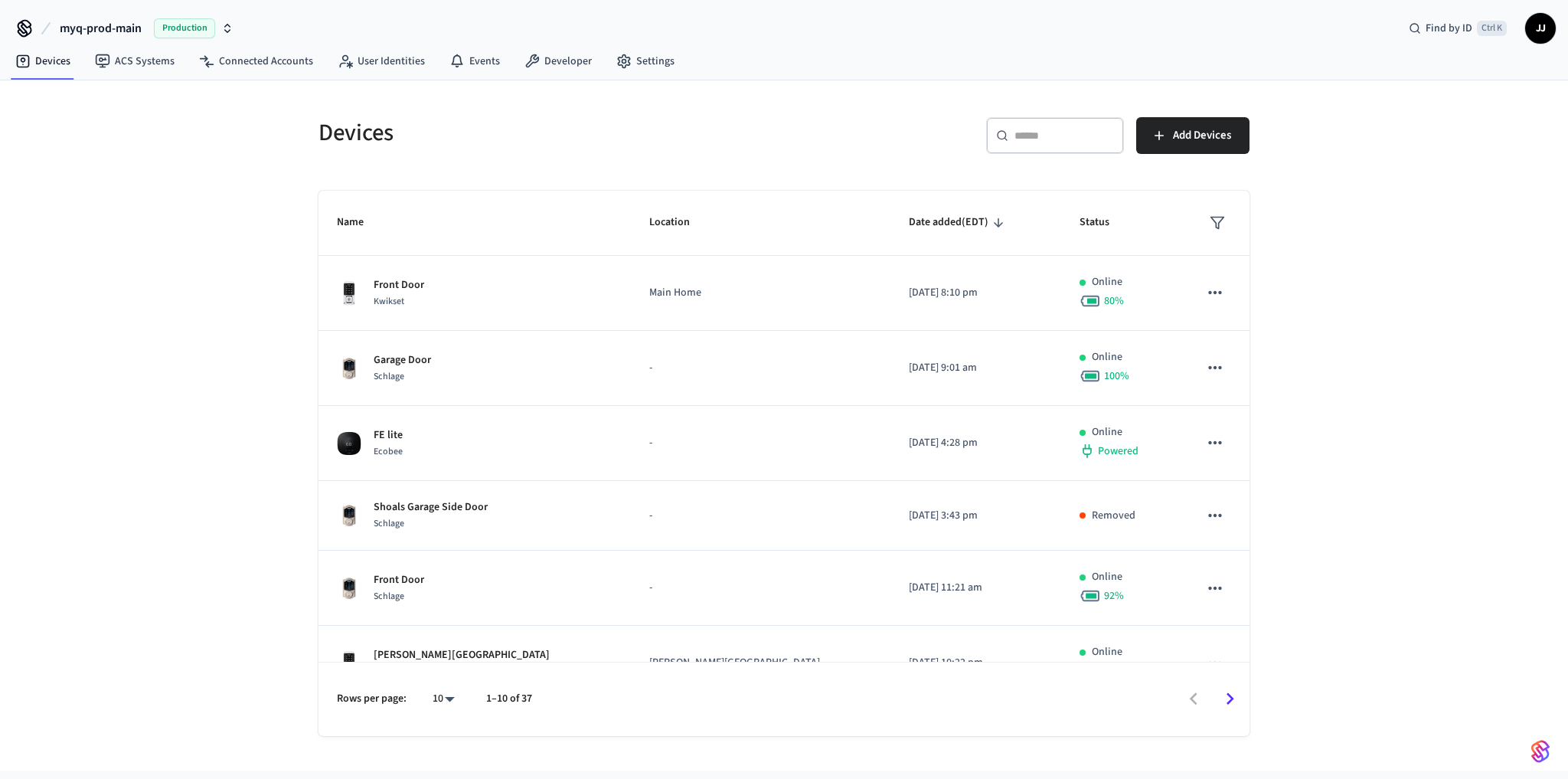
click at [909, 227] on span "Date added (EDT)" at bounding box center [958, 223] width 99 height 24
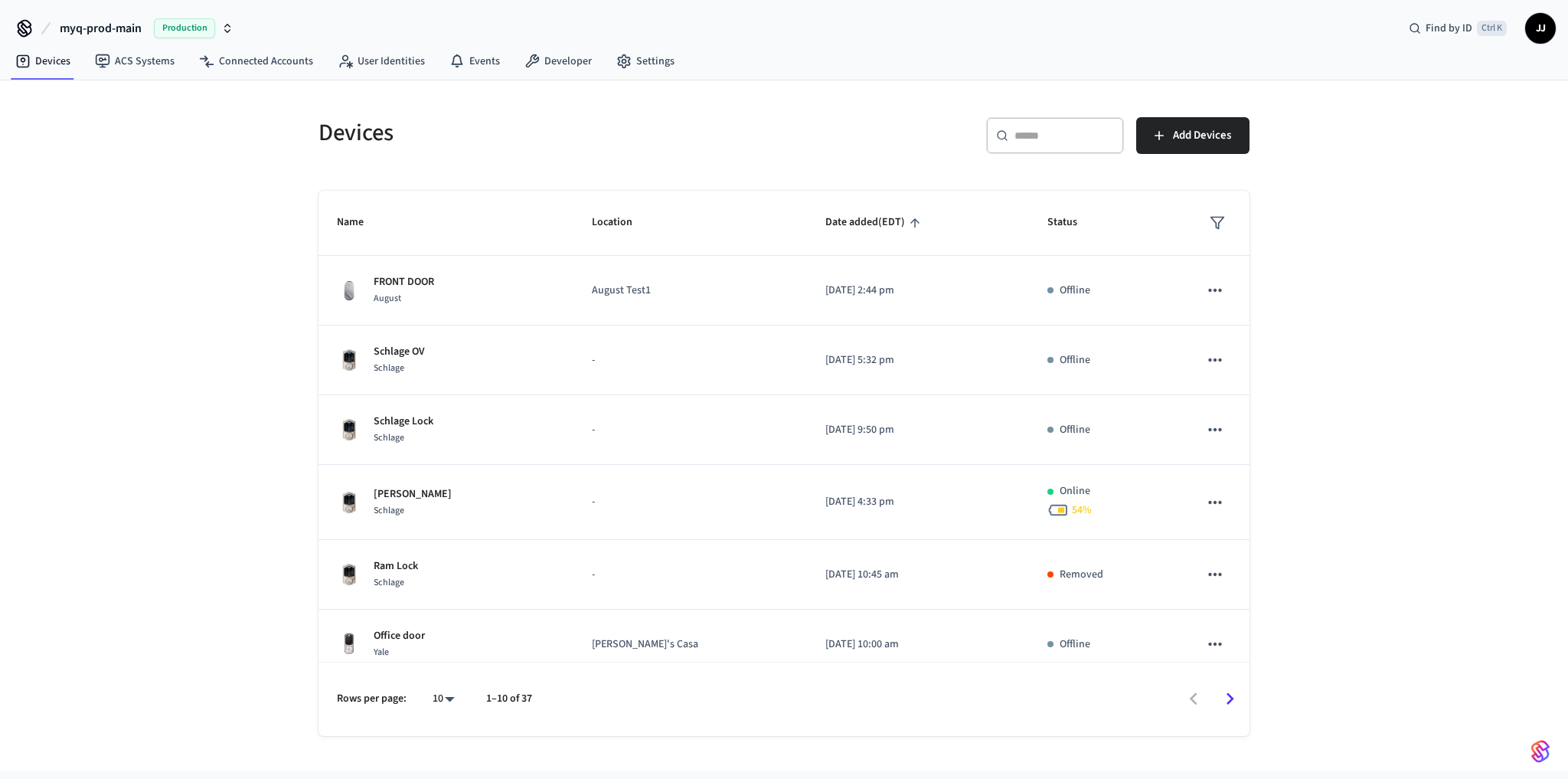
click at [865, 219] on span "Date added (EDT)" at bounding box center [874, 223] width 99 height 24
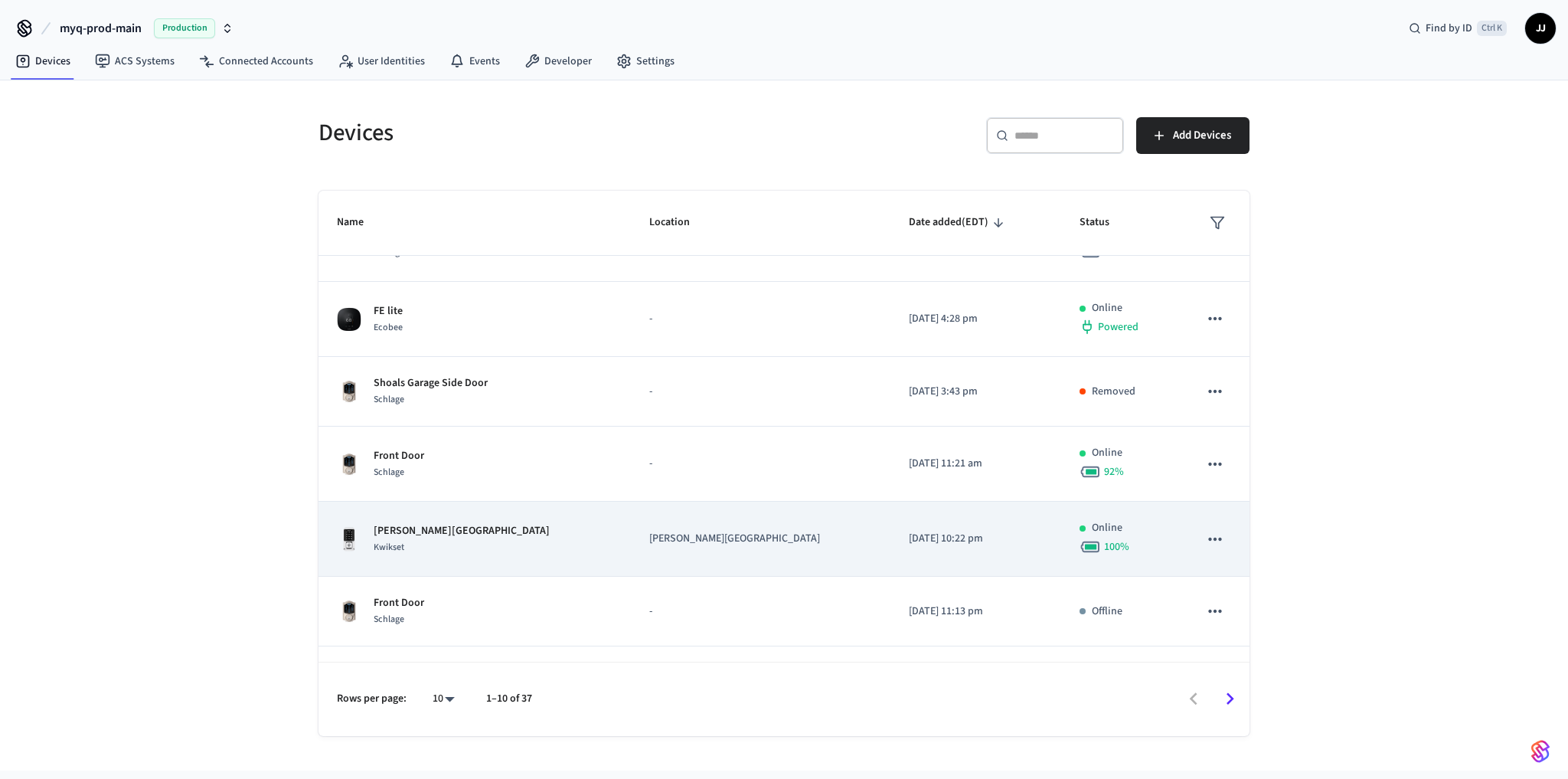
scroll to position [329, 0]
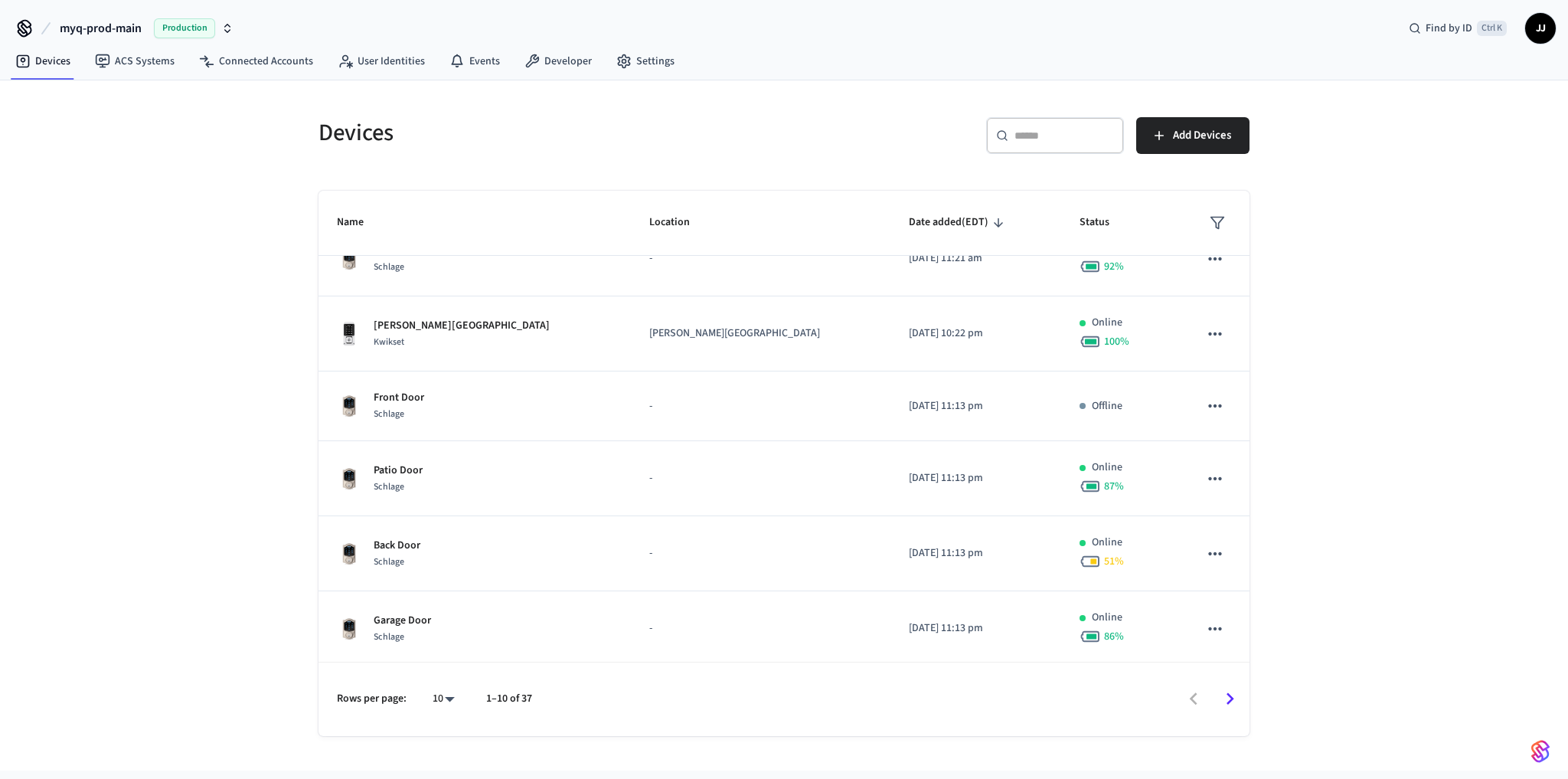
click at [1063, 120] on div "​ ​" at bounding box center [1055, 135] width 138 height 37
paste input "**********"
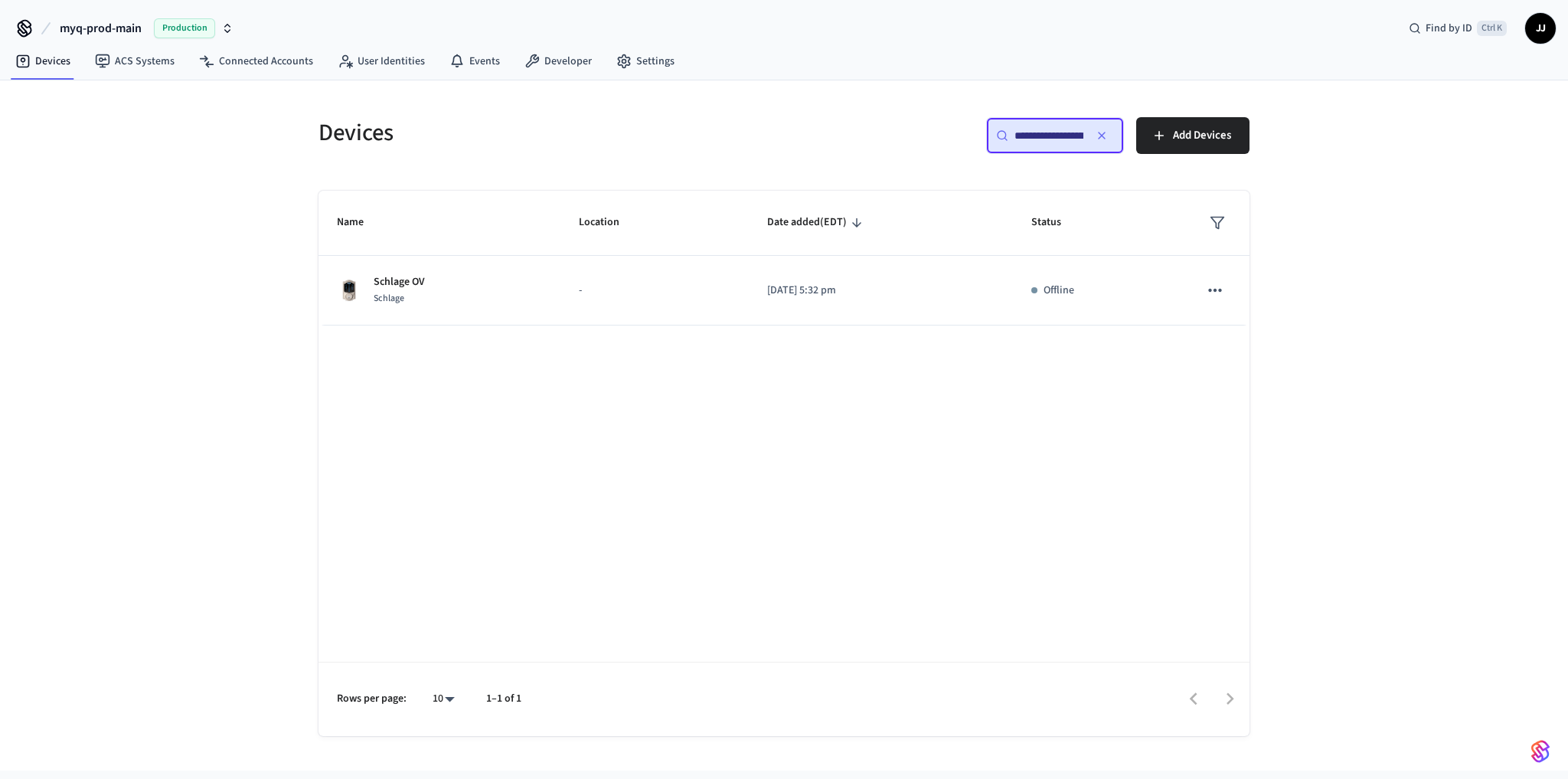
scroll to position [0, 0]
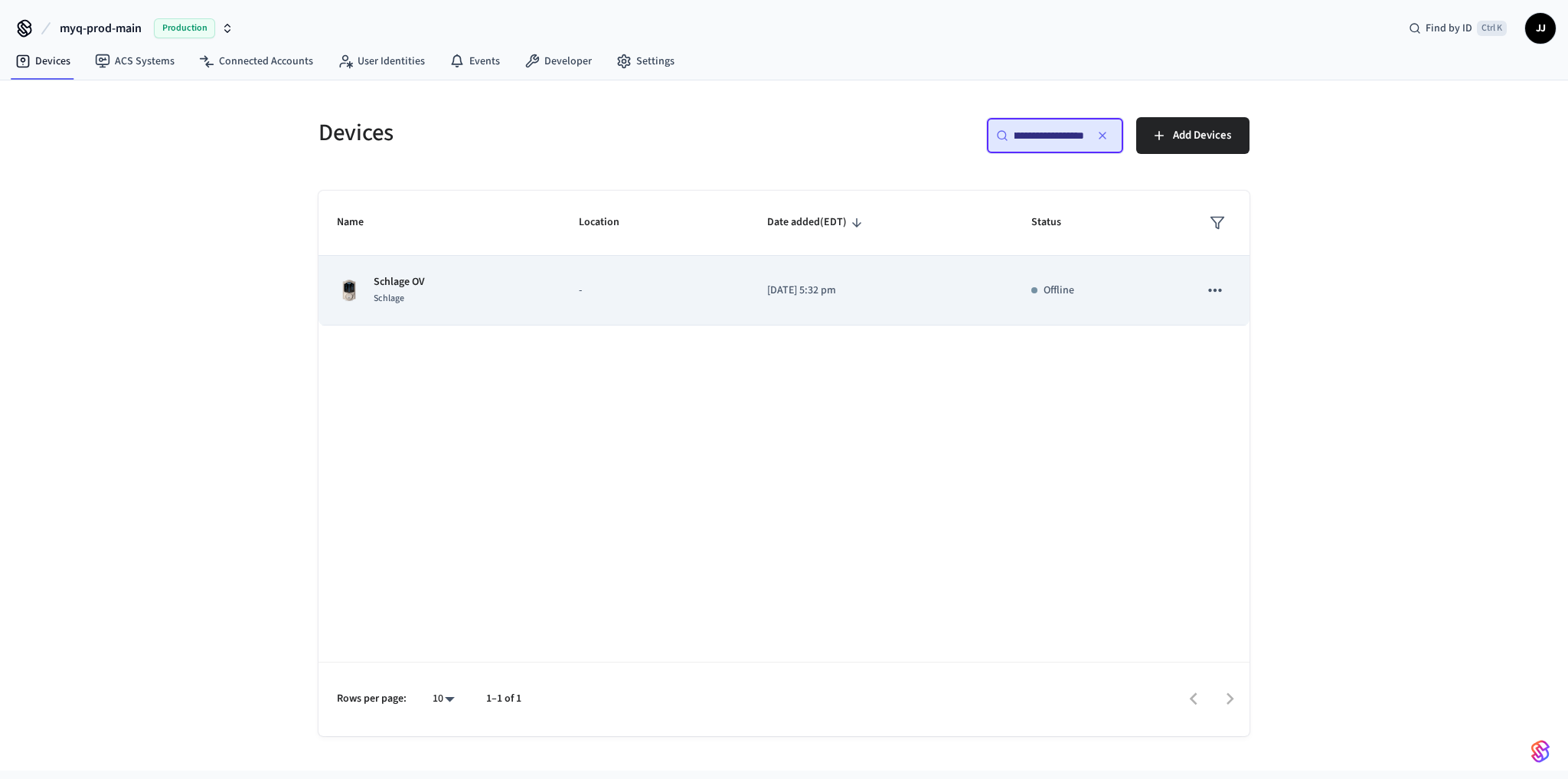
type input "**********"
click at [931, 291] on p "[DATE] 5:32 pm" at bounding box center [881, 290] width 228 height 16
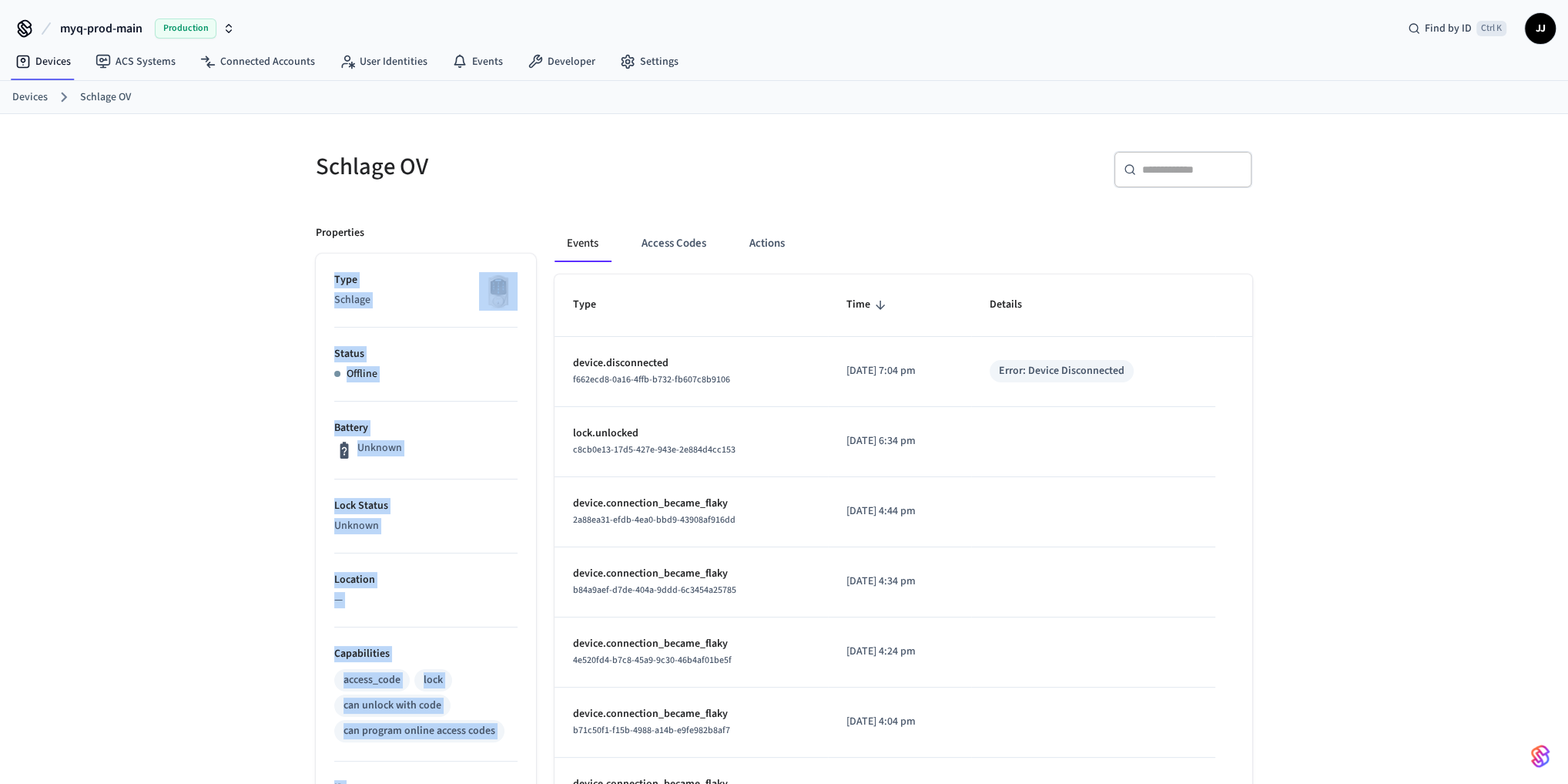
click at [541, 212] on div "Properties Type Schlage Status Offline Battery Unknown Lock Status Unknown Loca…" at bounding box center [774, 702] width 955 height 992
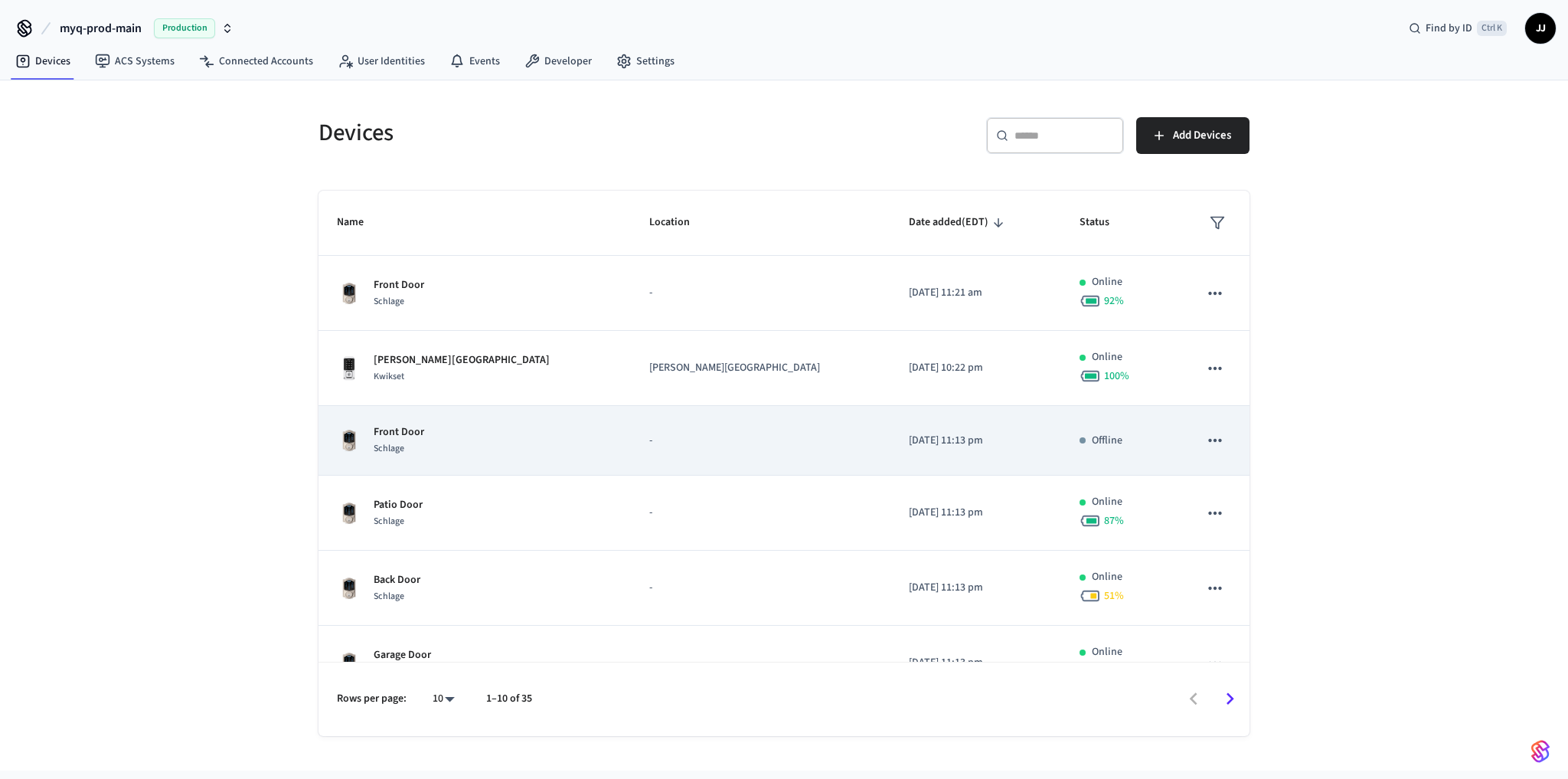
scroll to position [329, 0]
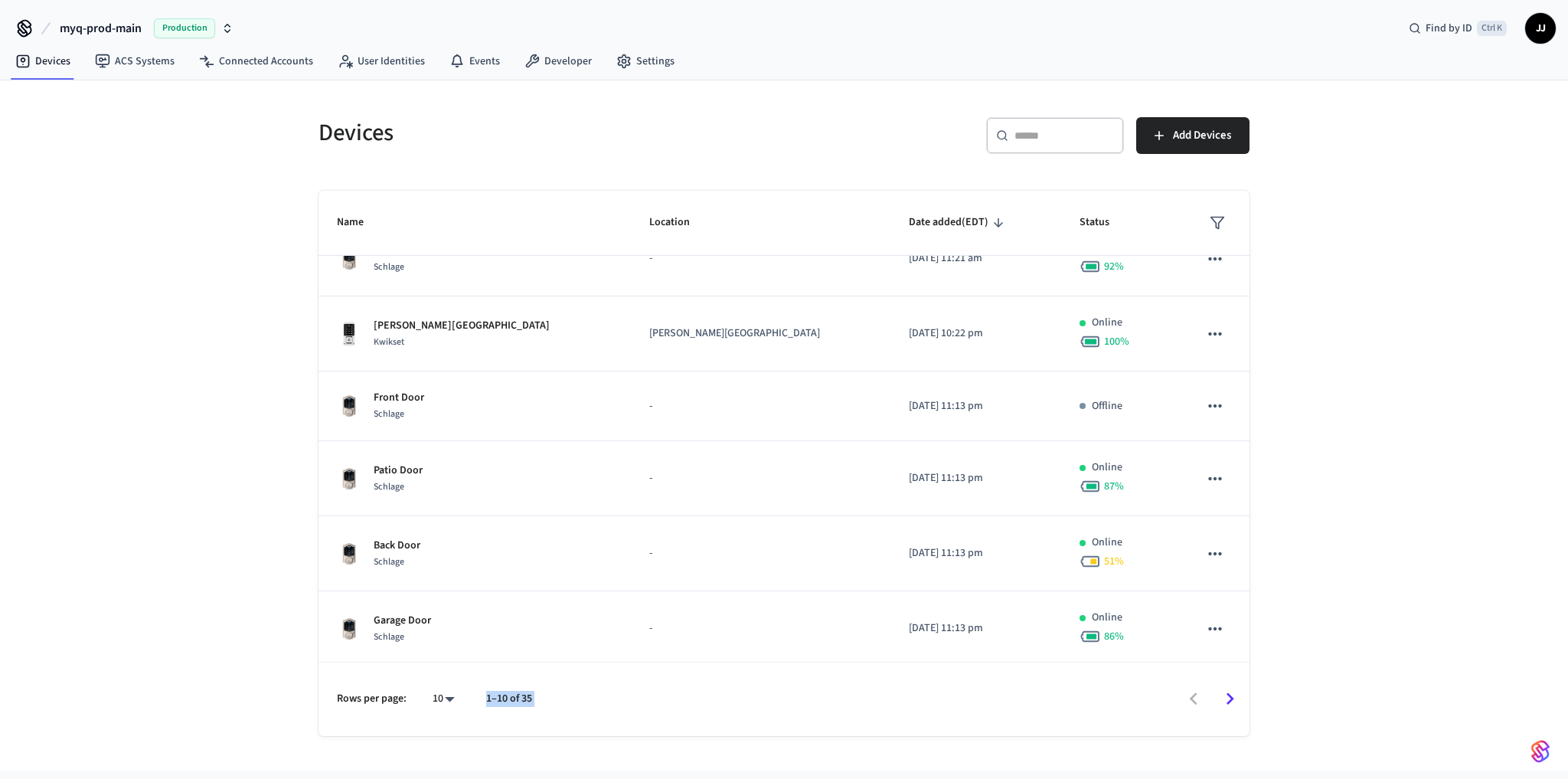
drag, startPoint x: 483, startPoint y: 703, endPoint x: 601, endPoint y: 700, distance: 118.0
click at [597, 700] on div "Rows per page: 10 ** 1–10 of 35" at bounding box center [784, 699] width 931 height 74
click at [601, 700] on div at bounding box center [897, 699] width 701 height 36
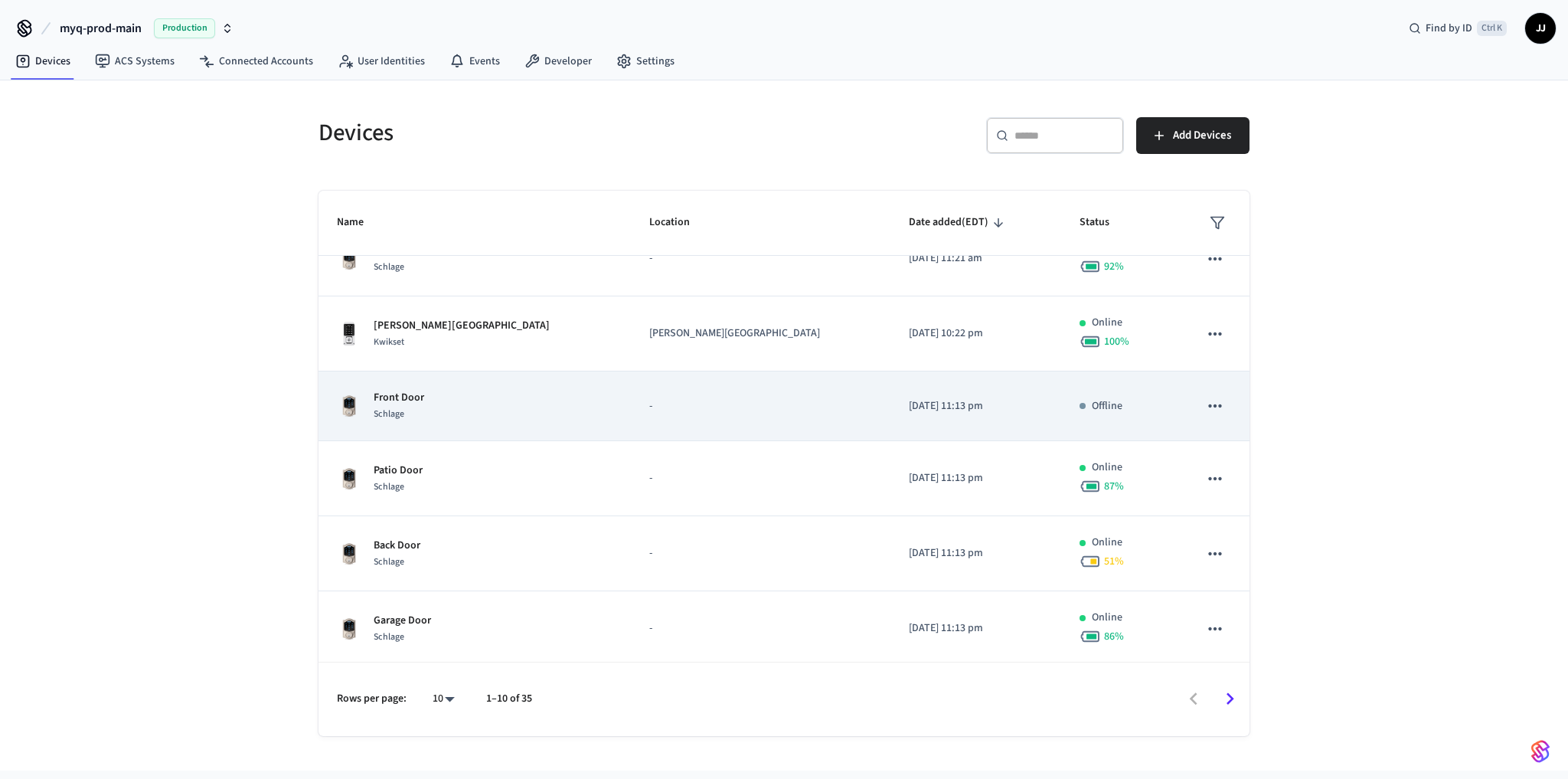
click at [1090, 401] on div "Offline" at bounding box center [1121, 406] width 83 height 16
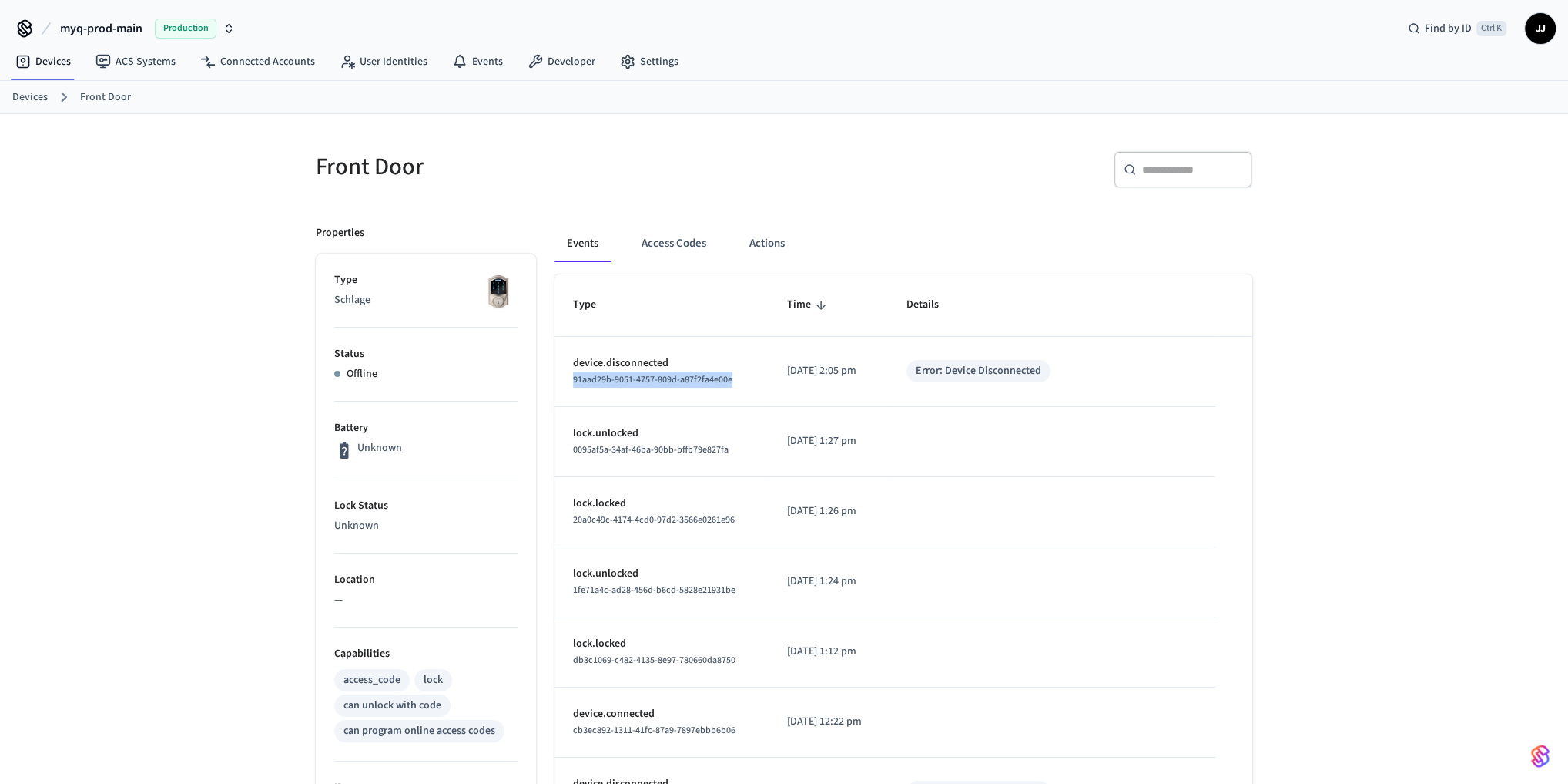
drag, startPoint x: 741, startPoint y: 377, endPoint x: 563, endPoint y: 379, distance: 178.0
click at [563, 379] on td "device.disconnected 91aad29b-9051-4757-809d-a87f2fa4e00e" at bounding box center [662, 372] width 215 height 70
copy span "91aad29b-9051-4757-809d-a87f2fa4e00e"
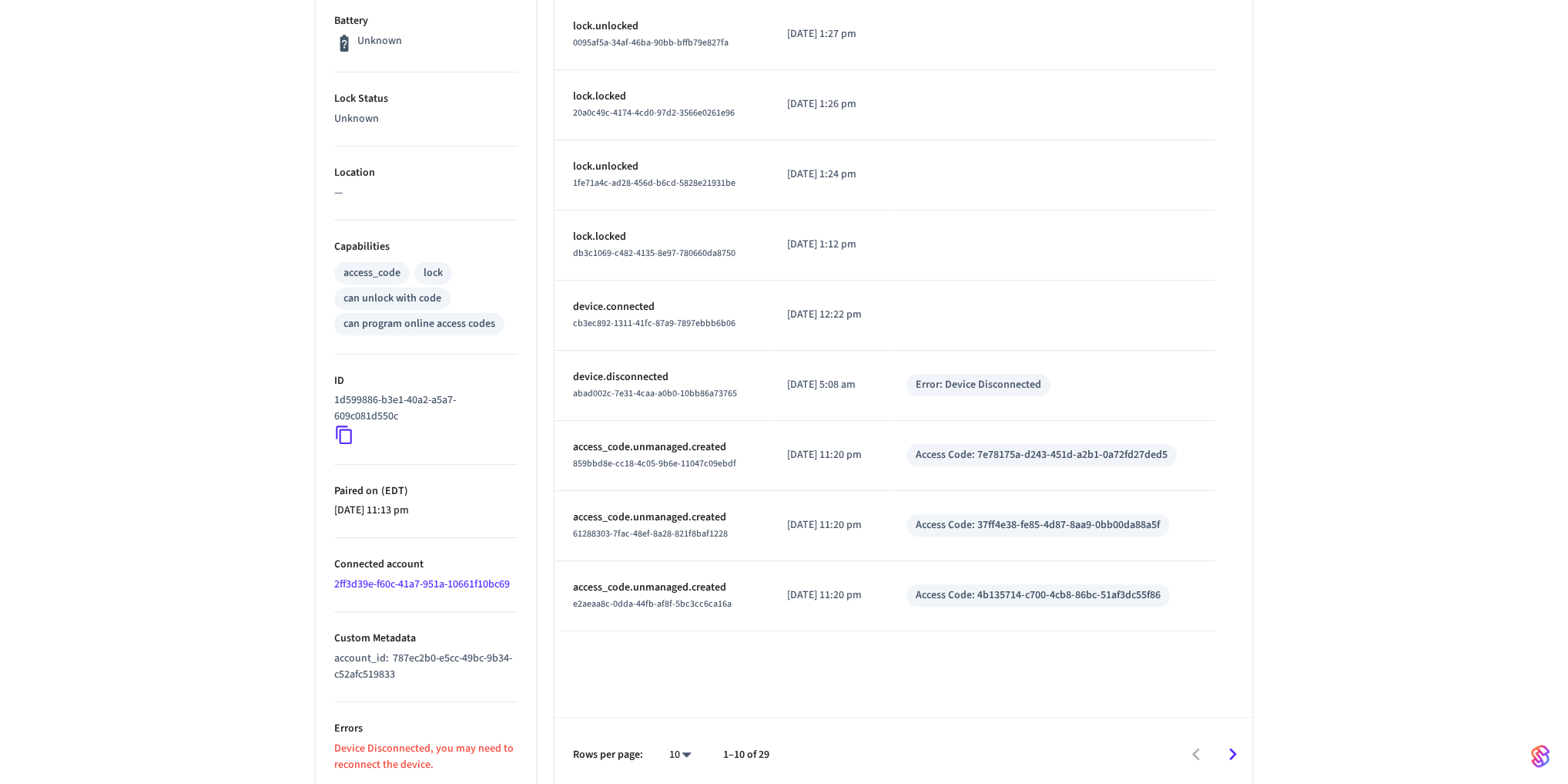
scroll to position [409, 0]
drag, startPoint x: 402, startPoint y: 666, endPoint x: 393, endPoint y: 650, distance: 18.4
click at [393, 650] on p "account_id : 787ec2b0-e5cc-49bc-9b34-c52afc519833" at bounding box center [426, 664] width 183 height 32
copy span "787ec2b0-e5cc-49bc-9b34-c52afc519833"
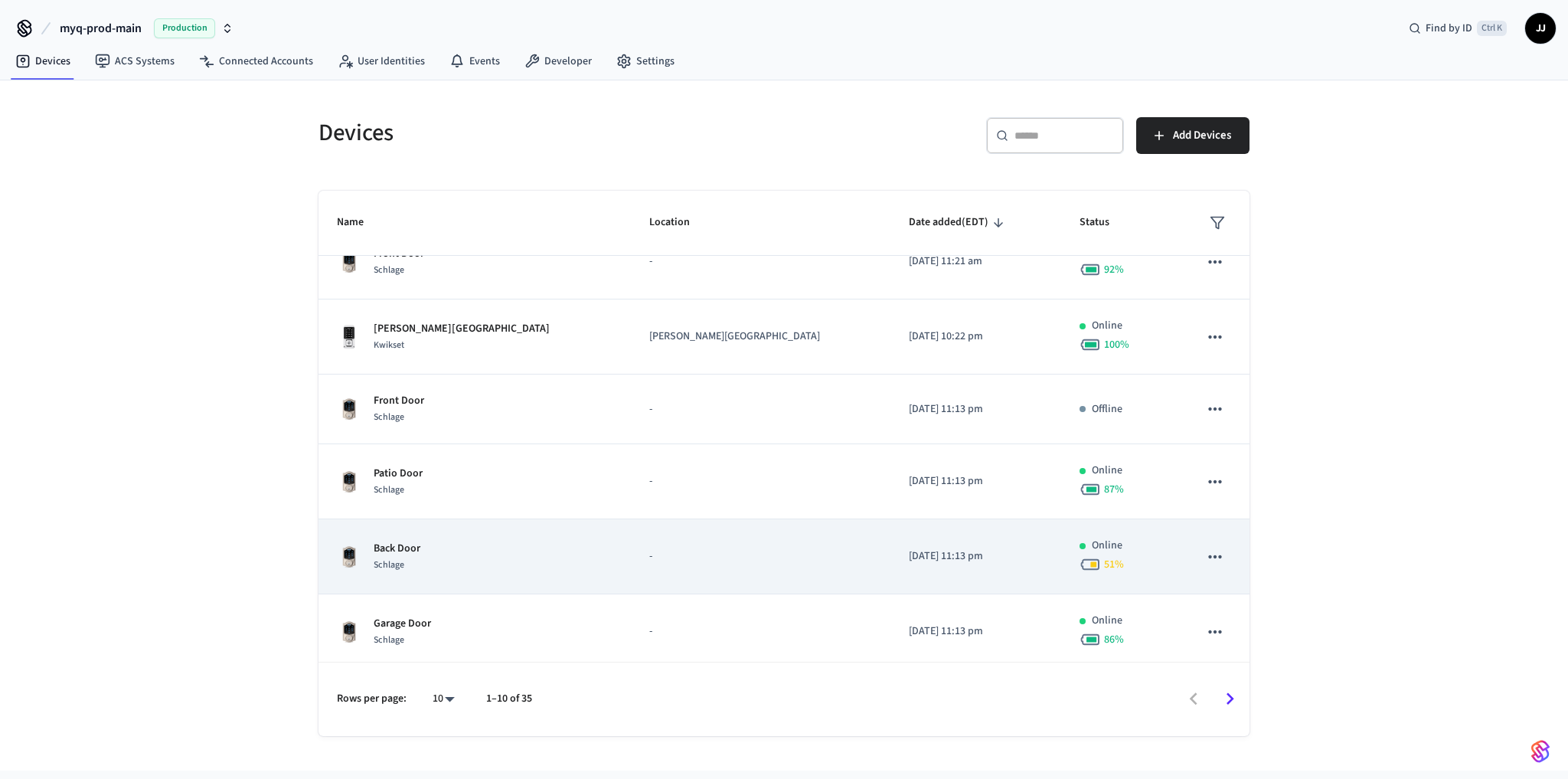
scroll to position [329, 0]
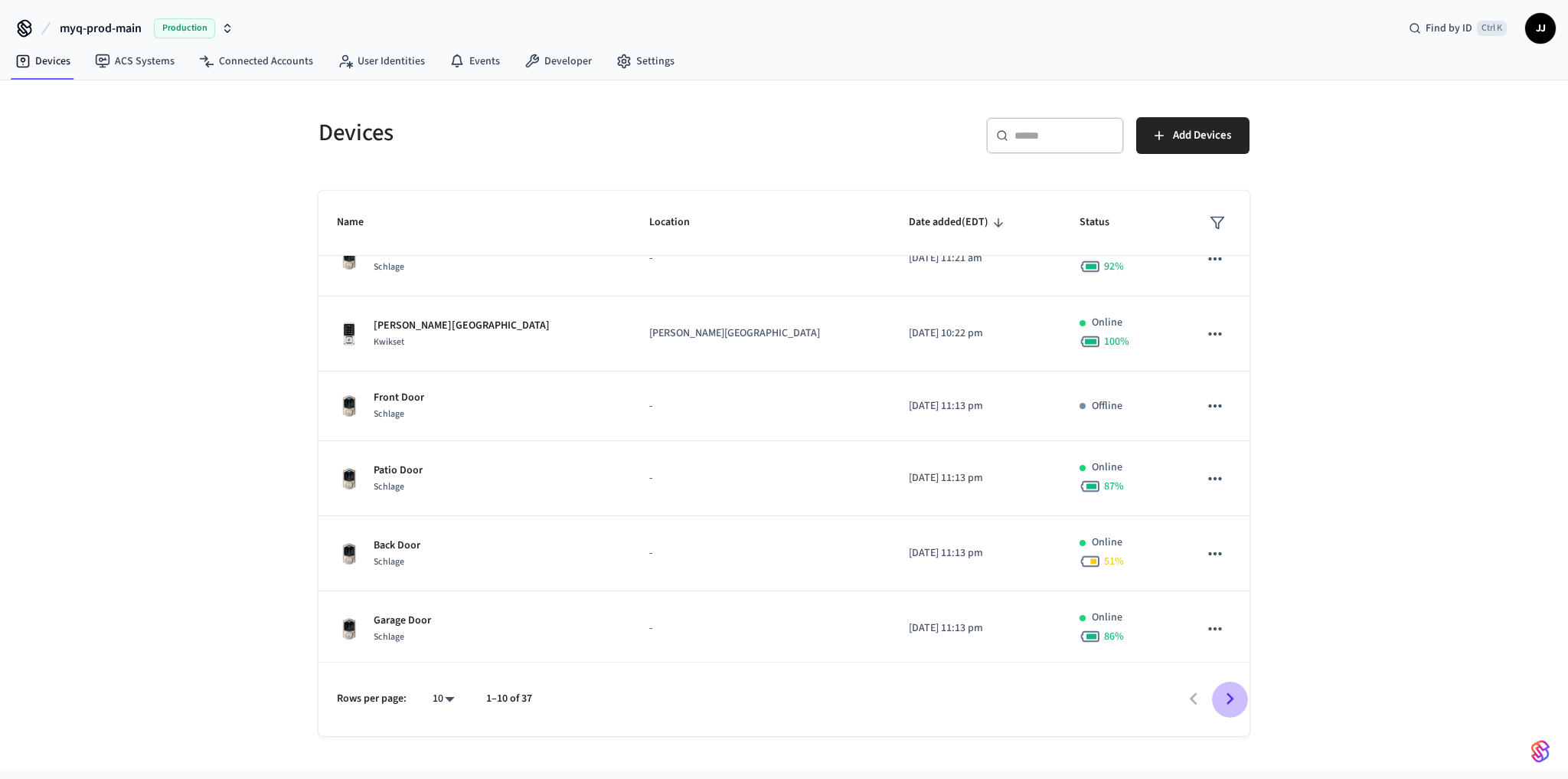
click at [1218, 695] on icon "Go to next page" at bounding box center [1230, 699] width 24 height 24
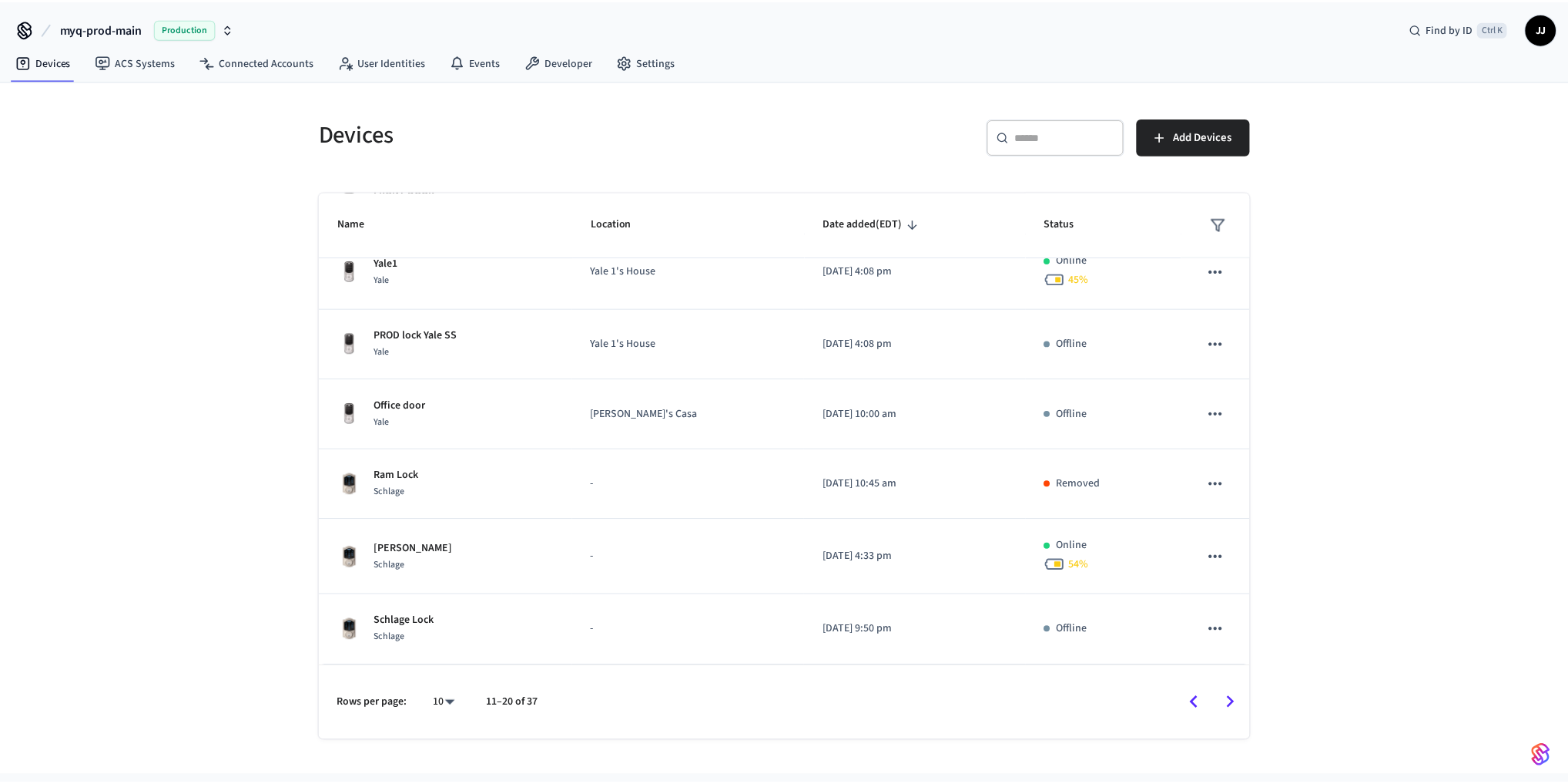
scroll to position [316, 0]
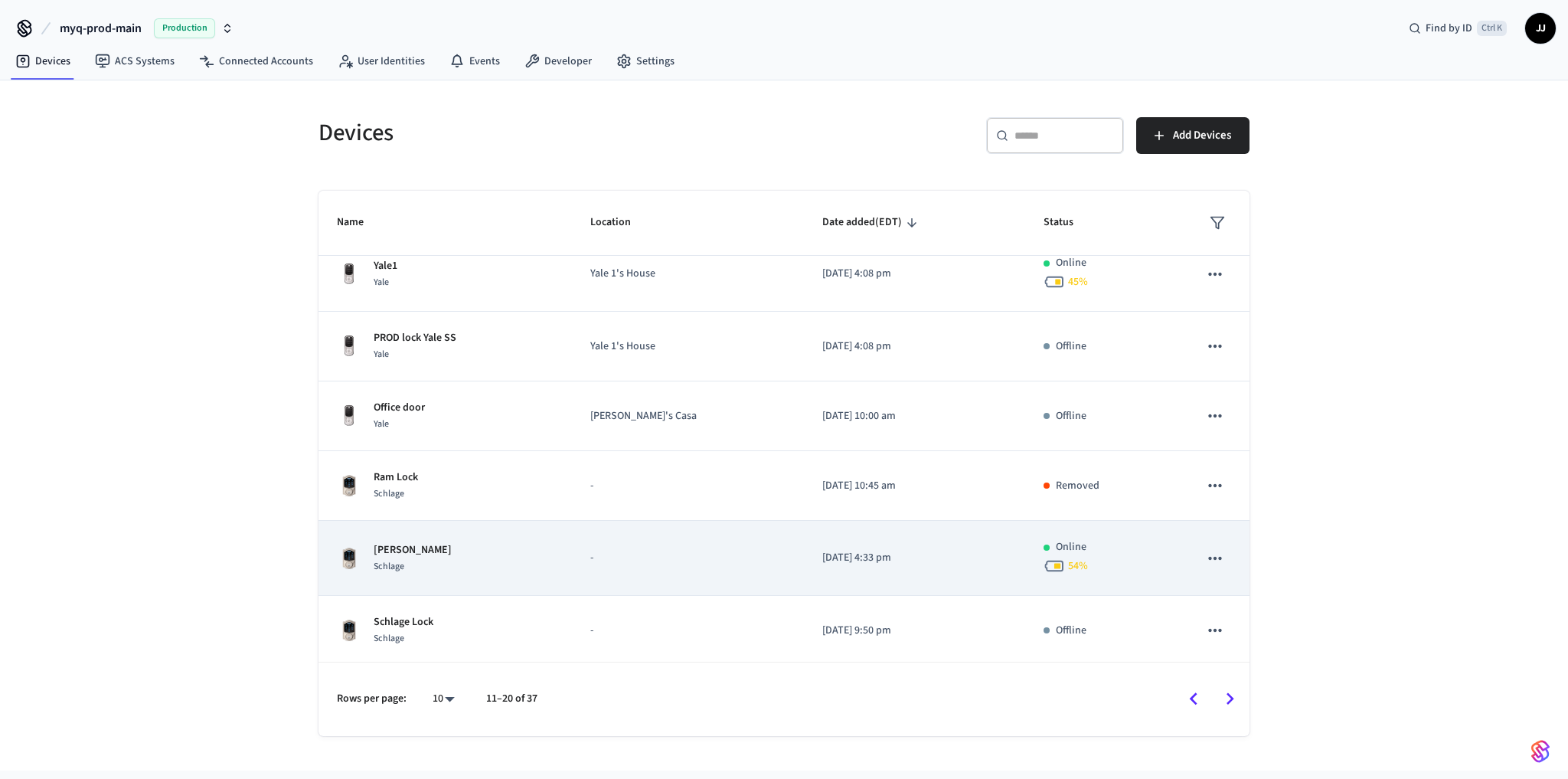
click at [411, 524] on td "[PERSON_NAME]" at bounding box center [445, 558] width 254 height 75
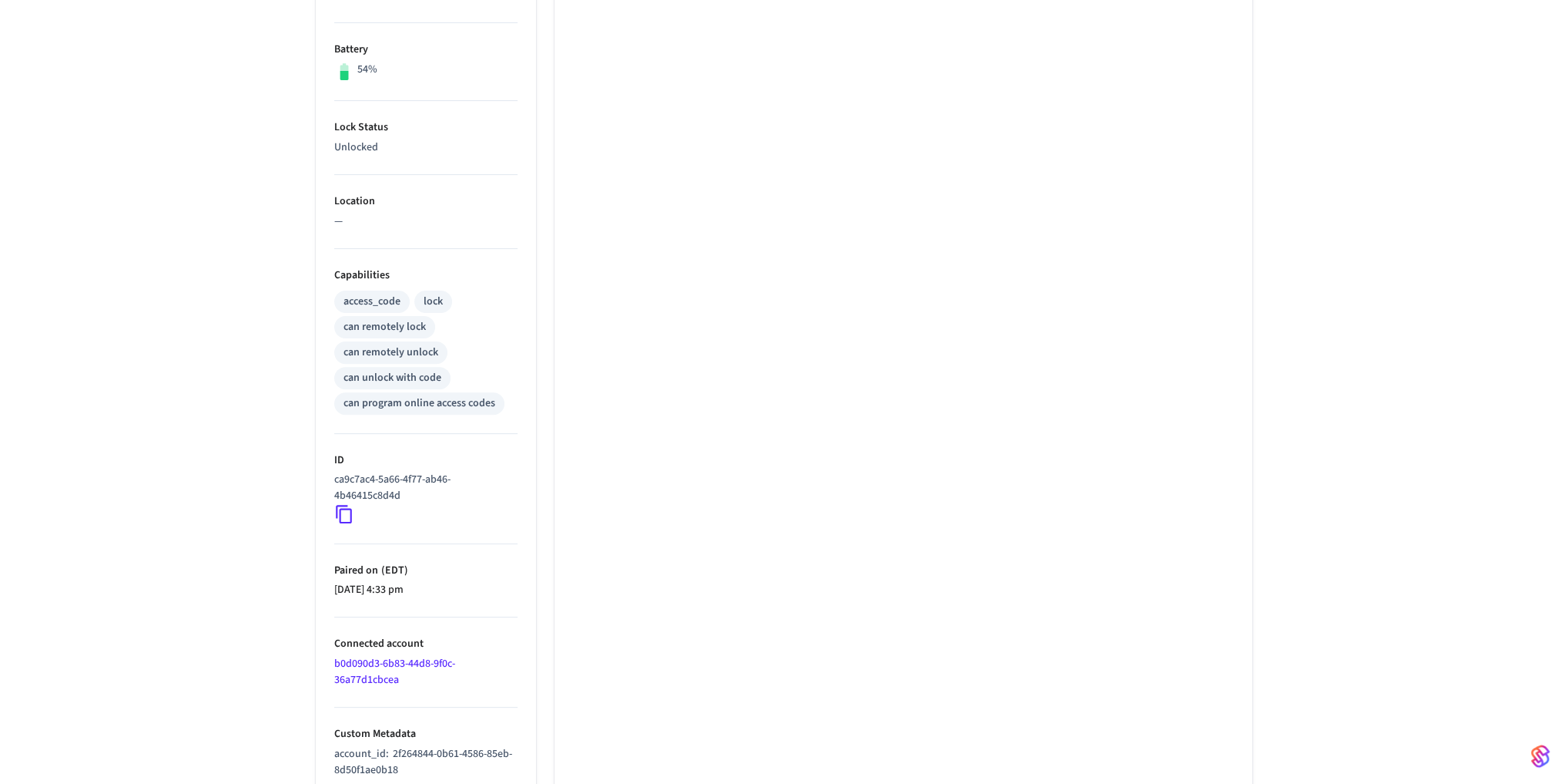
scroll to position [387, 0]
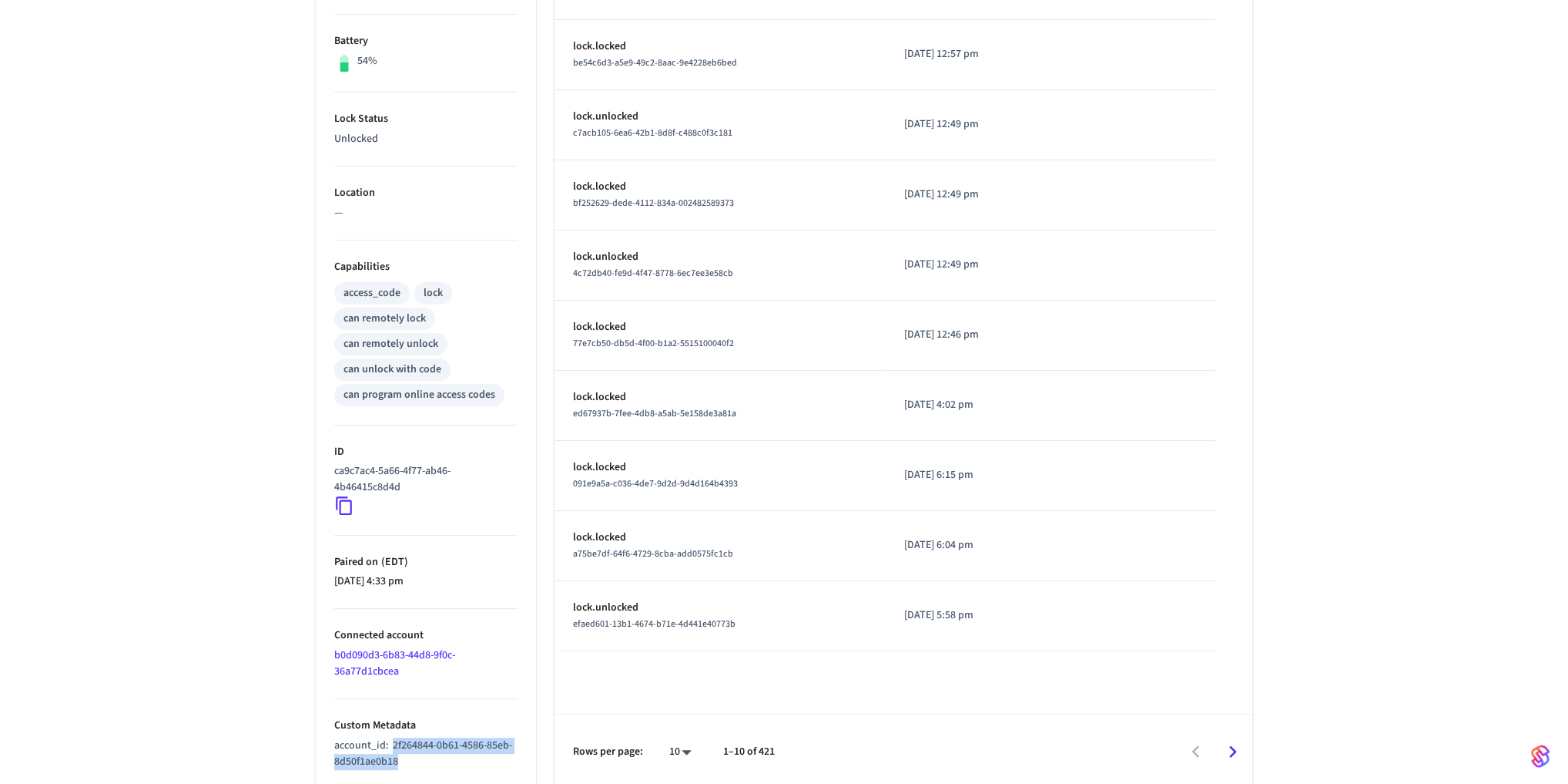
drag, startPoint x: 427, startPoint y: 758, endPoint x: 390, endPoint y: 742, distance: 40.3
click at [390, 742] on p "account_id : 2f264844-0b61-4586-85eb-8d50f1ae0b18" at bounding box center [426, 754] width 183 height 32
copy span "2f264844-0b61-4586-85eb-8d50f1ae0b18"
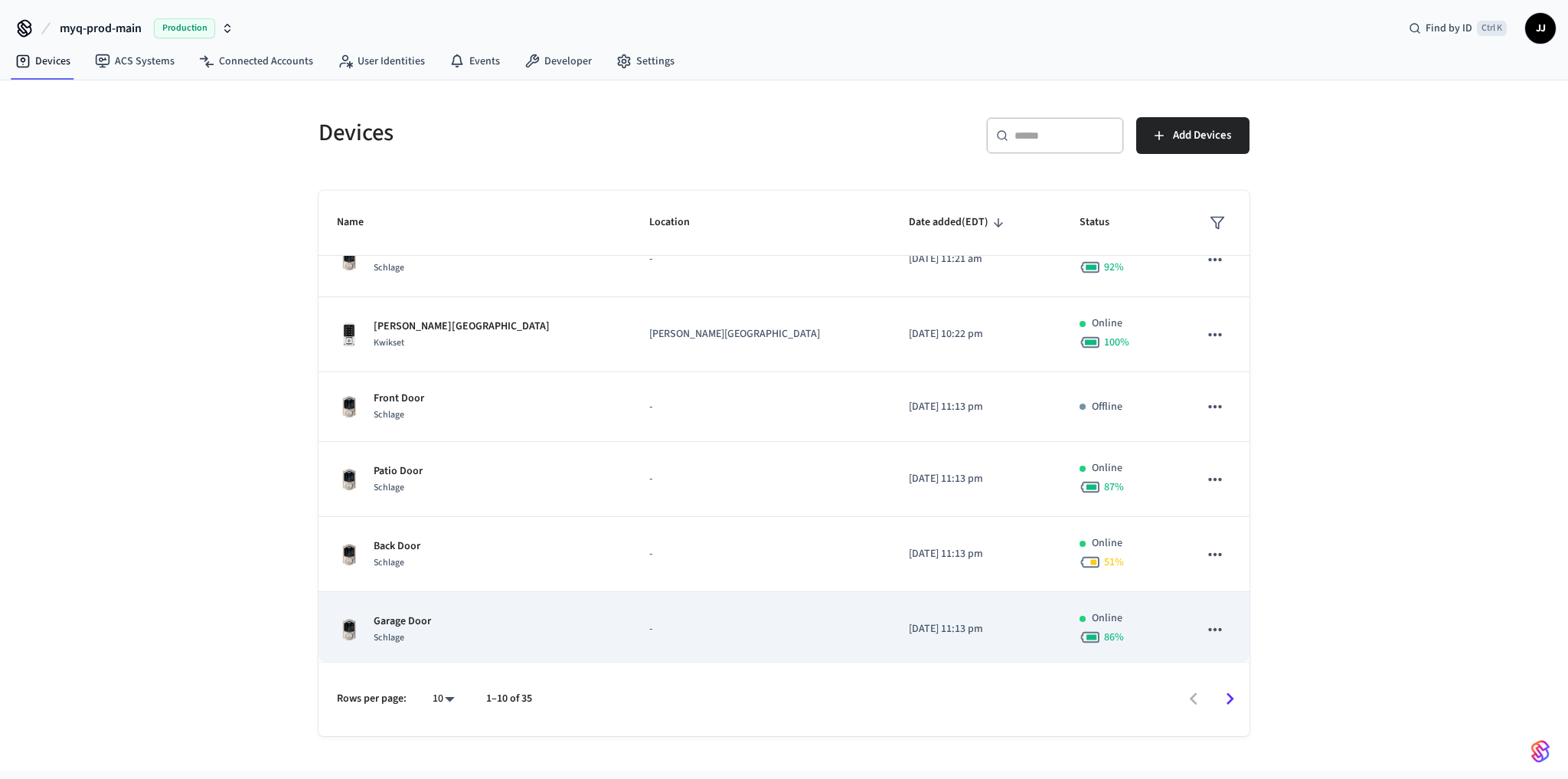
scroll to position [329, 0]
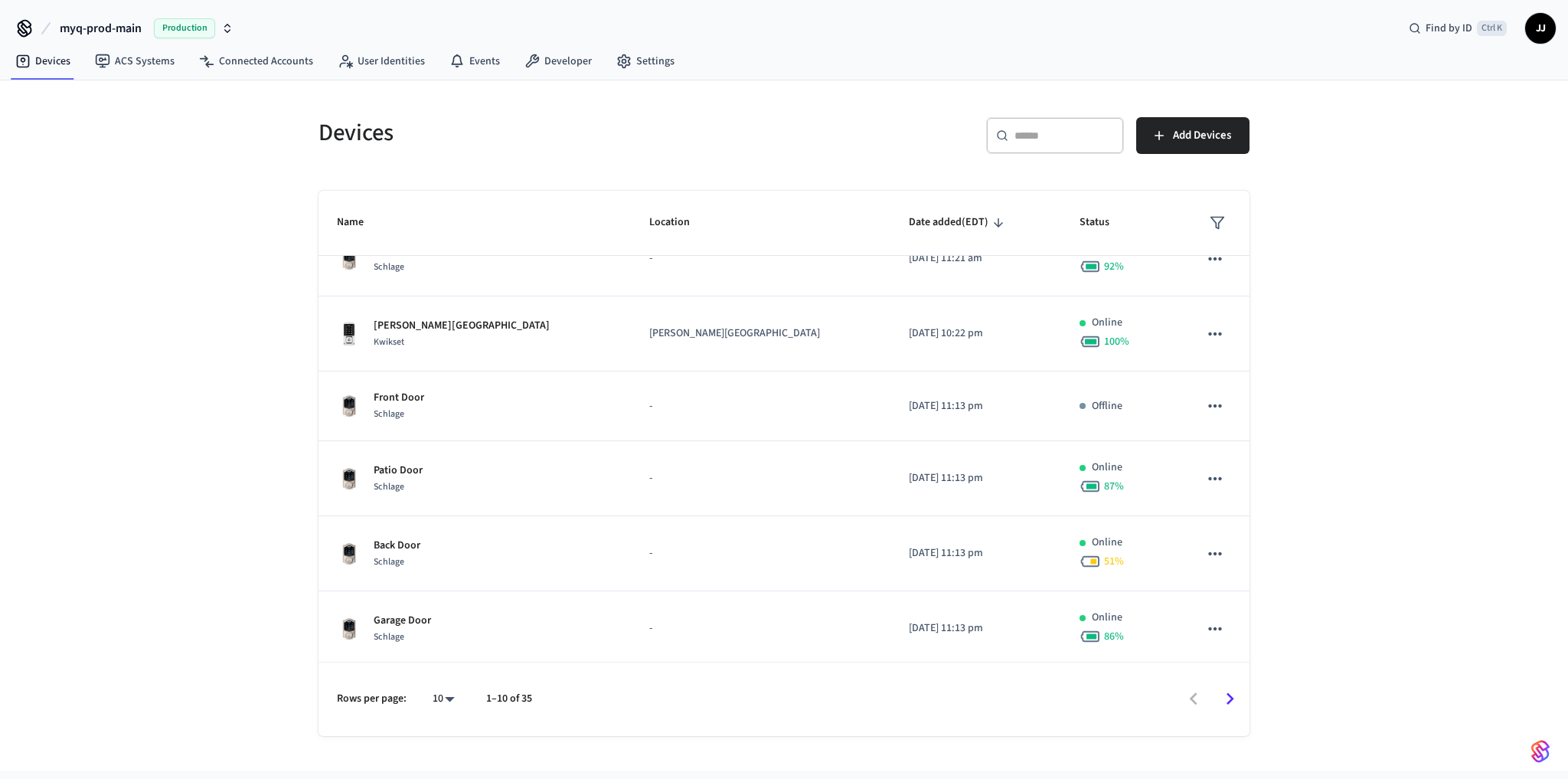
click at [1230, 698] on icon "Go to next page" at bounding box center [1230, 699] width 24 height 24
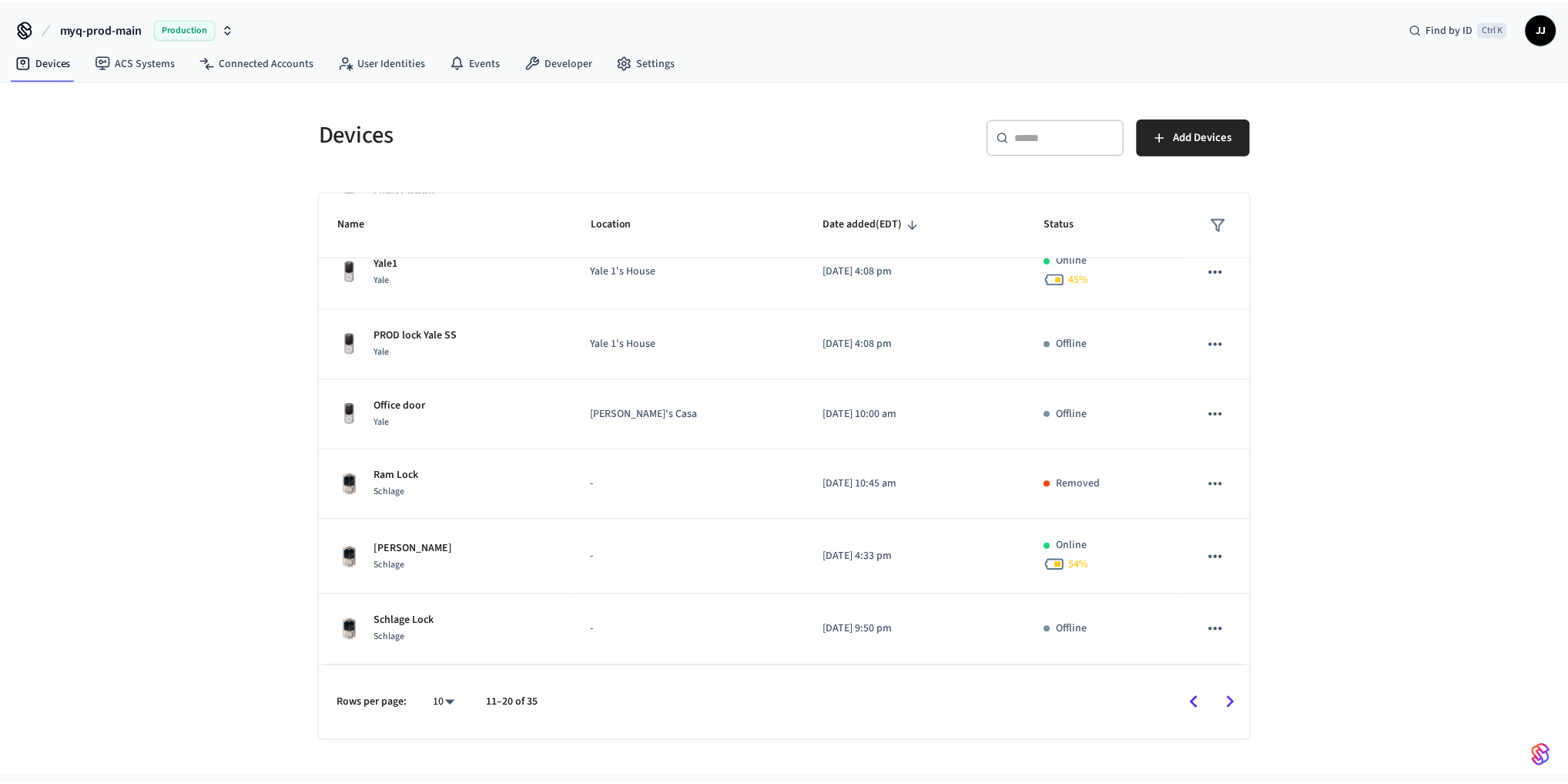
scroll to position [316, 0]
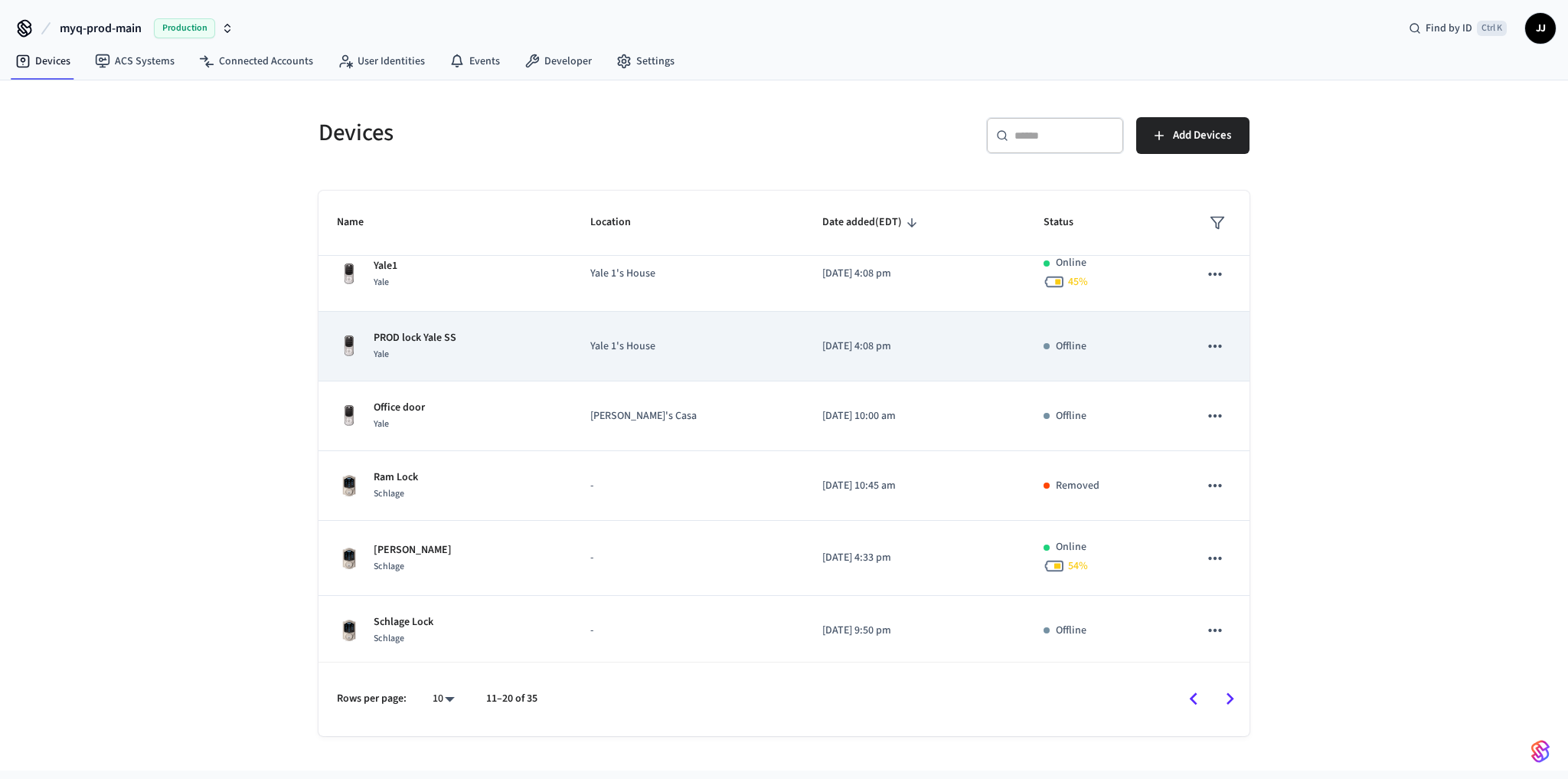
click at [675, 341] on p "Yale 1's House" at bounding box center [687, 346] width 195 height 16
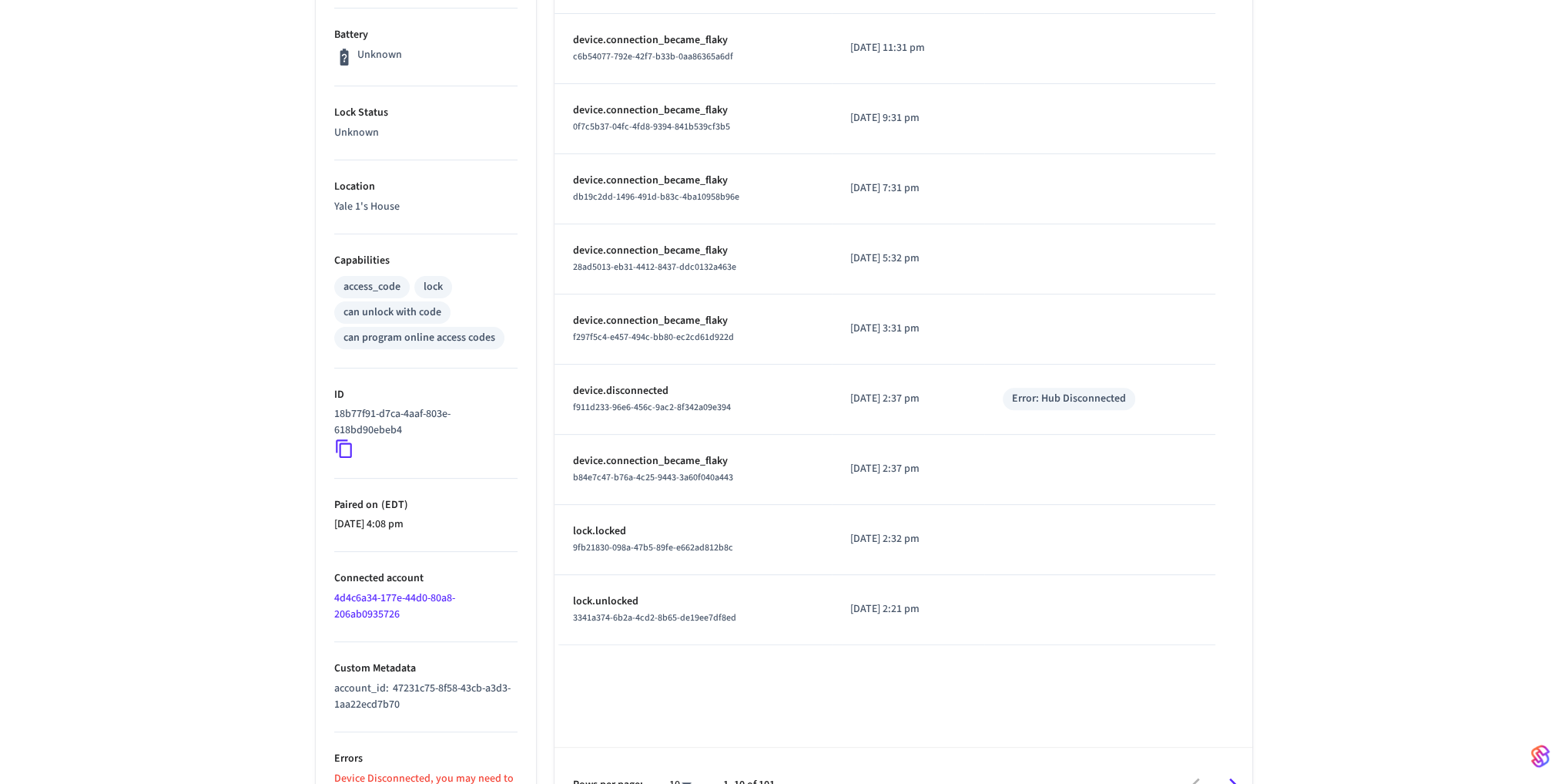
scroll to position [425, 0]
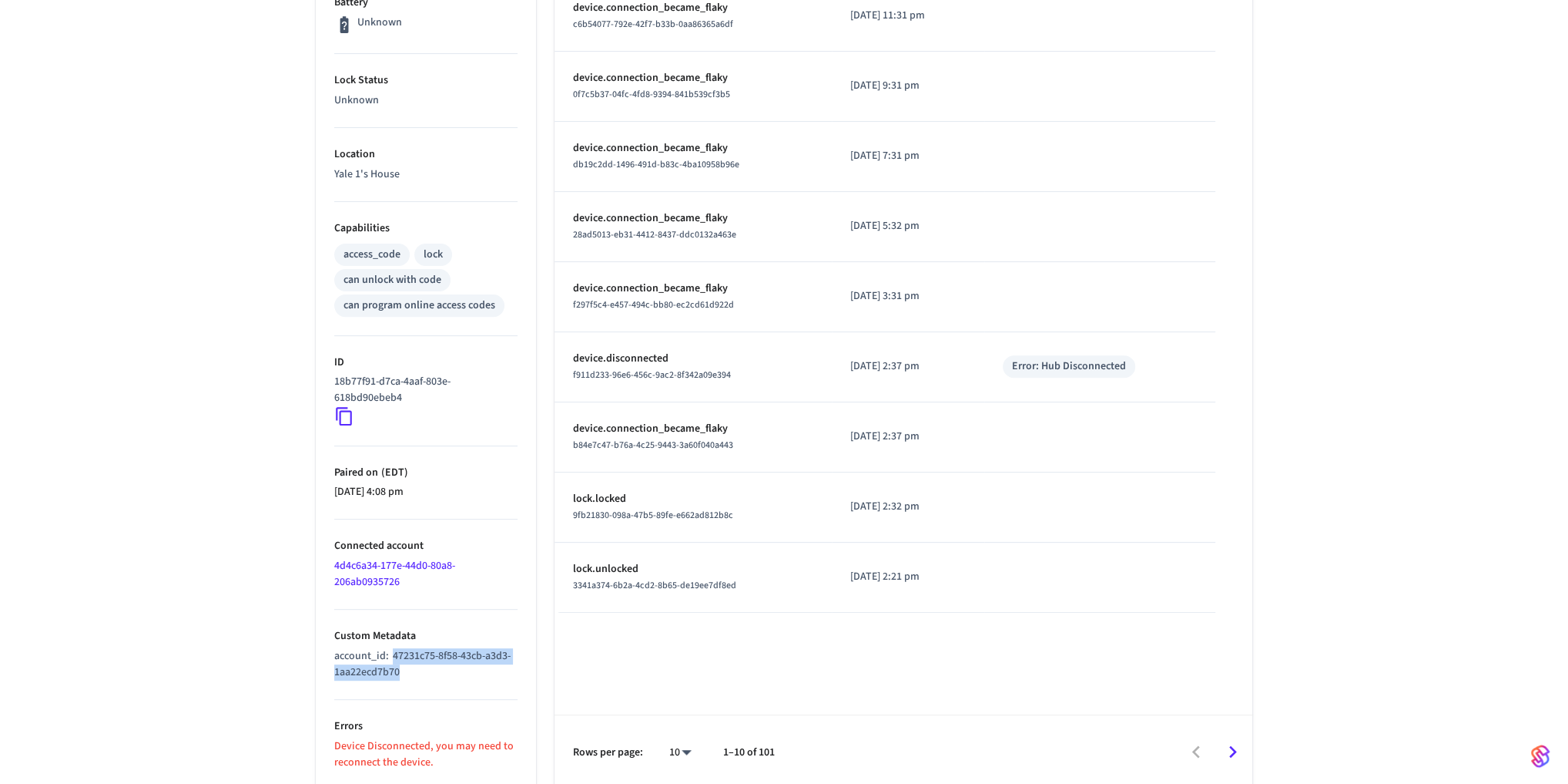
drag, startPoint x: 415, startPoint y: 666, endPoint x: 391, endPoint y: 658, distance: 25.3
click at [391, 658] on p "account_id : 47231c75-8f58-43cb-a3d3-1aa22ecd7b70" at bounding box center [426, 664] width 183 height 32
click at [439, 672] on p "account_id : 47231c75-8f58-43cb-a3d3-1aa22ecd7b70" at bounding box center [426, 664] width 183 height 32
drag, startPoint x: 415, startPoint y: 669, endPoint x: 391, endPoint y: 657, distance: 26.8
click at [391, 657] on p "account_id : 47231c75-8f58-43cb-a3d3-1aa22ecd7b70" at bounding box center [426, 664] width 183 height 32
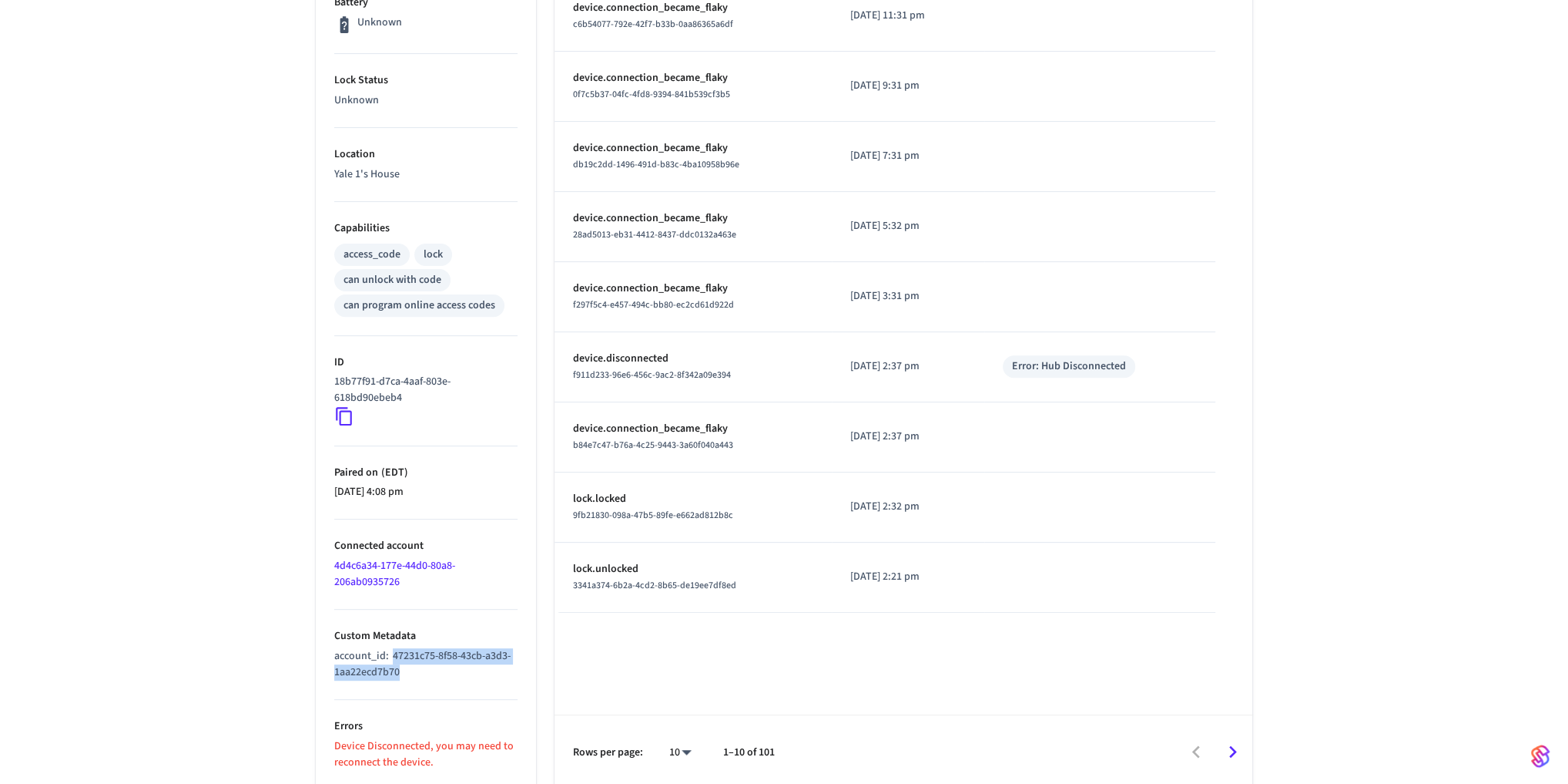
copy span "47231c75-8f58-43cb-a3d3-1aa22ecd7b70"
click at [280, 684] on div "PROD lock Yale SS ​ ​ Properties Type Yale Status Offline Battery Unknown Lock …" at bounding box center [784, 239] width 1568 height 1100
drag, startPoint x: 429, startPoint y: 665, endPoint x: 391, endPoint y: 658, distance: 38.6
click at [391, 658] on p "account_id : 47231c75-8f58-43cb-a3d3-1aa22ecd7b70" at bounding box center [426, 664] width 183 height 32
copy span "47231c75-8f58-43cb-a3d3-1aa22ecd7b70"
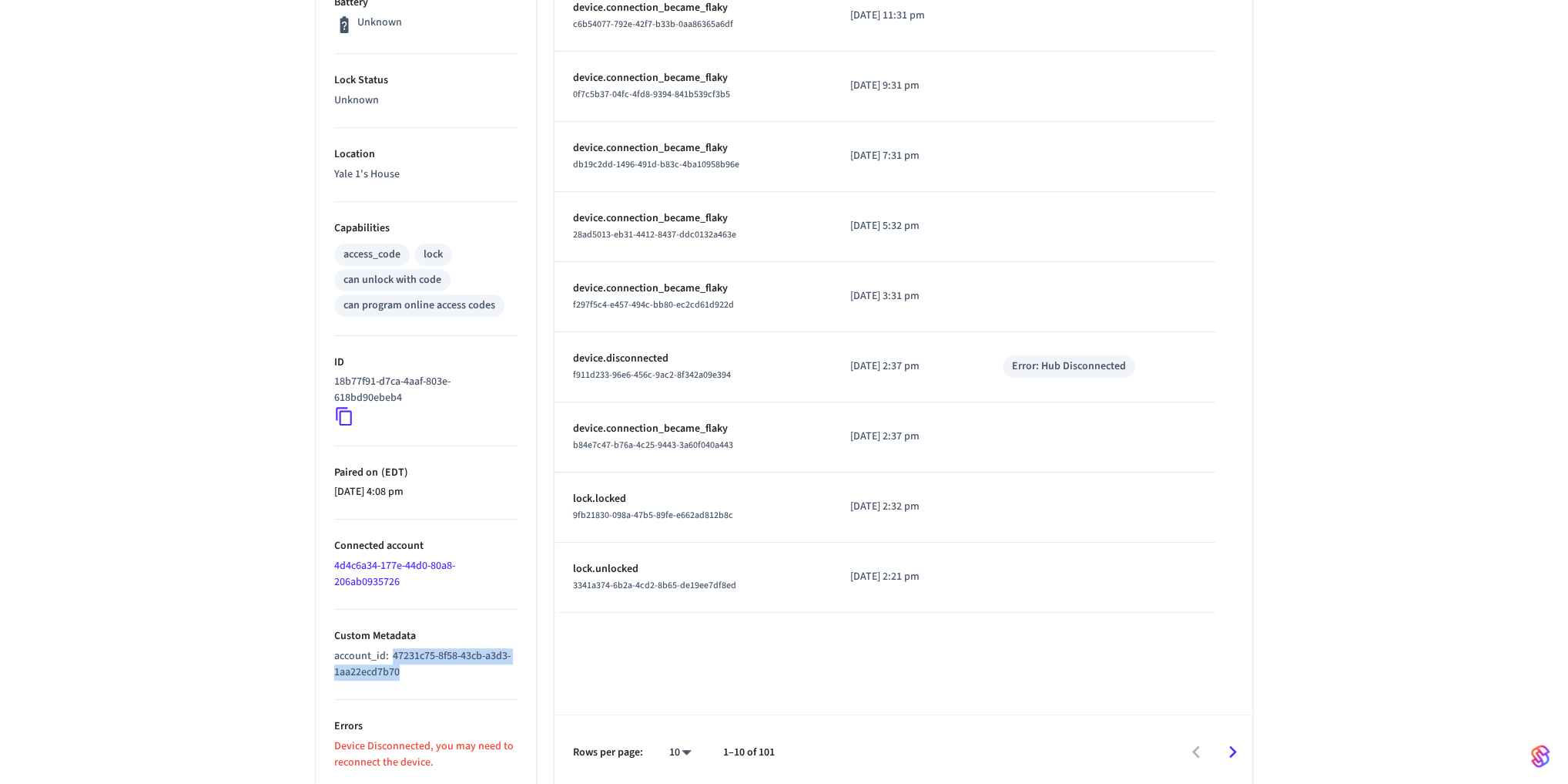
click at [451, 671] on p "account_id : 47231c75-8f58-43cb-a3d3-1aa22ecd7b70" at bounding box center [426, 664] width 183 height 32
drag, startPoint x: 434, startPoint y: 668, endPoint x: 389, endPoint y: 653, distance: 47.4
click at [389, 653] on p "account_id : 47231c75-8f58-43cb-a3d3-1aa22ecd7b70" at bounding box center [426, 664] width 183 height 32
copy span "47231c75-8f58-43cb-a3d3-1aa22ecd7b70"
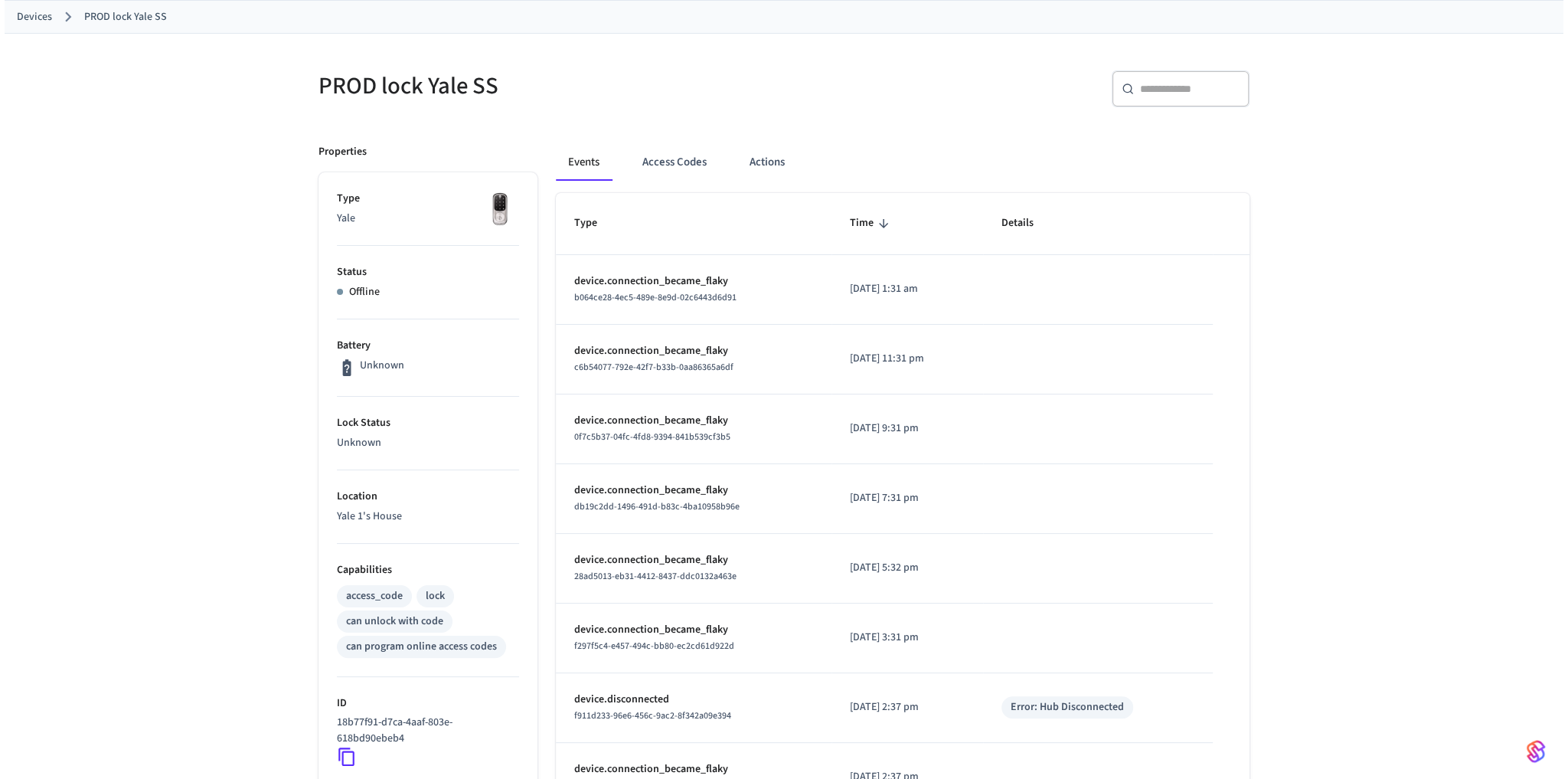
scroll to position [0, 0]
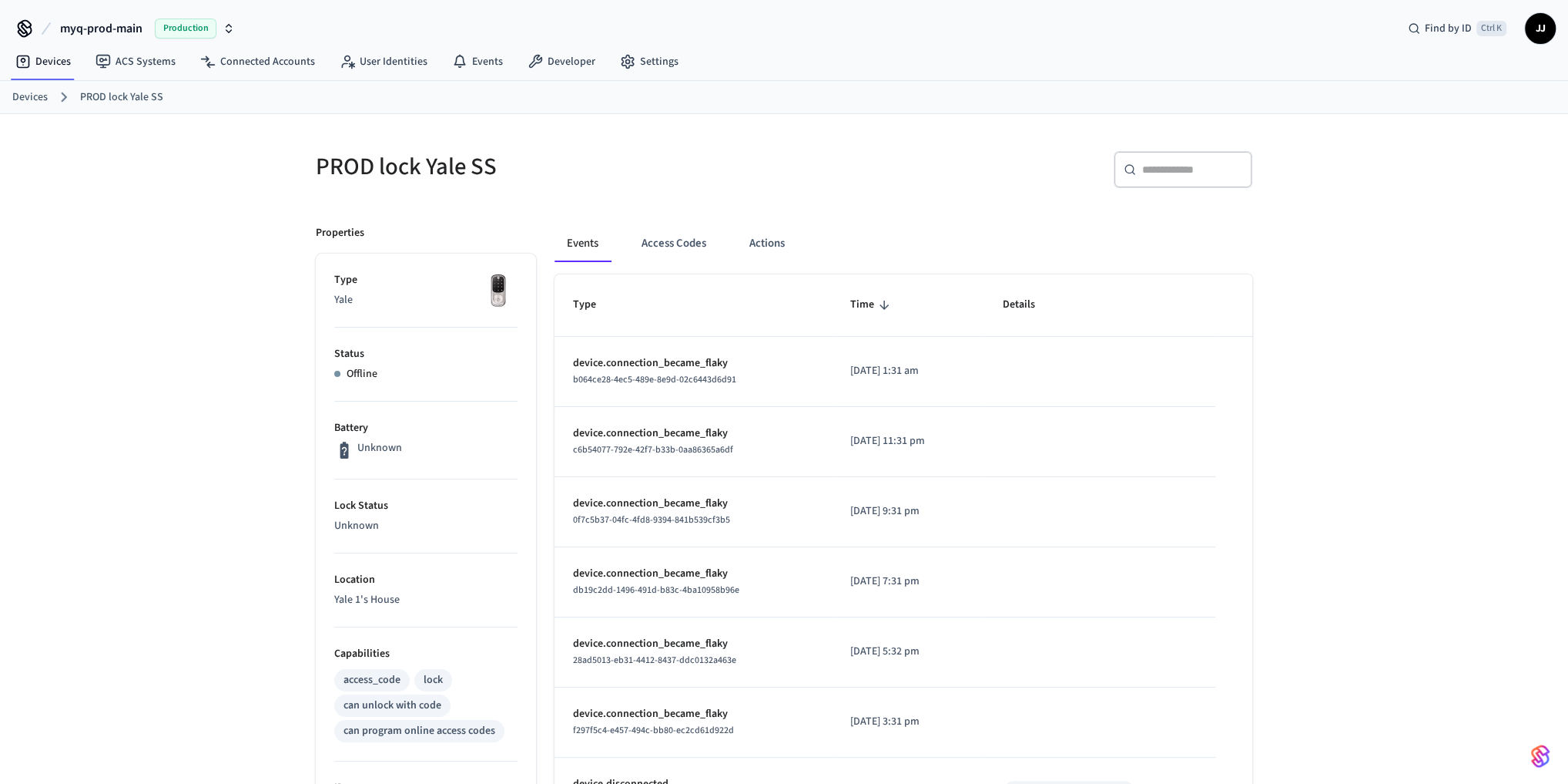
click at [220, 204] on div "PROD lock Yale SS ​ ​ Properties Type Yale Status Offline Battery Unknown Lock …" at bounding box center [784, 664] width 1568 height 1100
click at [33, 97] on link "Devices" at bounding box center [30, 98] width 35 height 16
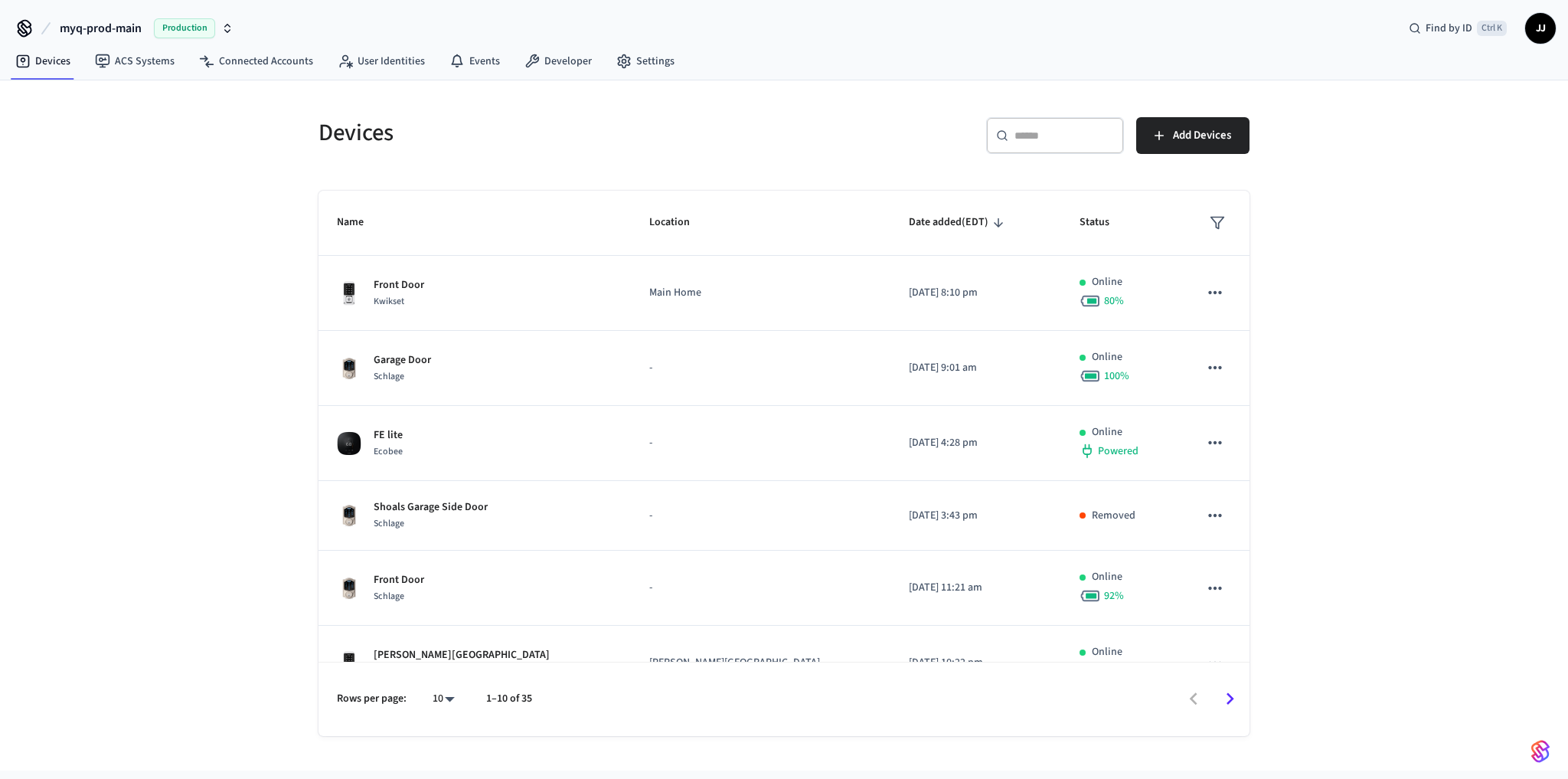
click at [143, 481] on div "Devices ​ ​ Add Devices Name Location Date added (EDT) Status Front Door Kwikse…" at bounding box center [784, 425] width 1568 height 690
click at [208, 551] on div "Devices ​ ​ Add Devices Name Location Date added (EDT) Status Front Door Kwikse…" at bounding box center [784, 425] width 1568 height 690
click at [1200, 698] on div at bounding box center [897, 699] width 701 height 36
click at [1196, 699] on div at bounding box center [897, 699] width 701 height 36
click at [1340, 606] on div "Devices ​ ​ Add Devices Name Location Date added (EDT) Status Front Door Kwikse…" at bounding box center [784, 425] width 1568 height 690
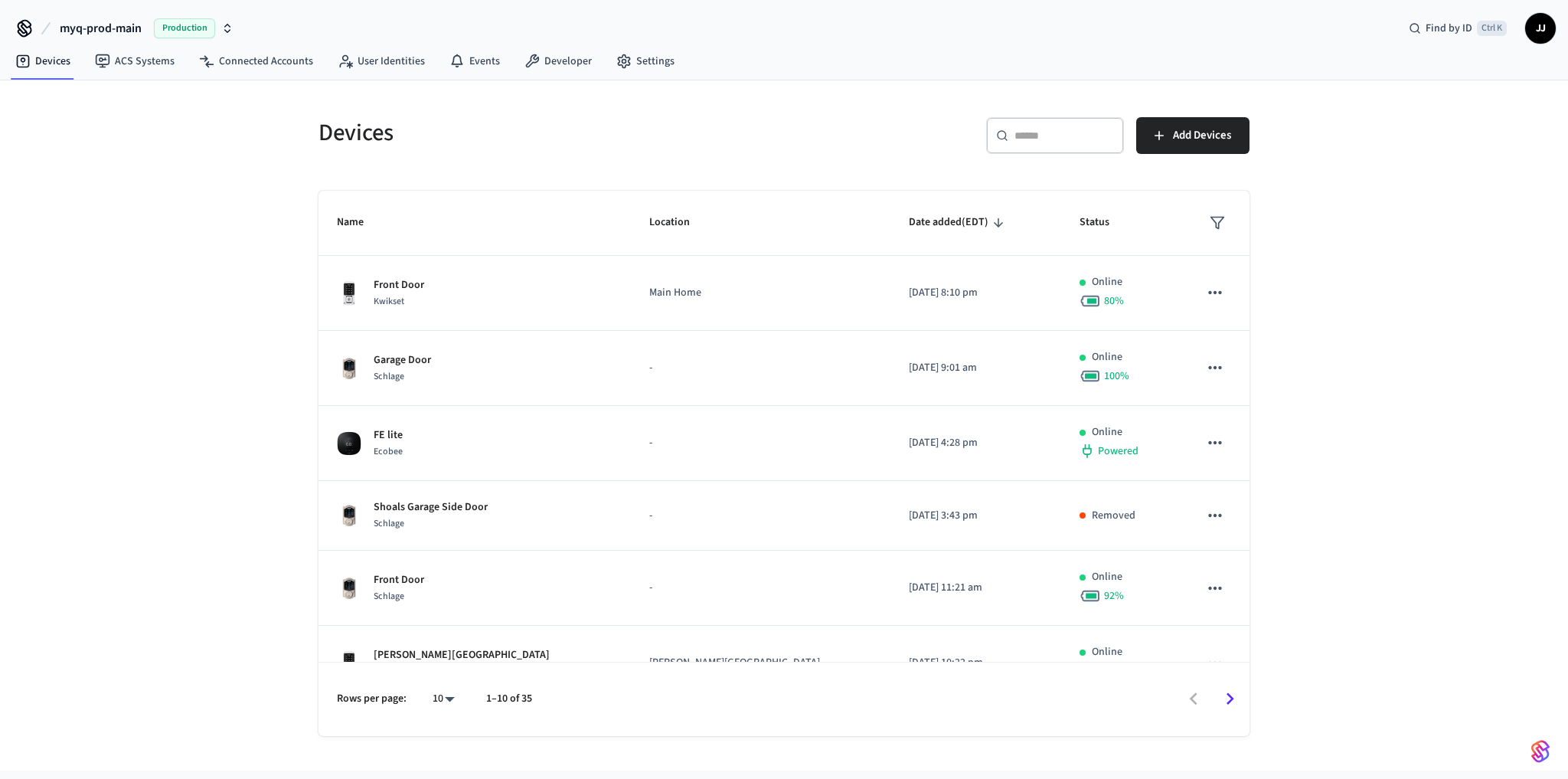
click at [222, 578] on div "Devices ​ ​ Add Devices Name Location Date added (EDT) Status Front Door Kwikse…" at bounding box center [784, 425] width 1568 height 690
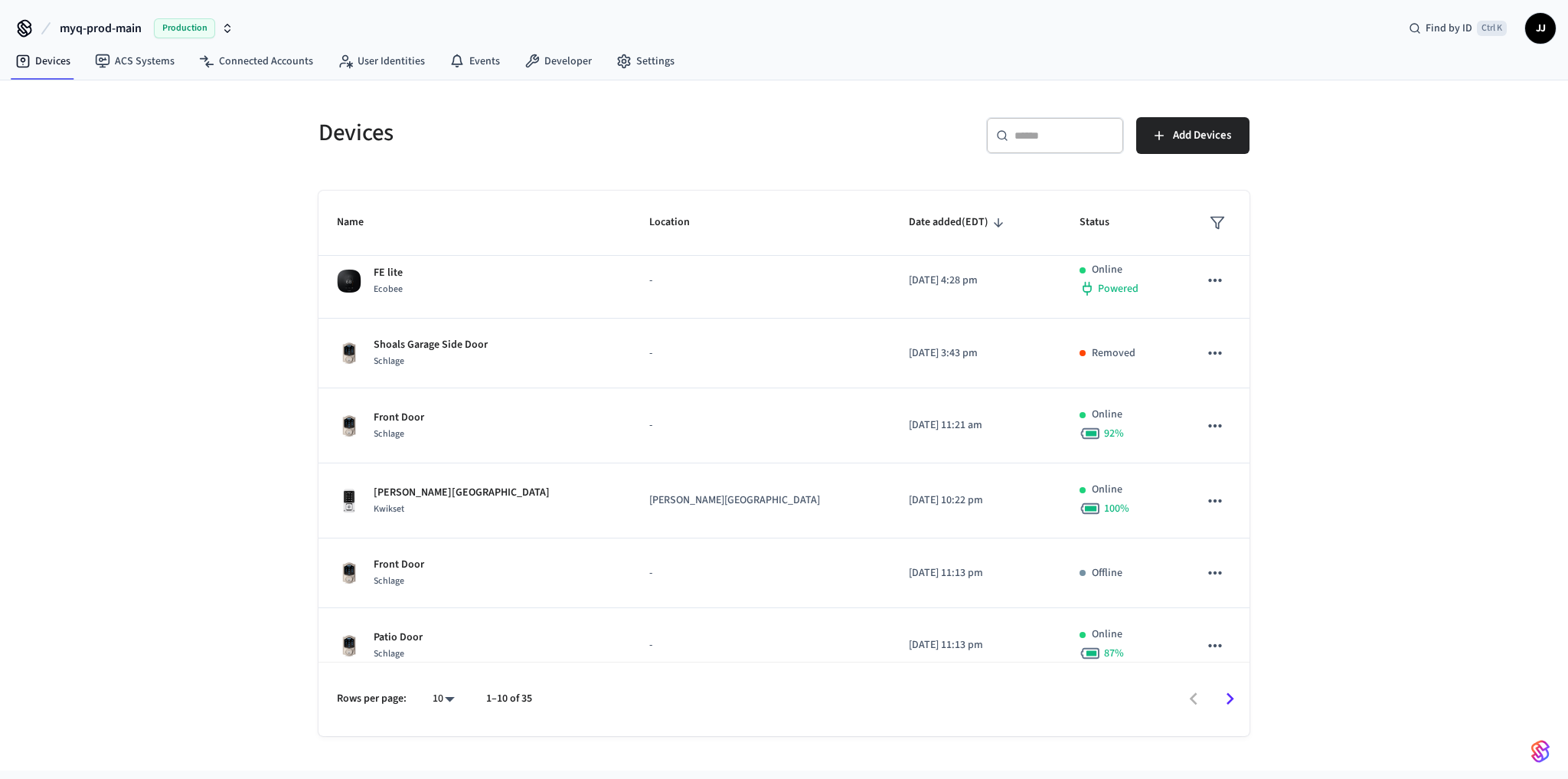
scroll to position [163, 0]
click at [177, 625] on div "Devices ​ ​ Add Devices Name Location Date added (EDT) Status Front Door Kwikse…" at bounding box center [784, 425] width 1568 height 690
